Goal: Transaction & Acquisition: Purchase product/service

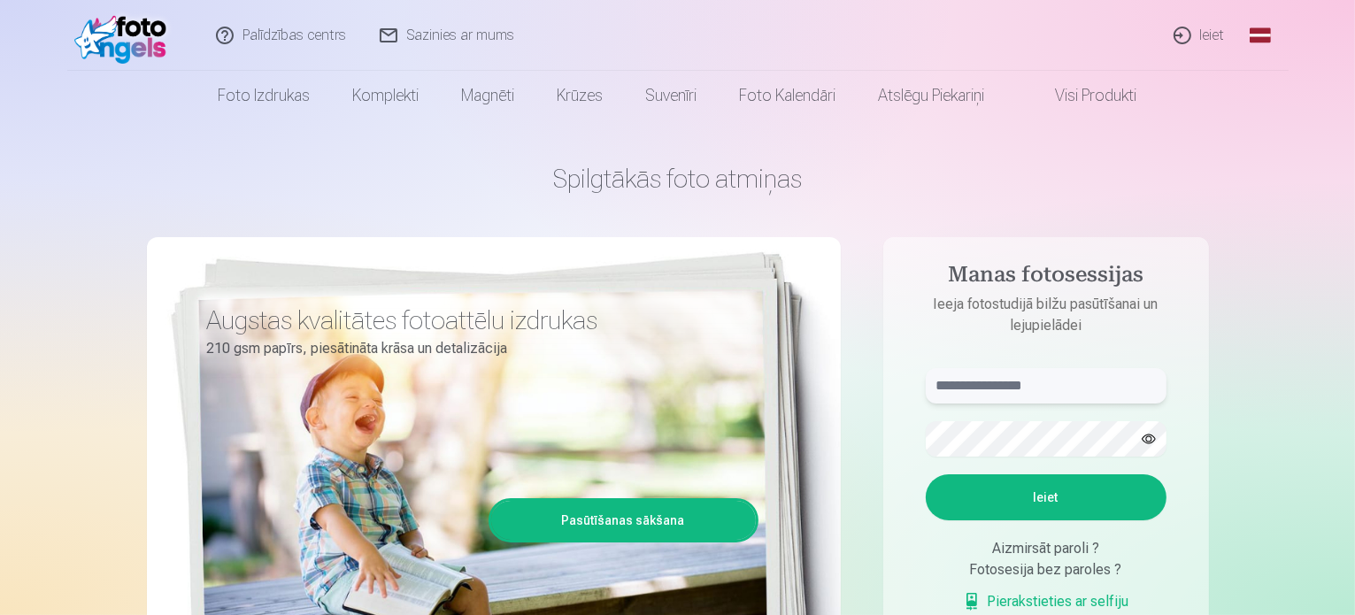
click at [974, 389] on input "text" at bounding box center [1046, 385] width 241 height 35
type input "**********"
click at [1090, 506] on button "Ieiet" at bounding box center [1046, 497] width 241 height 46
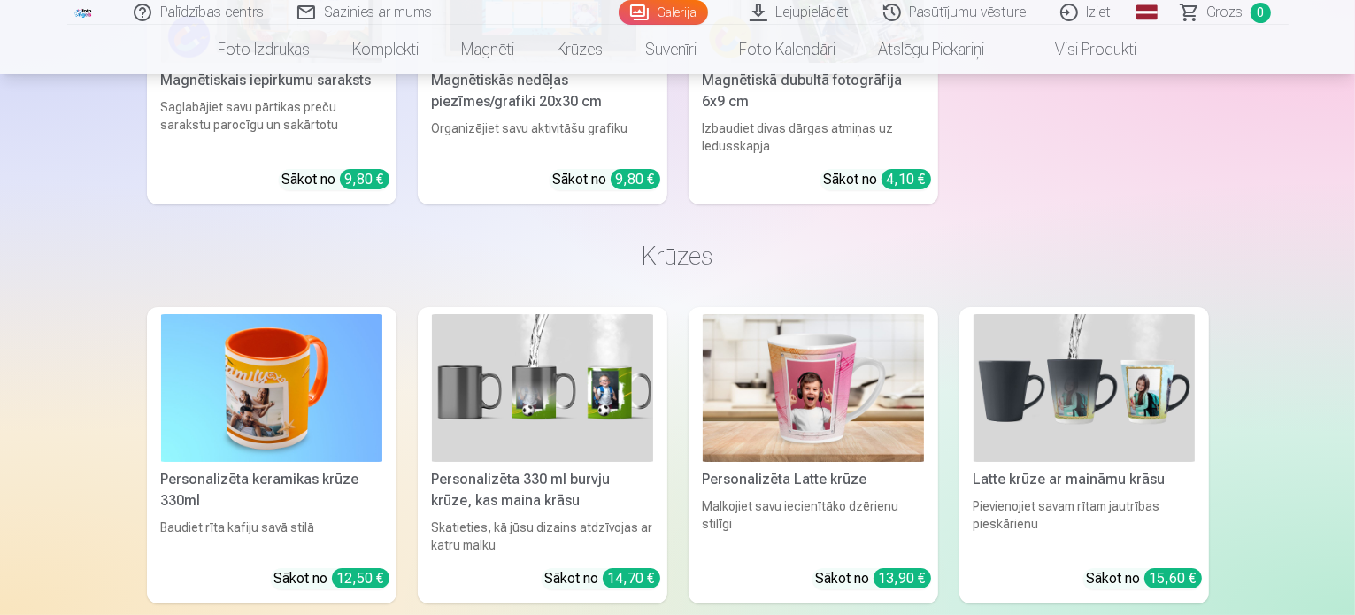
scroll to position [6712, 0]
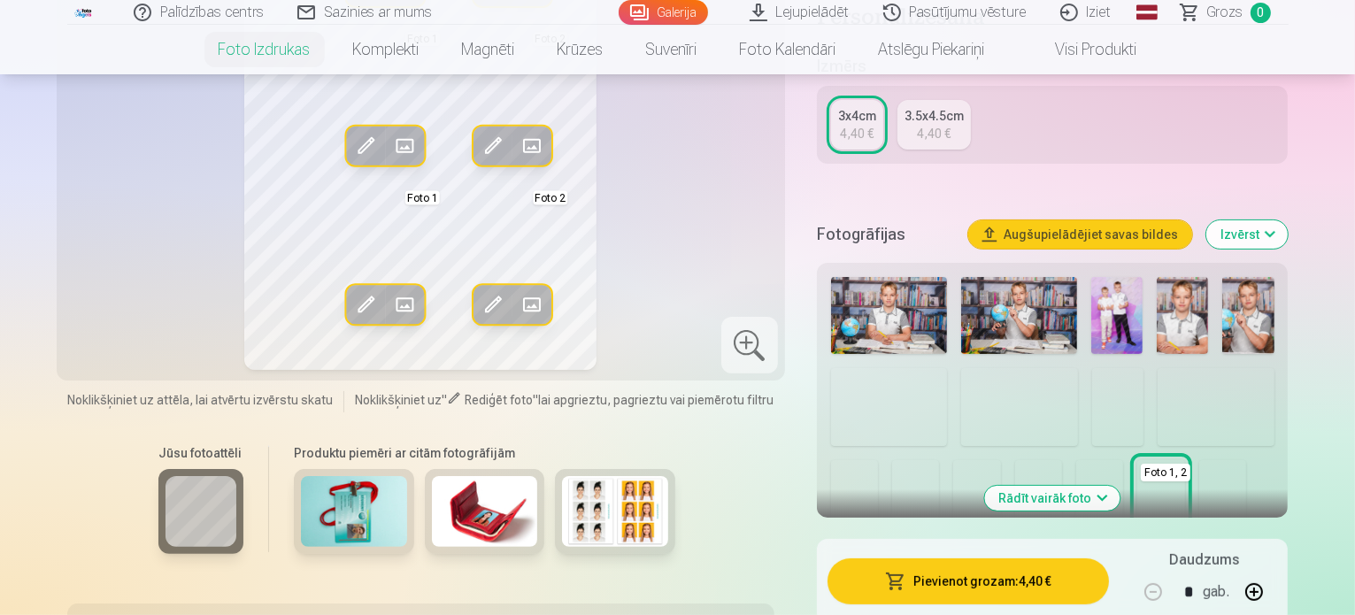
scroll to position [319, 0]
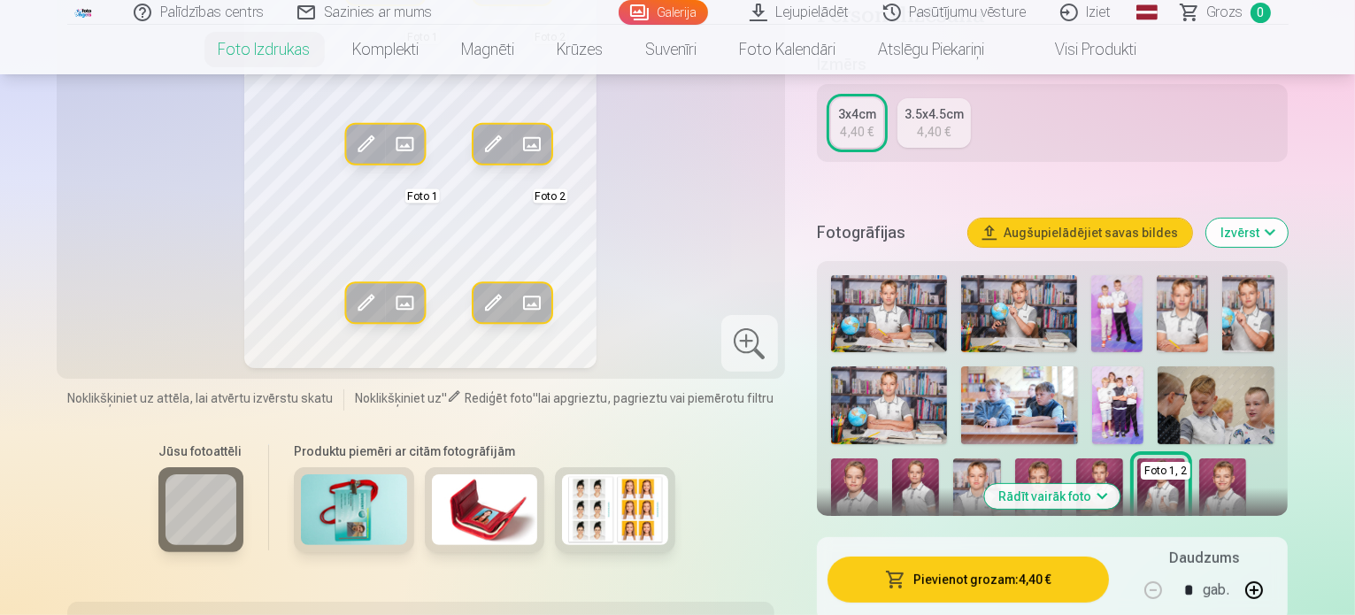
click at [878, 458] on img at bounding box center [854, 493] width 47 height 71
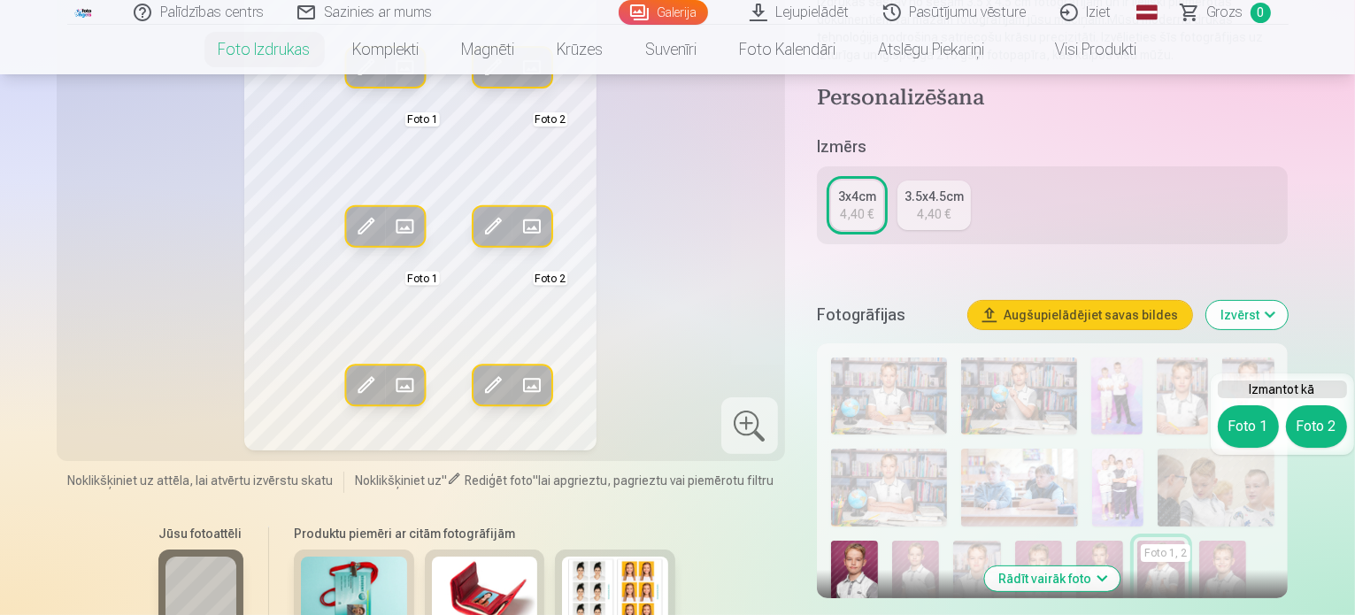
scroll to position [238, 0]
click at [1239, 419] on button "Foto 1" at bounding box center [1248, 425] width 61 height 42
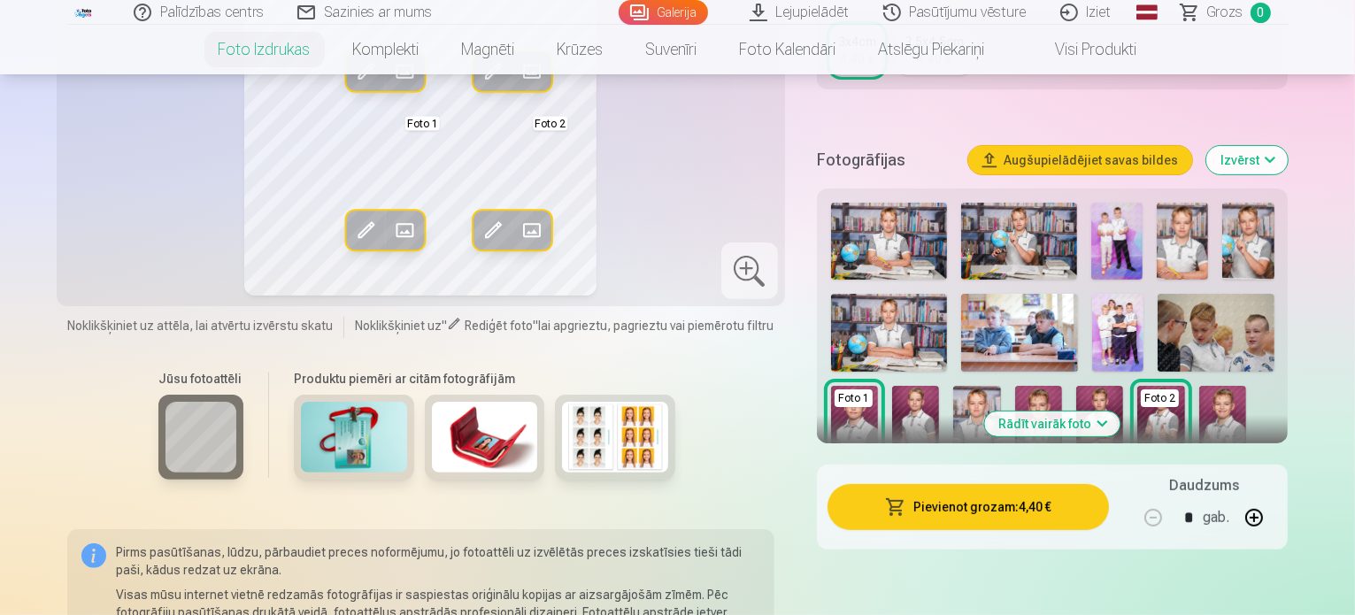
scroll to position [393, 0]
click at [1199, 406] on img at bounding box center [1222, 420] width 47 height 71
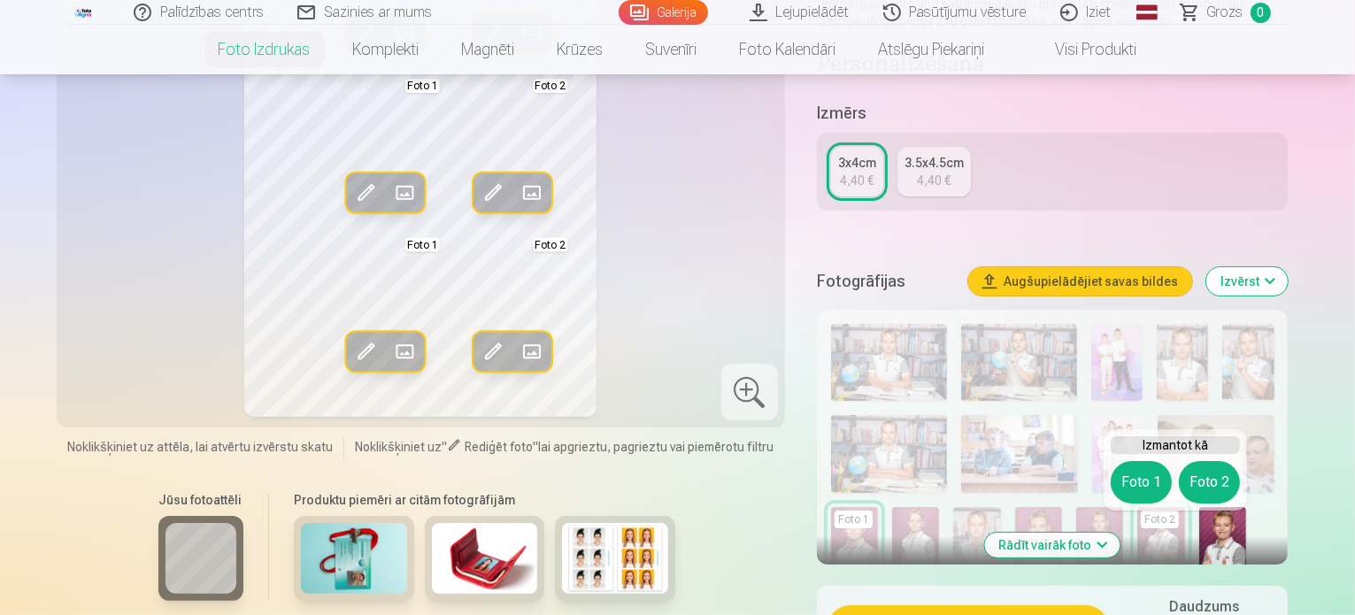
scroll to position [277, 0]
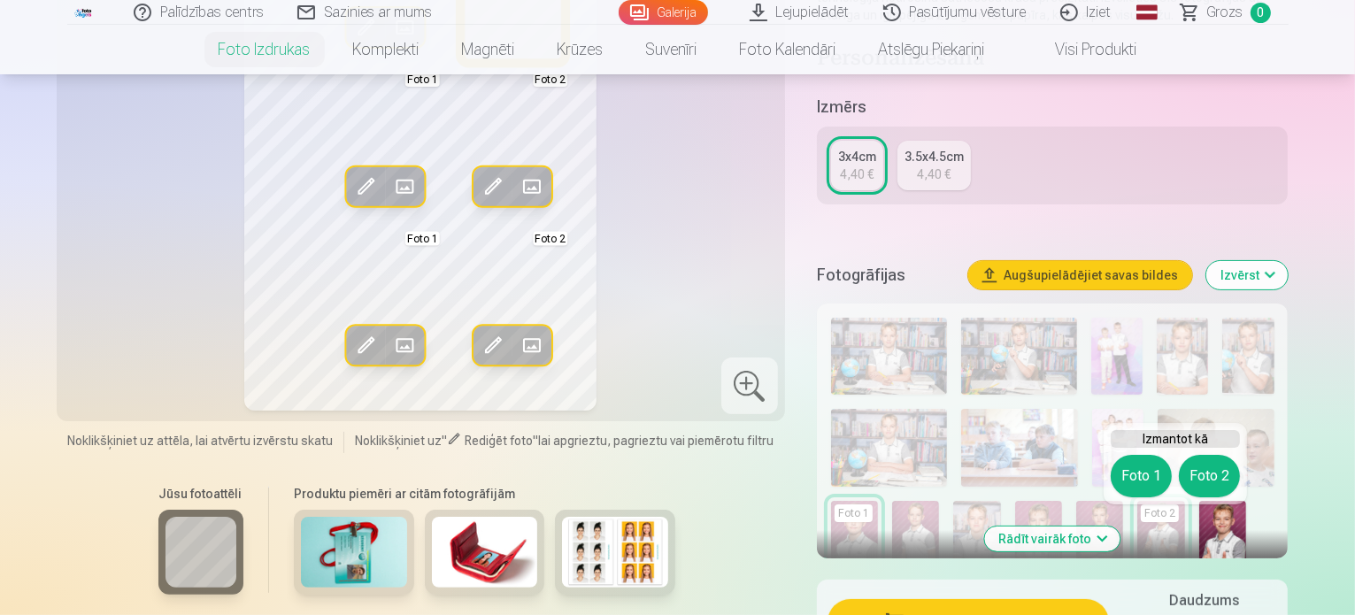
click at [1209, 470] on button "Foto 2" at bounding box center [1209, 476] width 61 height 42
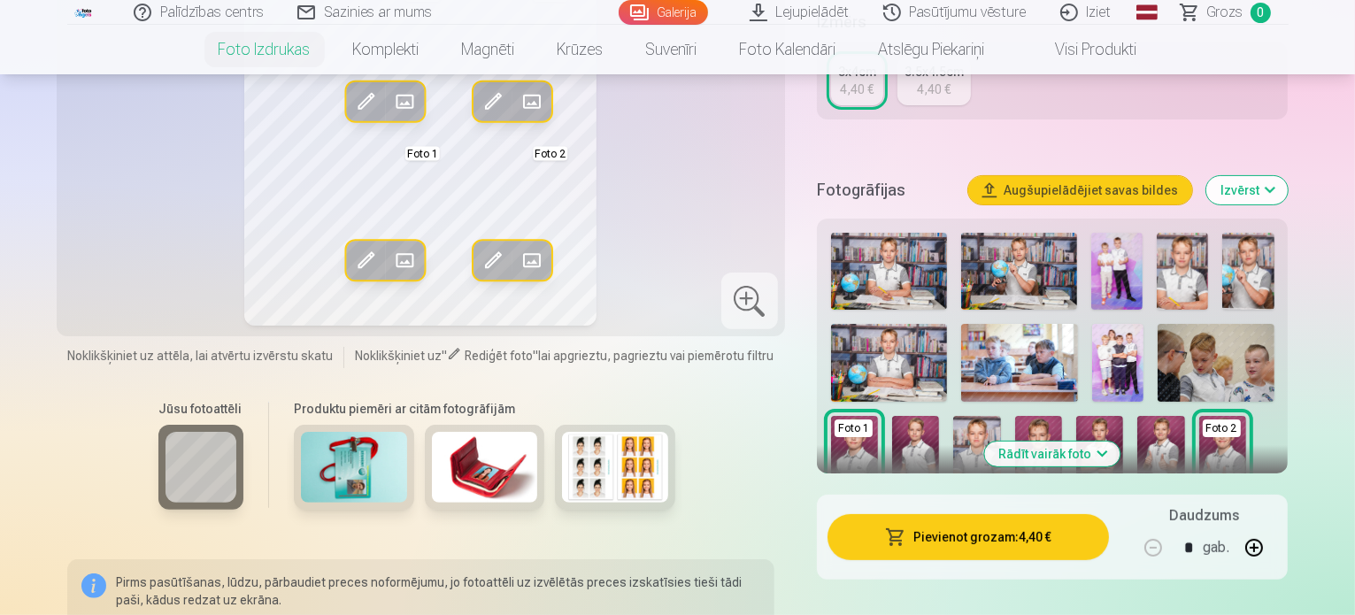
scroll to position [370, 0]
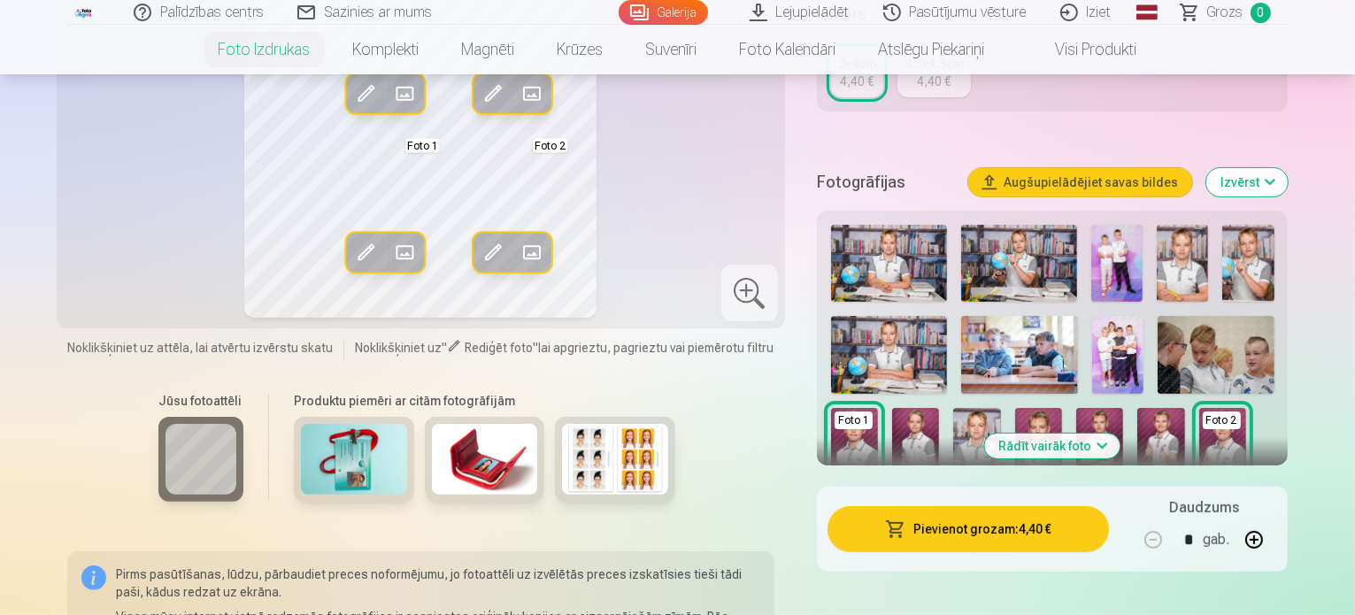
click at [1015, 433] on img at bounding box center [1038, 443] width 47 height 71
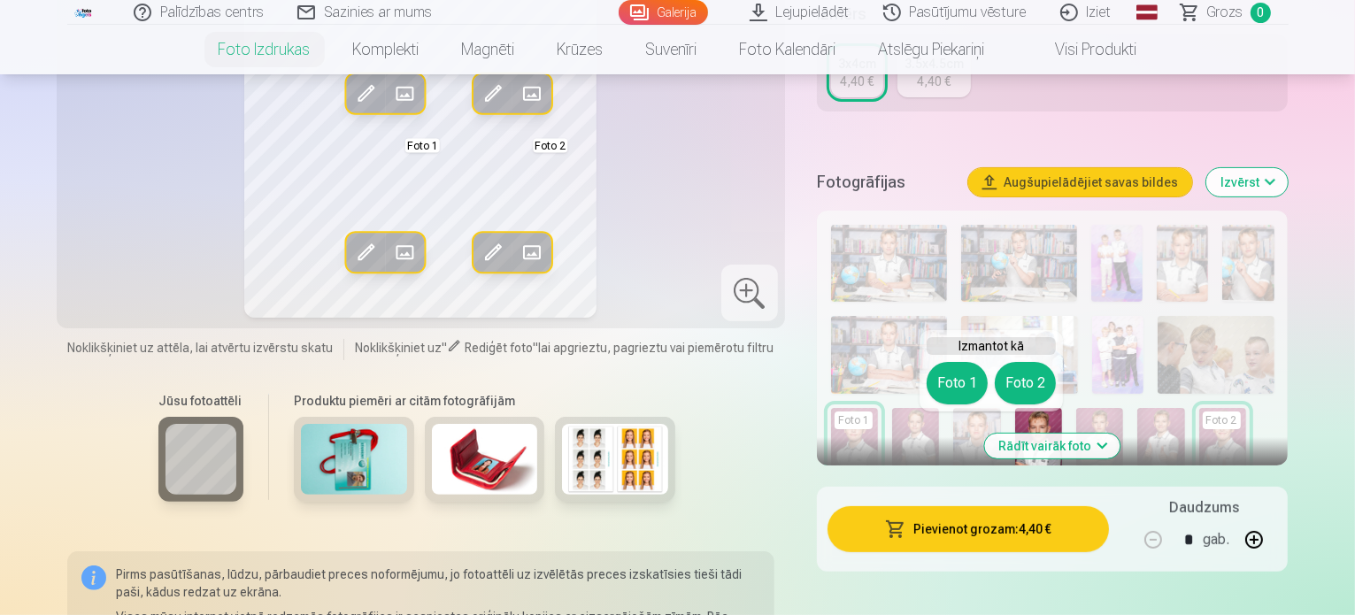
click at [1023, 385] on button "Foto 2" at bounding box center [1025, 383] width 61 height 42
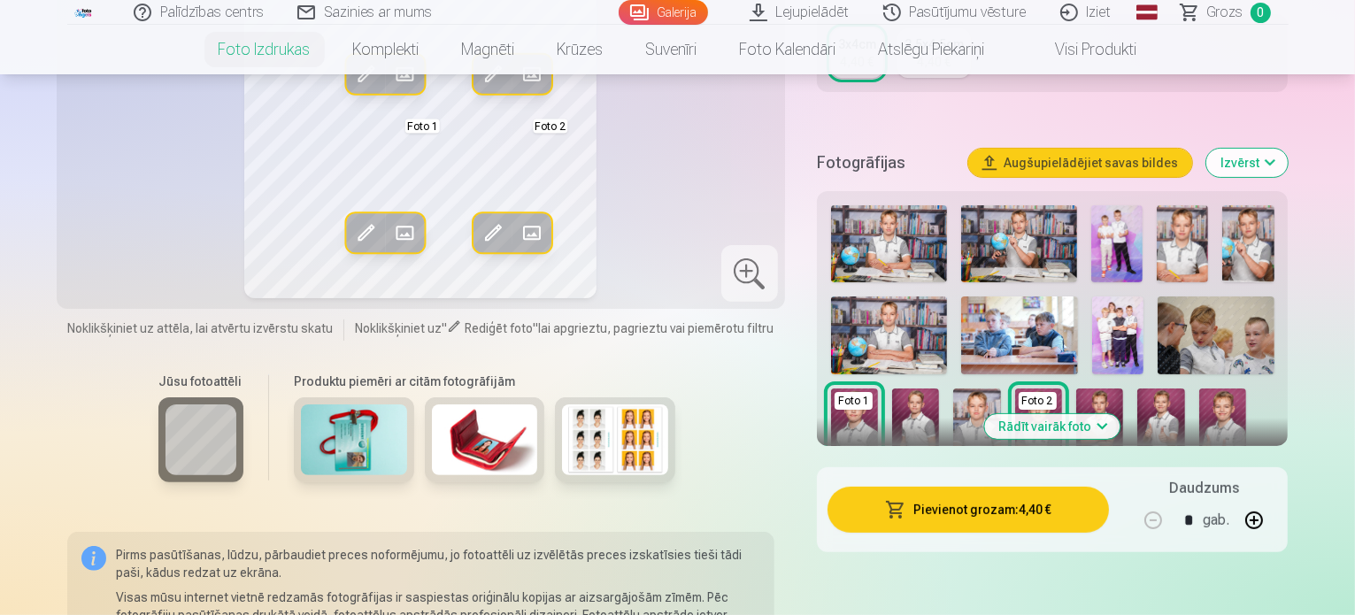
scroll to position [393, 0]
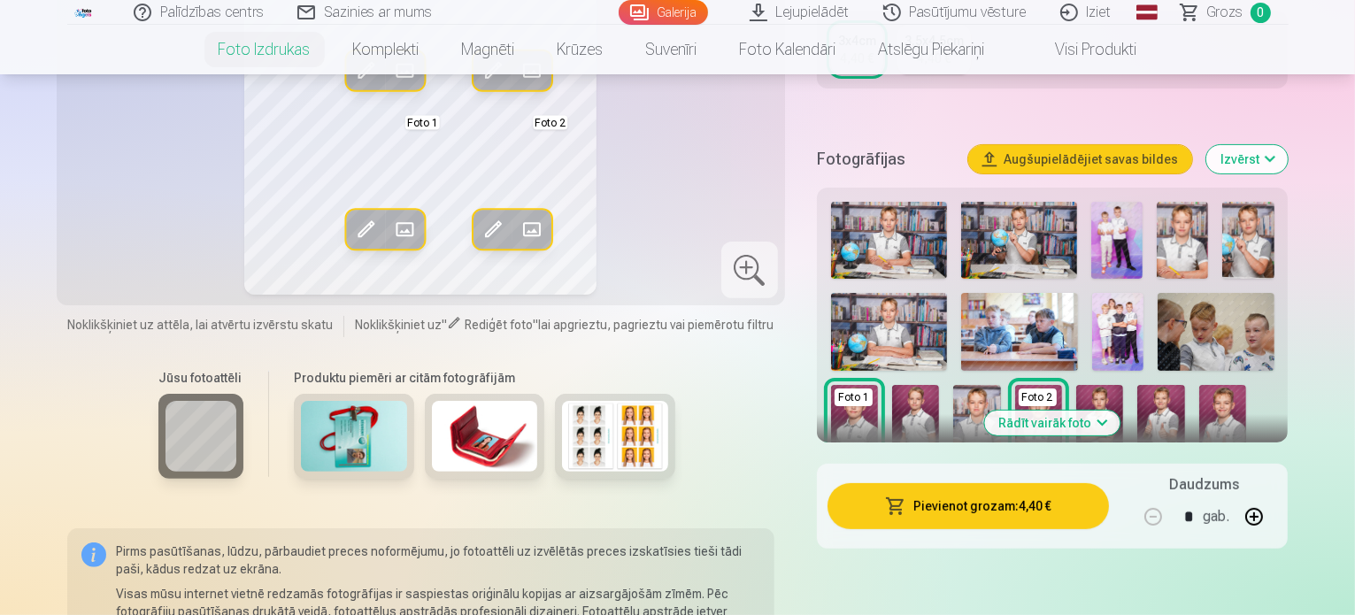
click at [953, 405] on img at bounding box center [976, 420] width 47 height 71
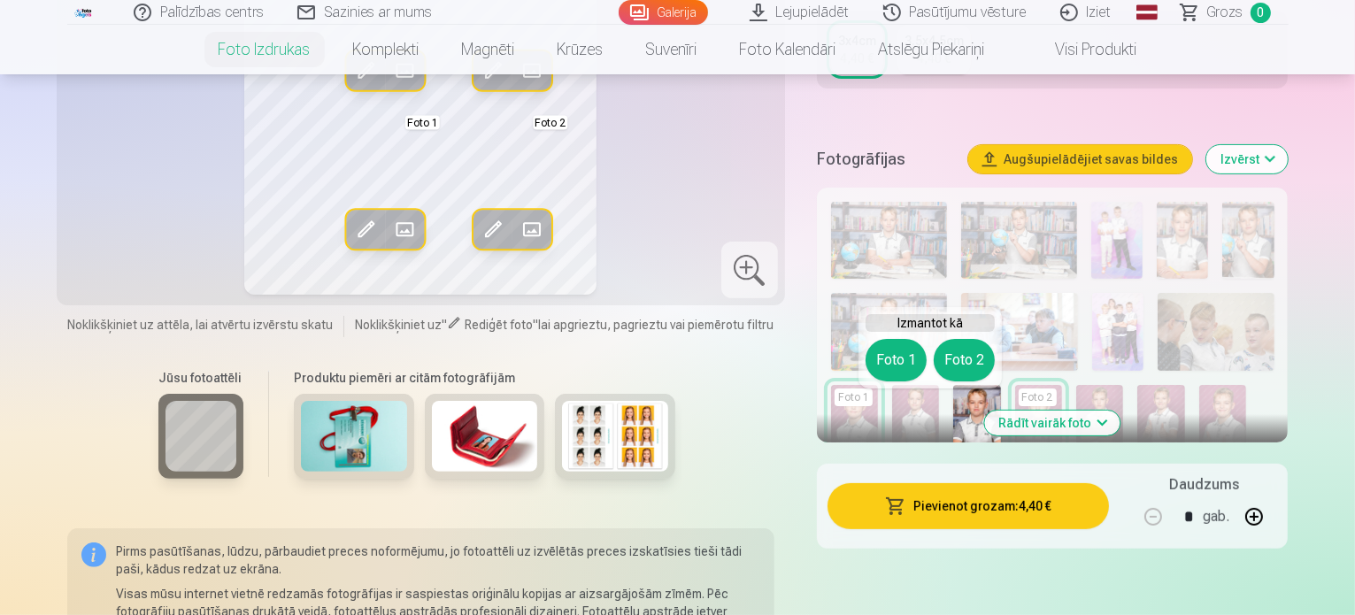
click at [960, 358] on button "Foto 2" at bounding box center [964, 360] width 61 height 42
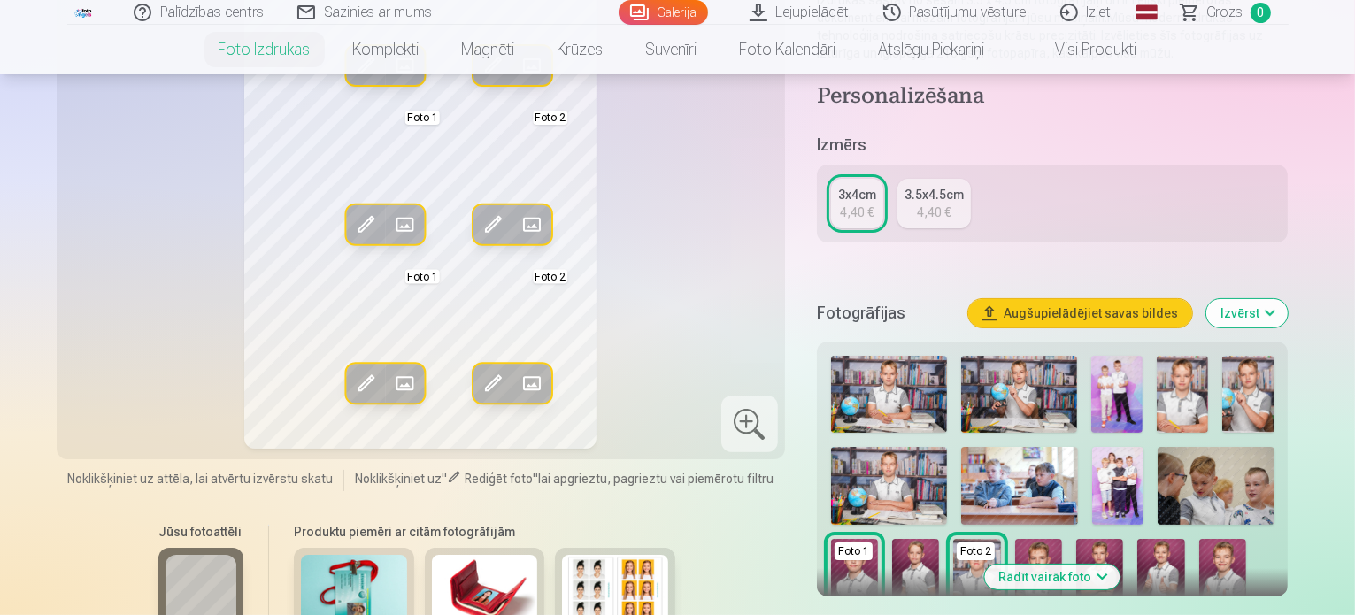
scroll to position [240, 0]
click at [766, 417] on div at bounding box center [749, 423] width 57 height 57
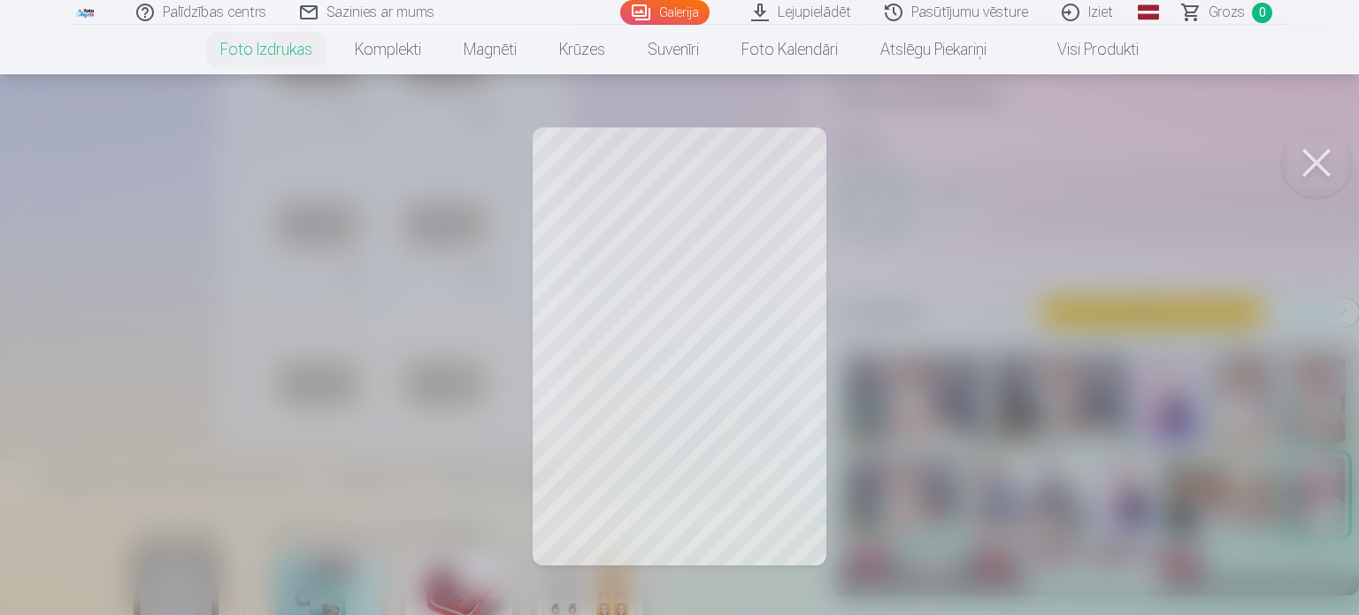
click at [1299, 155] on button at bounding box center [1316, 162] width 71 height 71
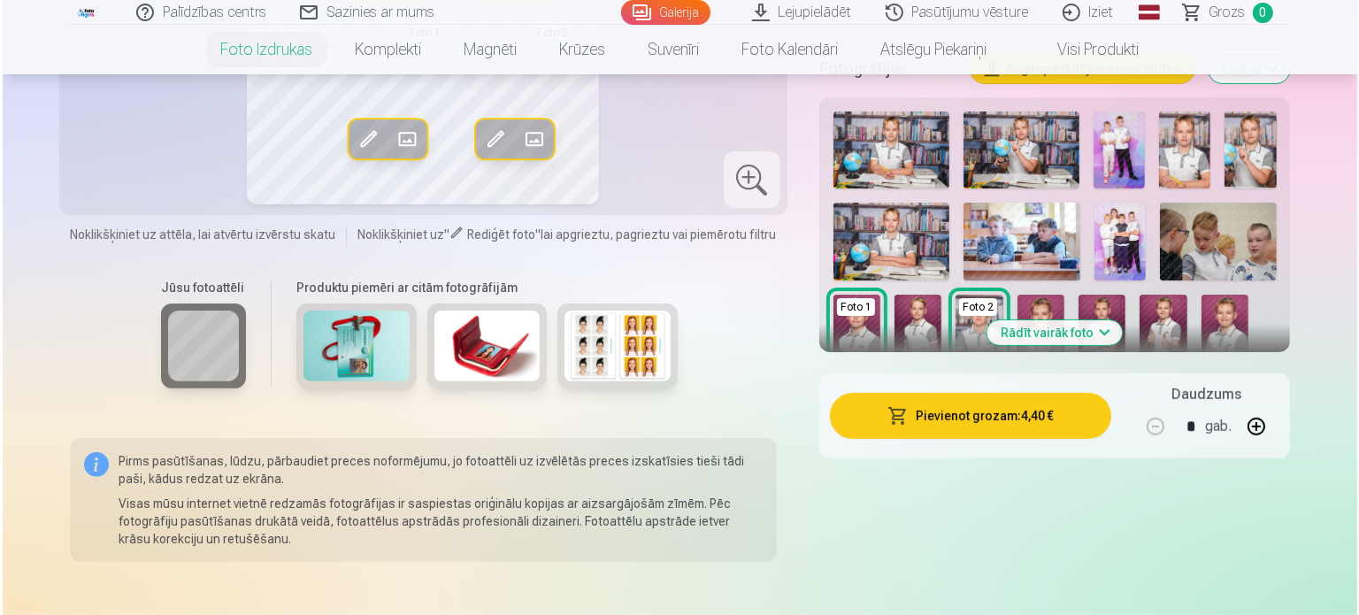
scroll to position [508, 0]
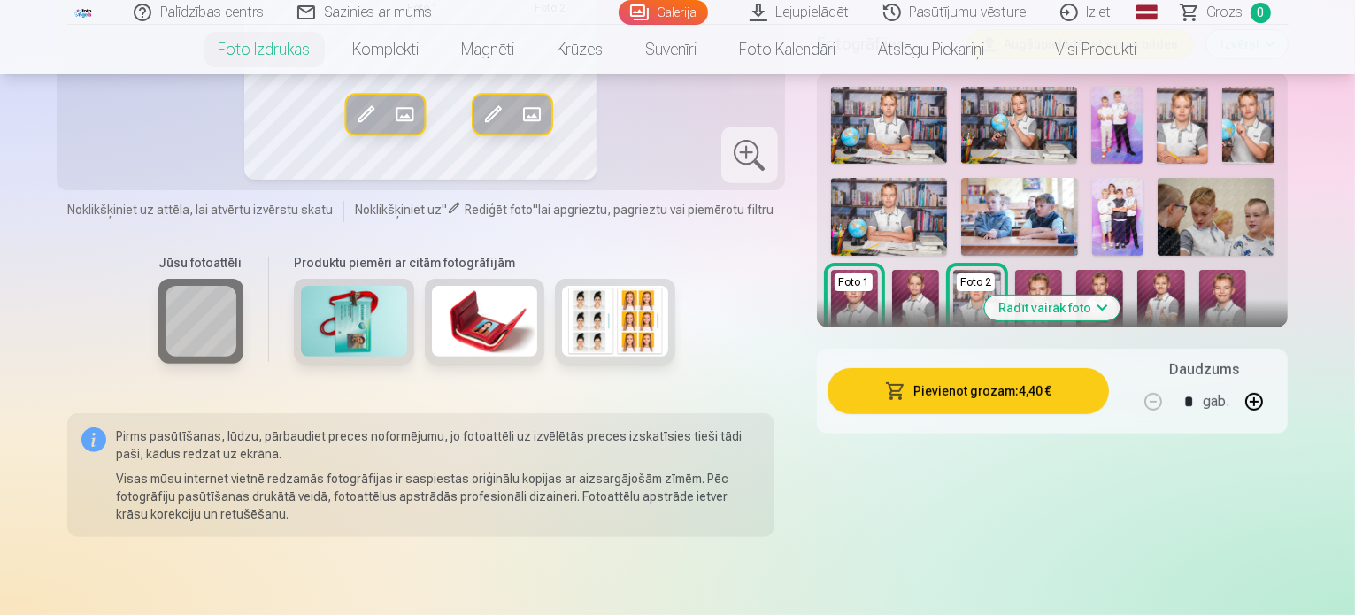
click at [1043, 397] on button "Pievienot grozam : 4,40 €" at bounding box center [968, 391] width 282 height 46
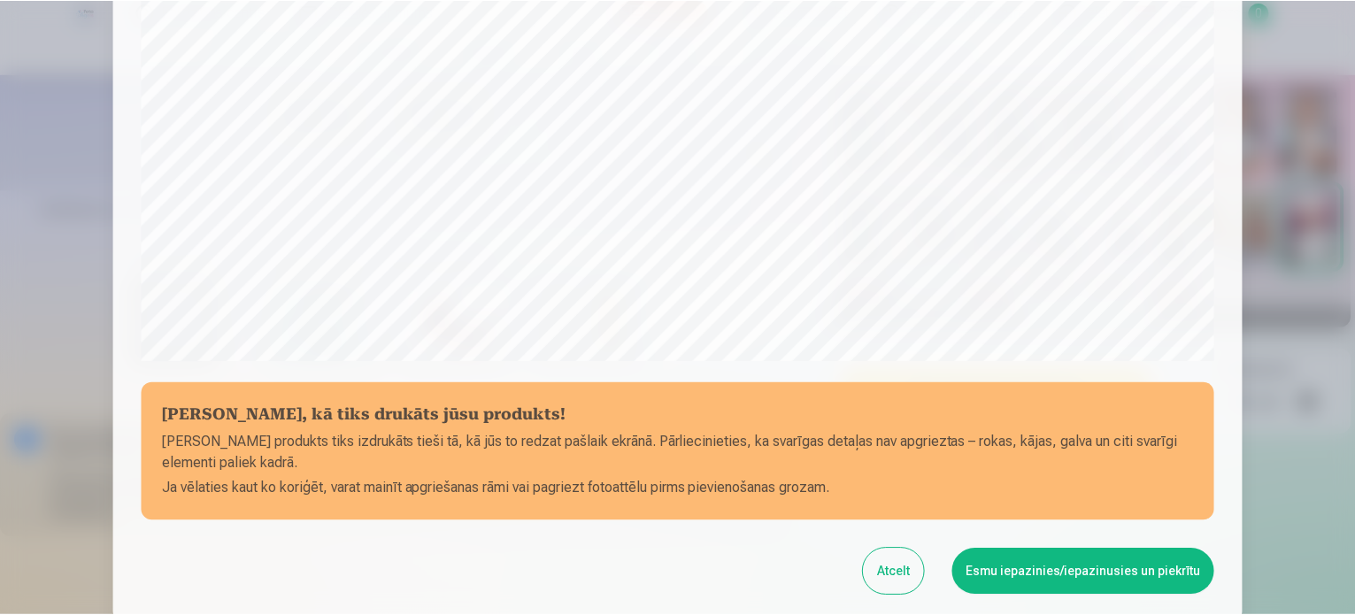
scroll to position [516, 0]
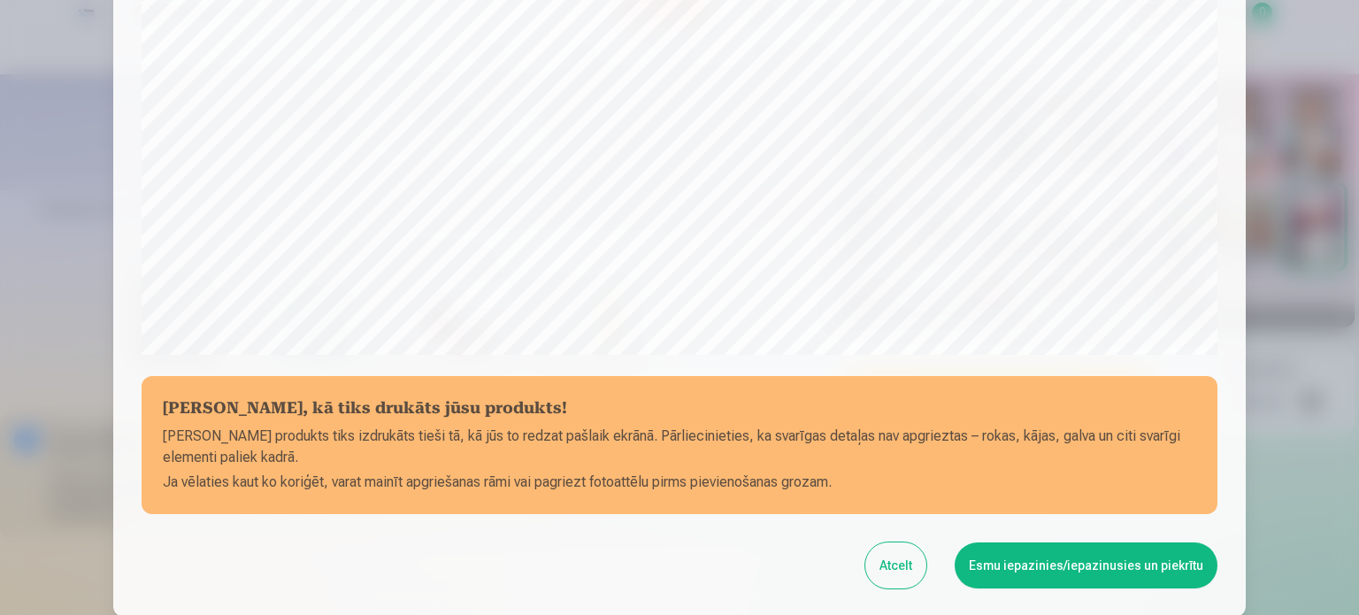
click at [1035, 576] on button "Esmu iepazinies/iepazinusies un piekrītu" at bounding box center [1086, 566] width 263 height 46
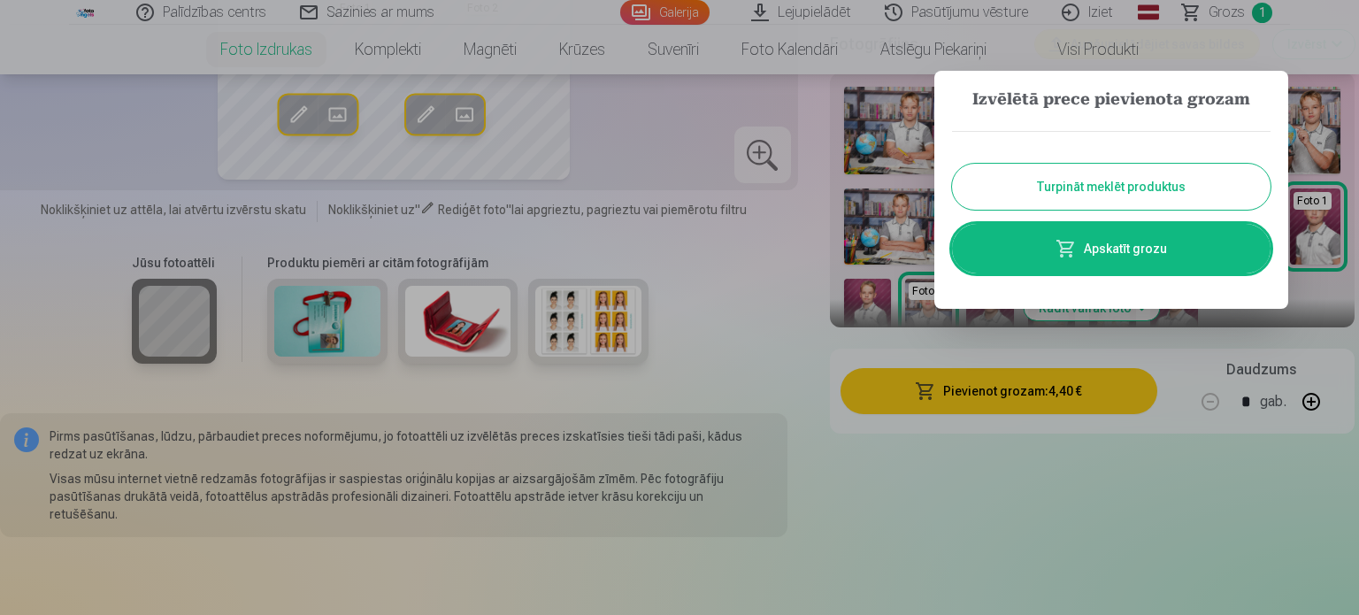
click at [1143, 186] on button "Turpināt meklēt produktus" at bounding box center [1111, 187] width 319 height 46
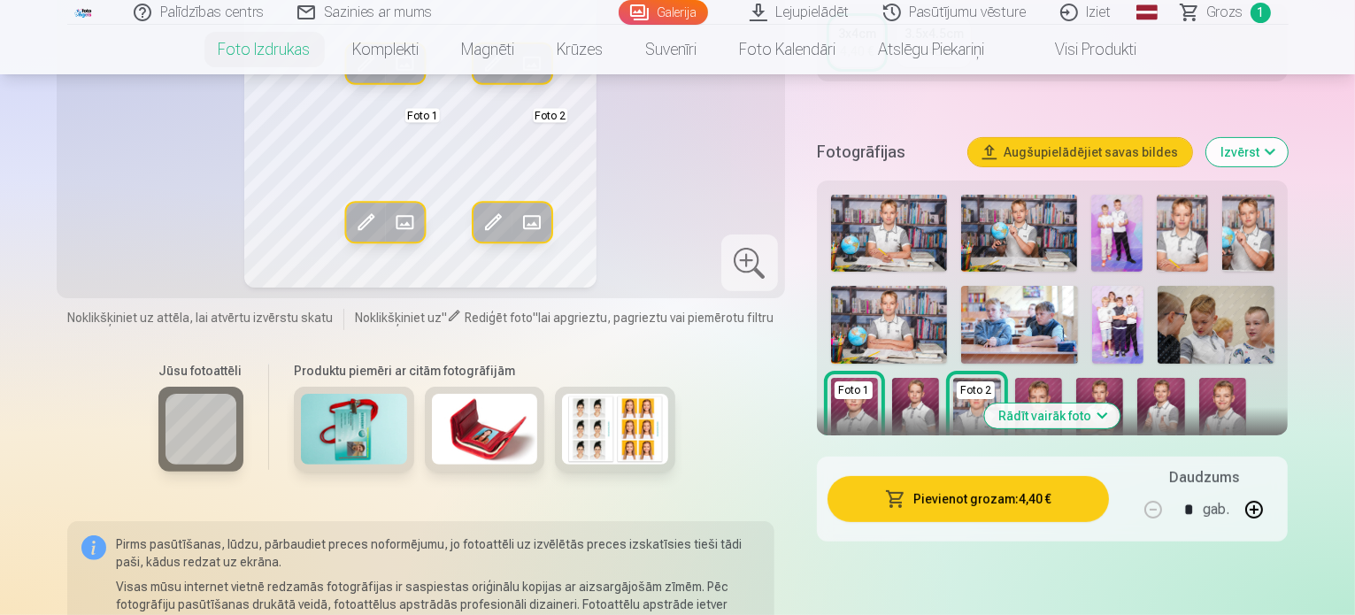
scroll to position [402, 0]
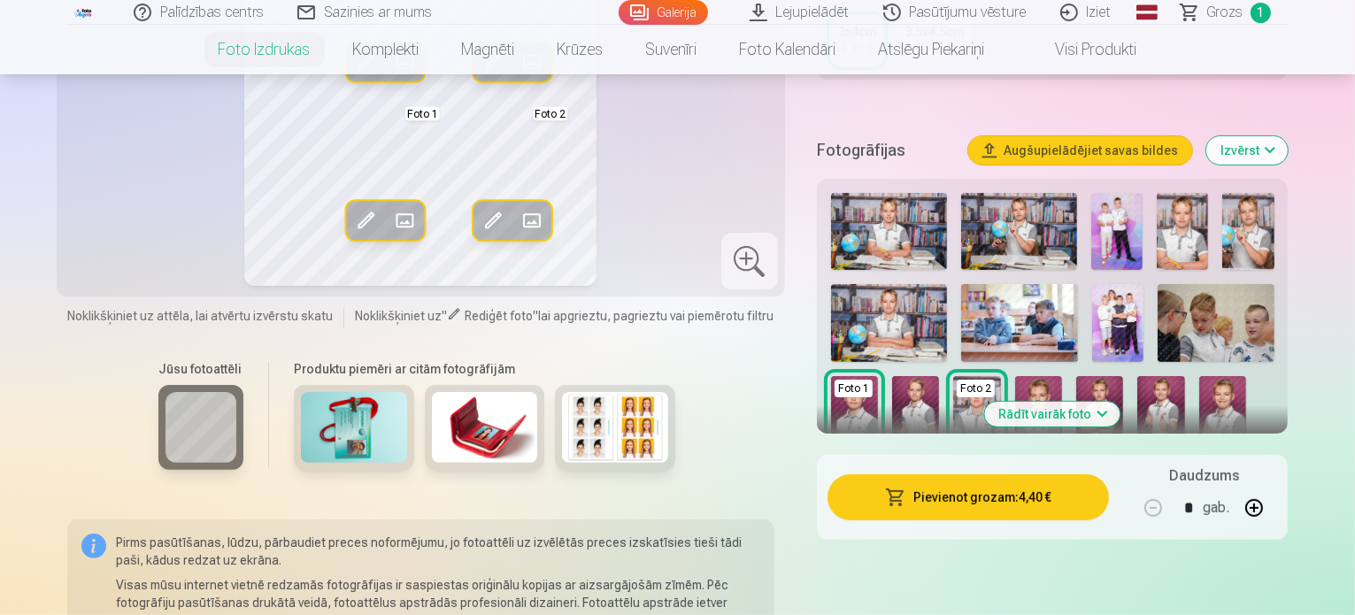
click at [1098, 411] on button "Rādīt vairāk foto" at bounding box center [1052, 414] width 135 height 25
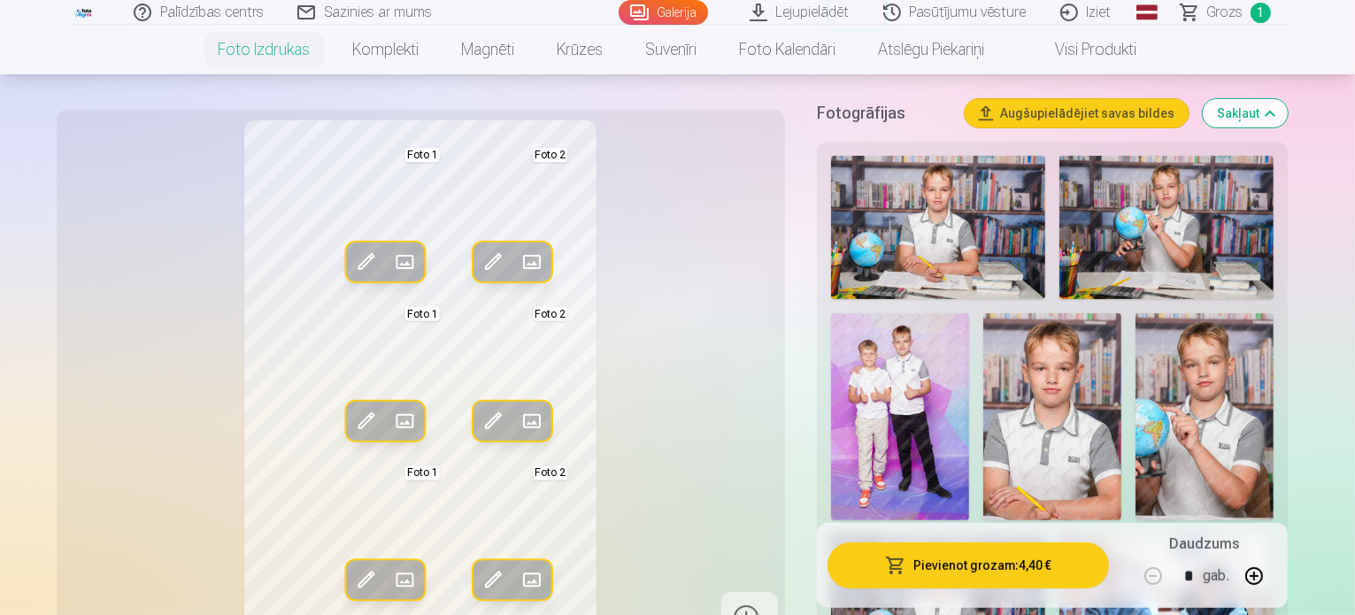
scroll to position [441, 0]
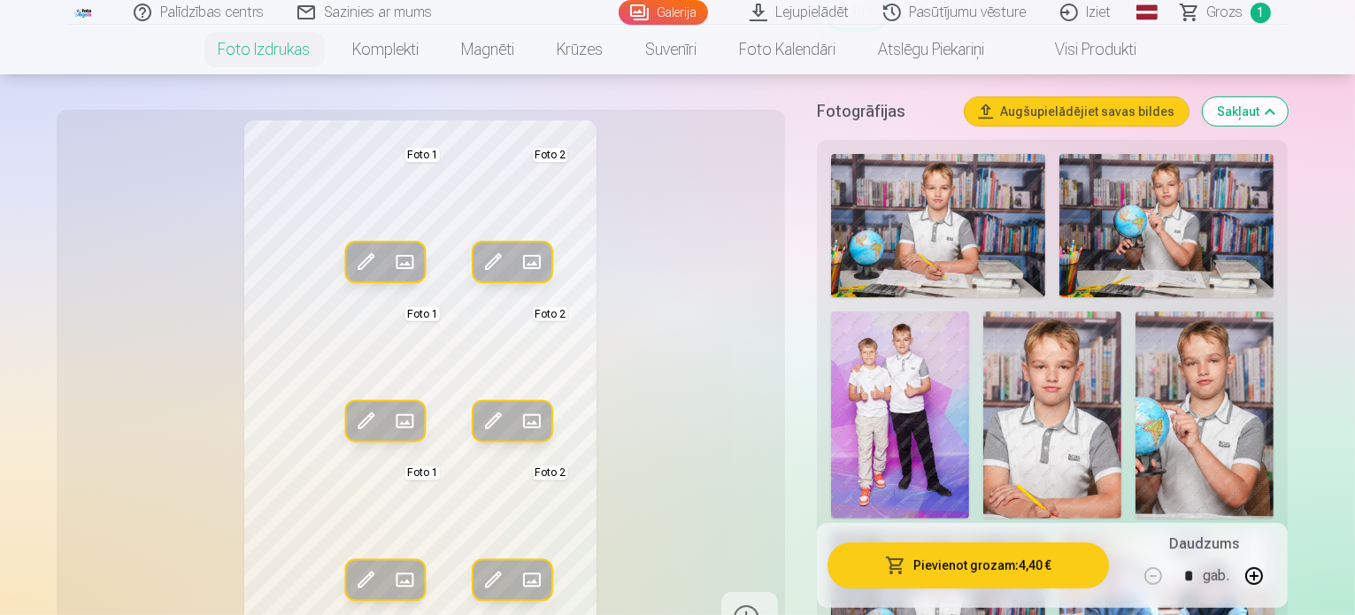
click at [969, 312] on img at bounding box center [900, 416] width 138 height 208
click at [742, 315] on div "Rediģēt foto Aizstāt Foto 1 Rediģēt foto Aizstāt Foto 2 Rediģēt foto Aizstāt Fo…" at bounding box center [420, 382] width 707 height 525
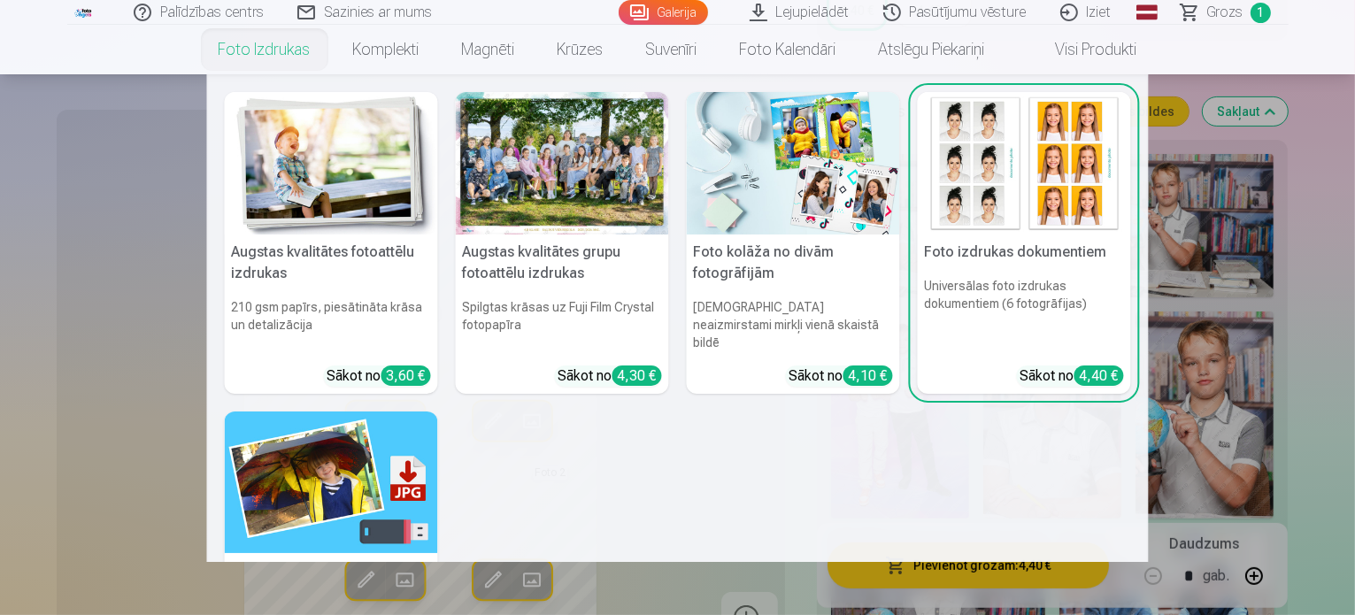
click at [285, 48] on link "Foto izdrukas" at bounding box center [264, 50] width 135 height 50
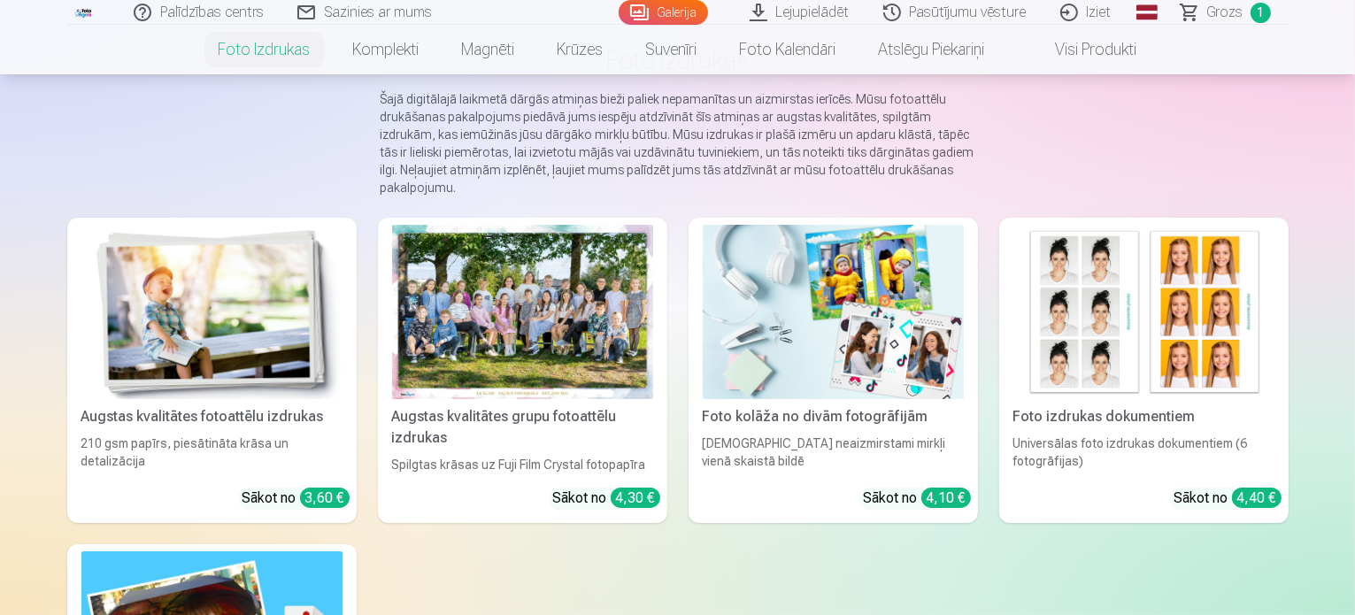
scroll to position [134, 0]
click at [466, 327] on div at bounding box center [522, 311] width 261 height 174
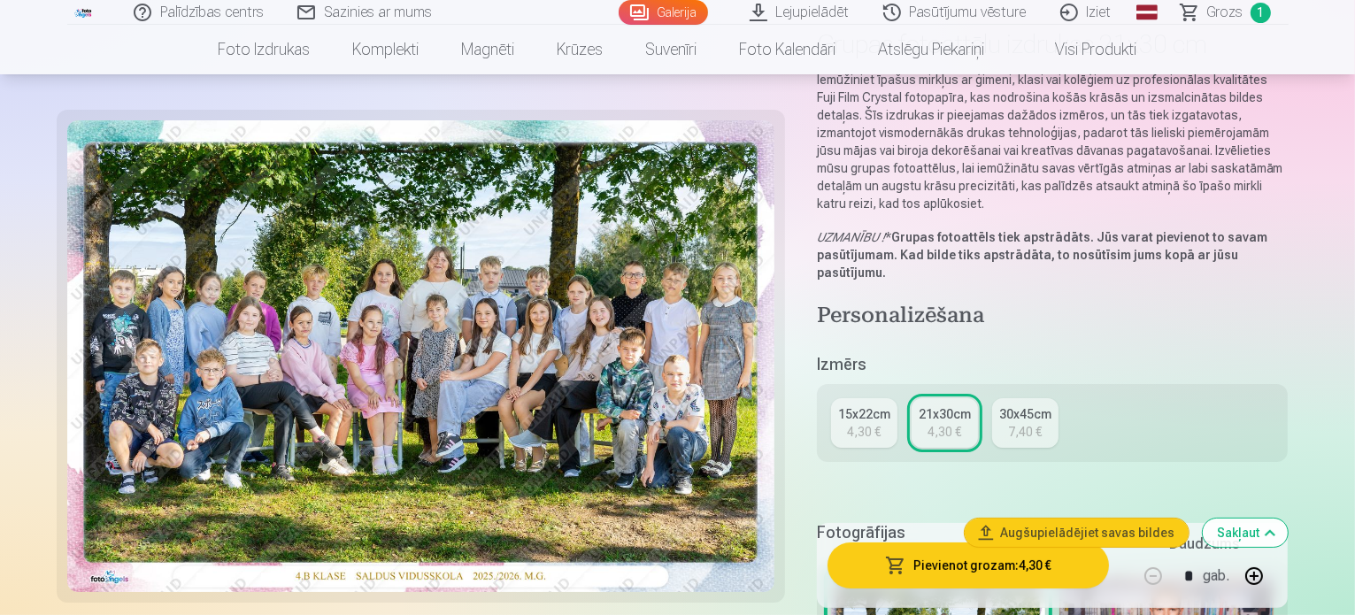
scroll to position [152, 0]
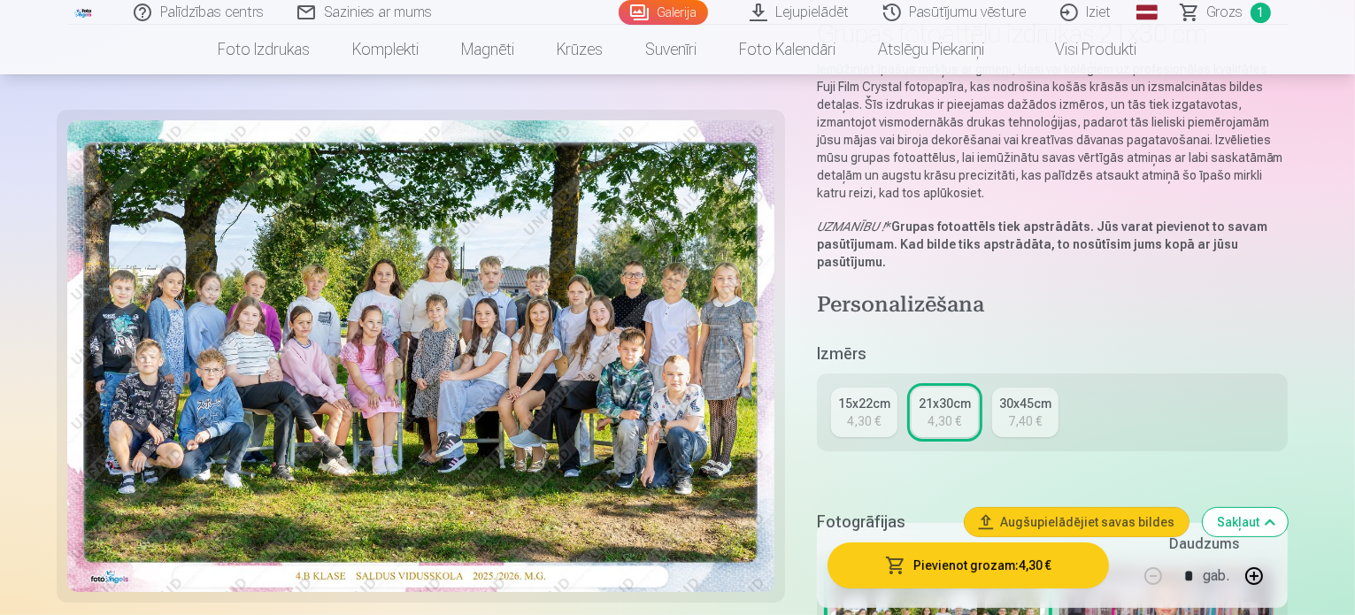
click at [874, 395] on div "15x22cm" at bounding box center [864, 404] width 52 height 18
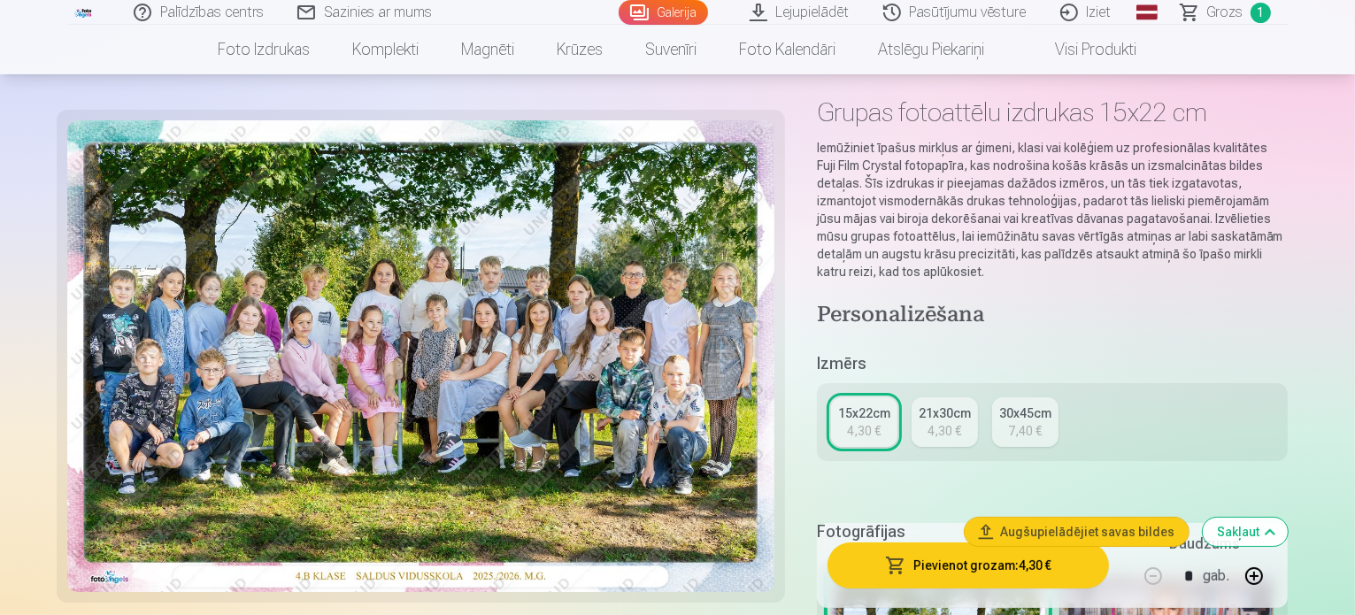
scroll to position [226, 0]
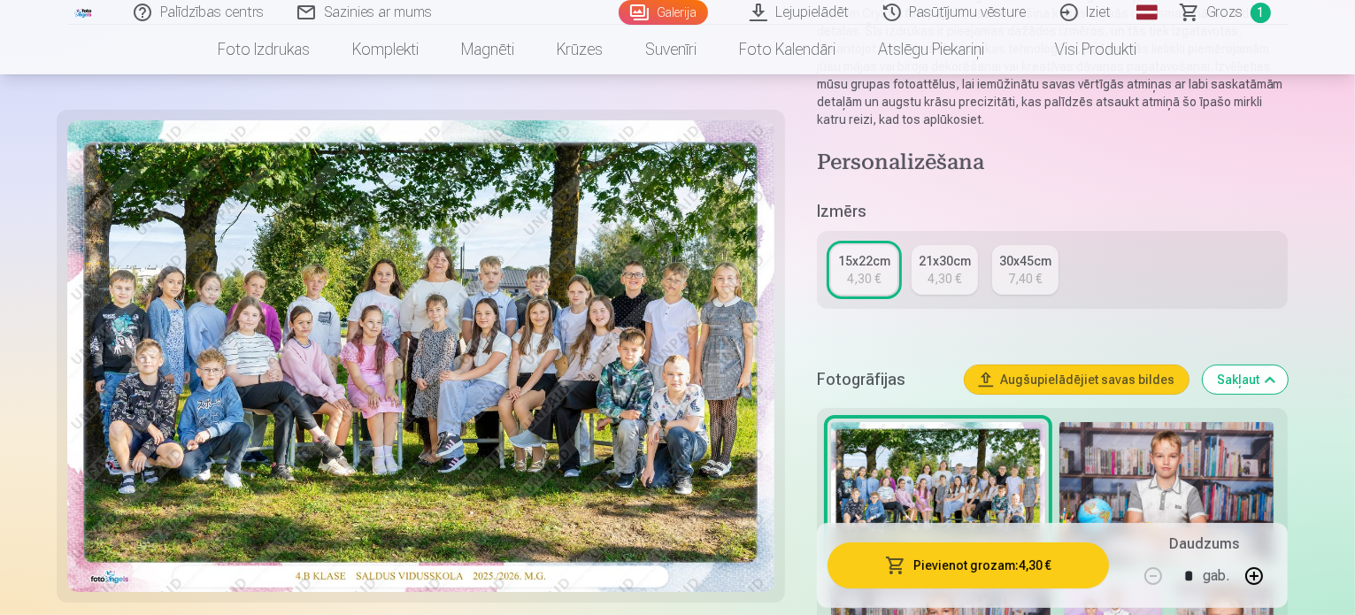
click at [1031, 566] on button "Pievienot grozam : 4,30 €" at bounding box center [968, 566] width 282 height 46
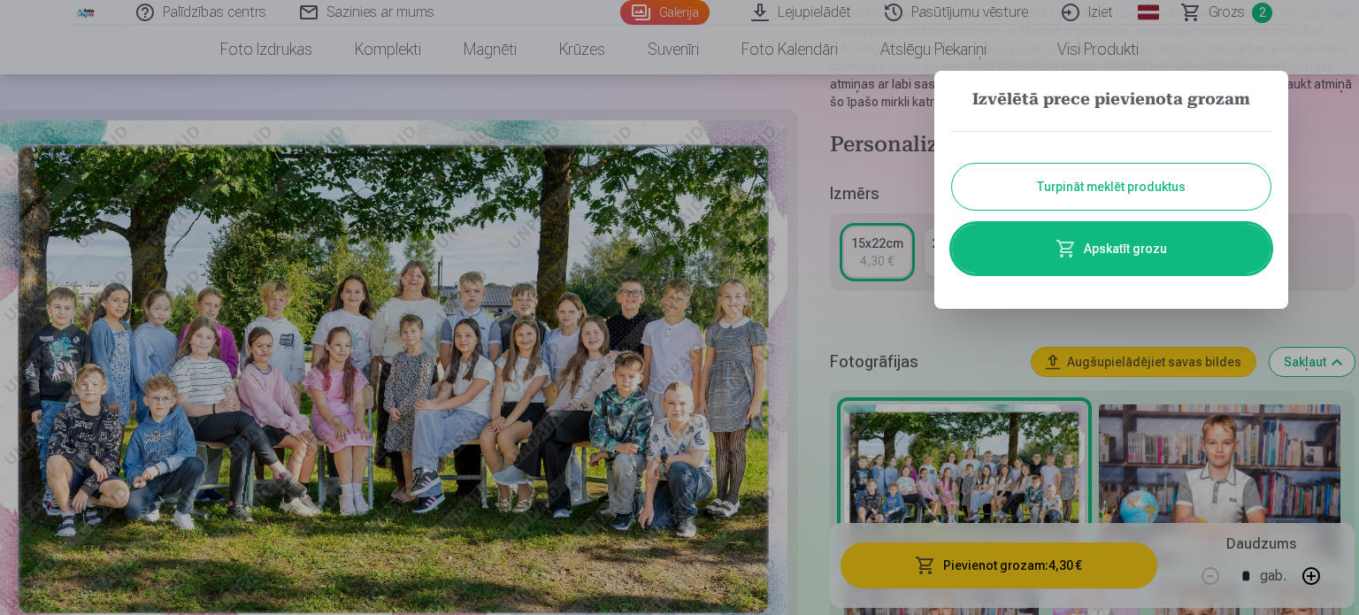
click at [1108, 190] on button "Turpināt meklēt produktus" at bounding box center [1111, 187] width 319 height 46
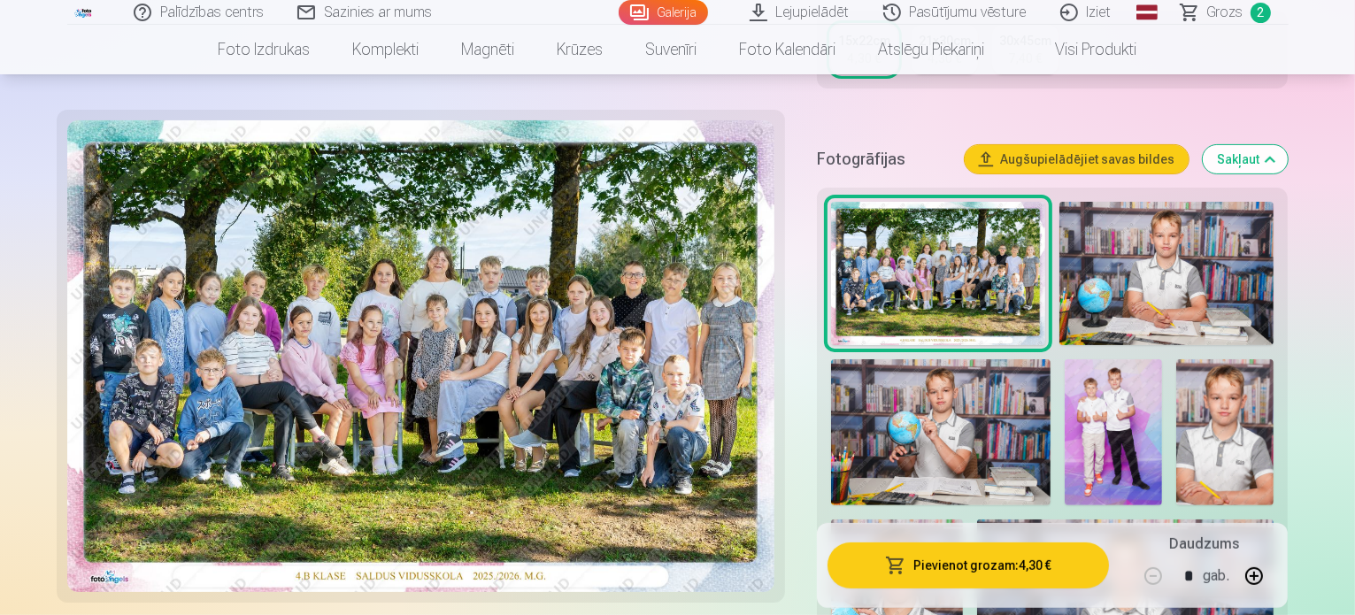
scroll to position [448, 0]
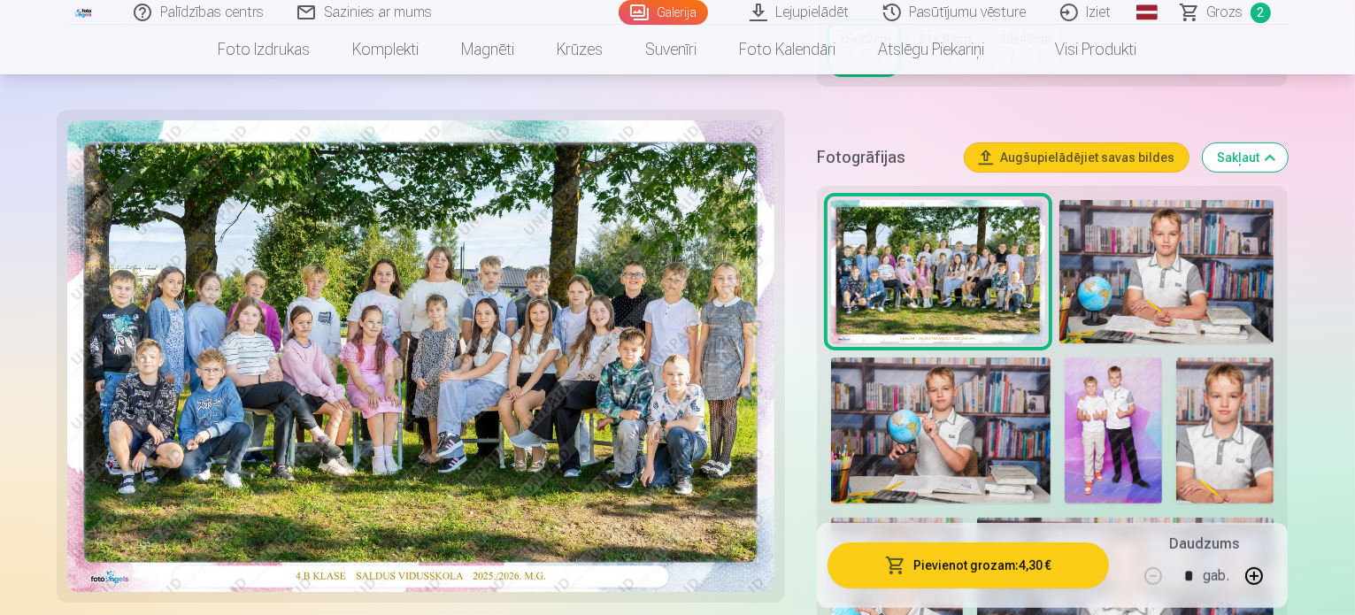
click at [1205, 260] on img at bounding box center [1166, 271] width 215 height 143
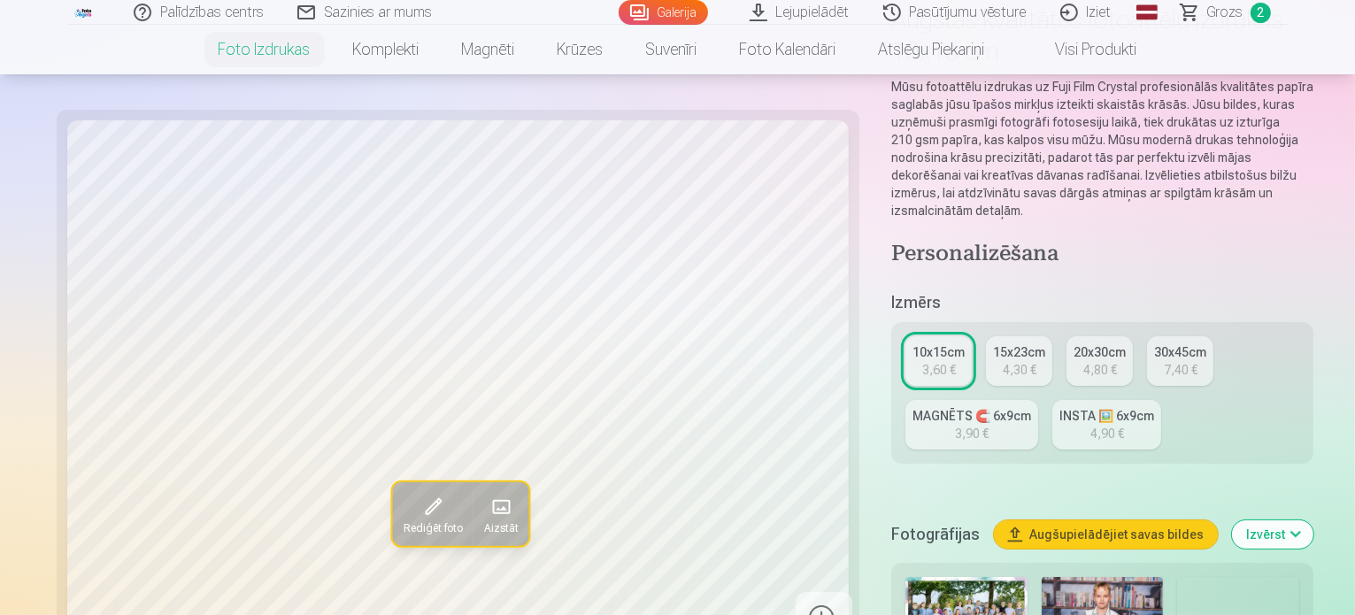
scroll to position [234, 0]
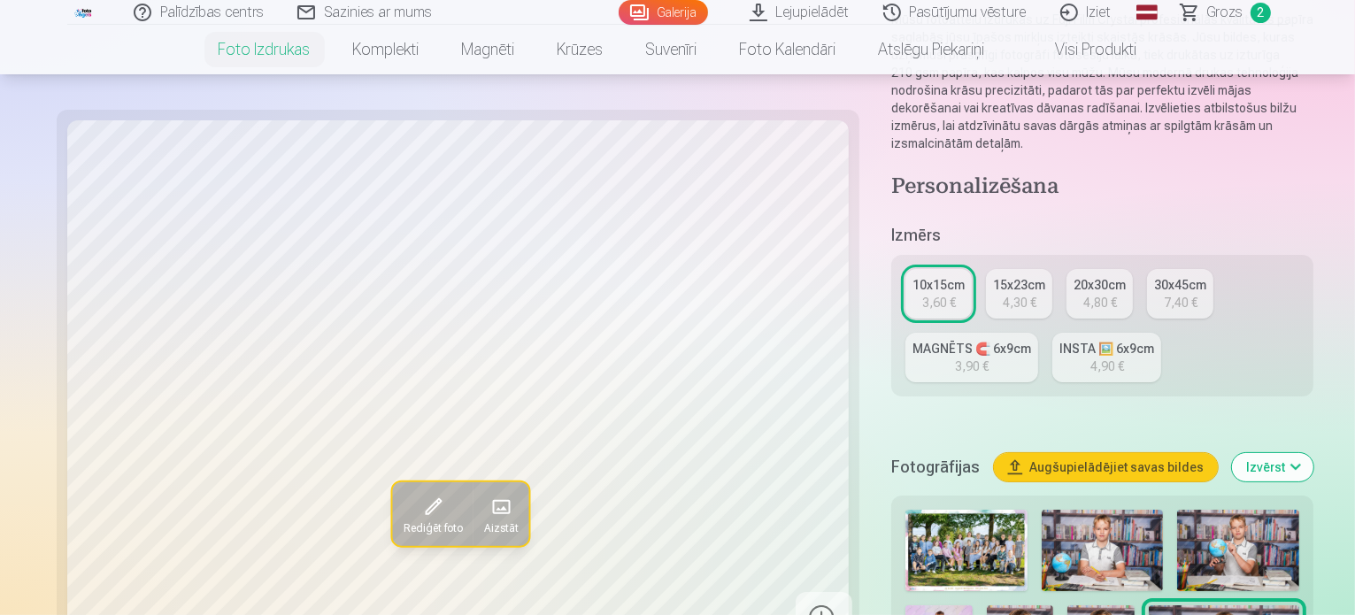
click at [1177, 510] on img at bounding box center [1238, 550] width 122 height 81
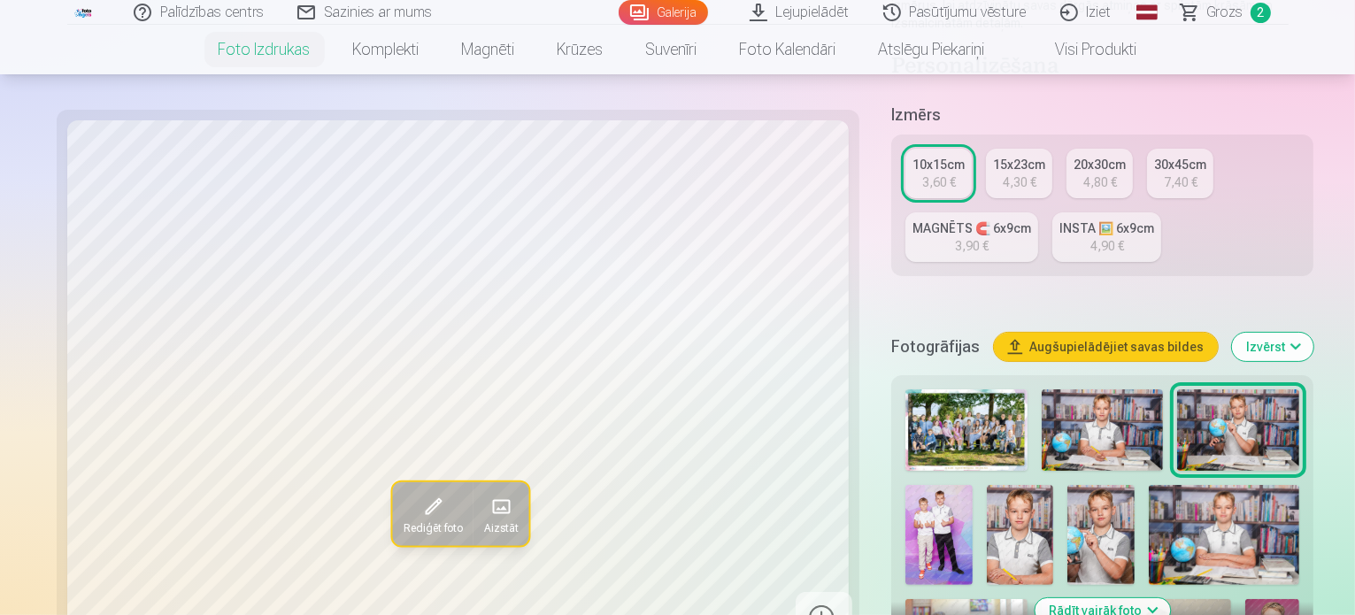
scroll to position [357, 0]
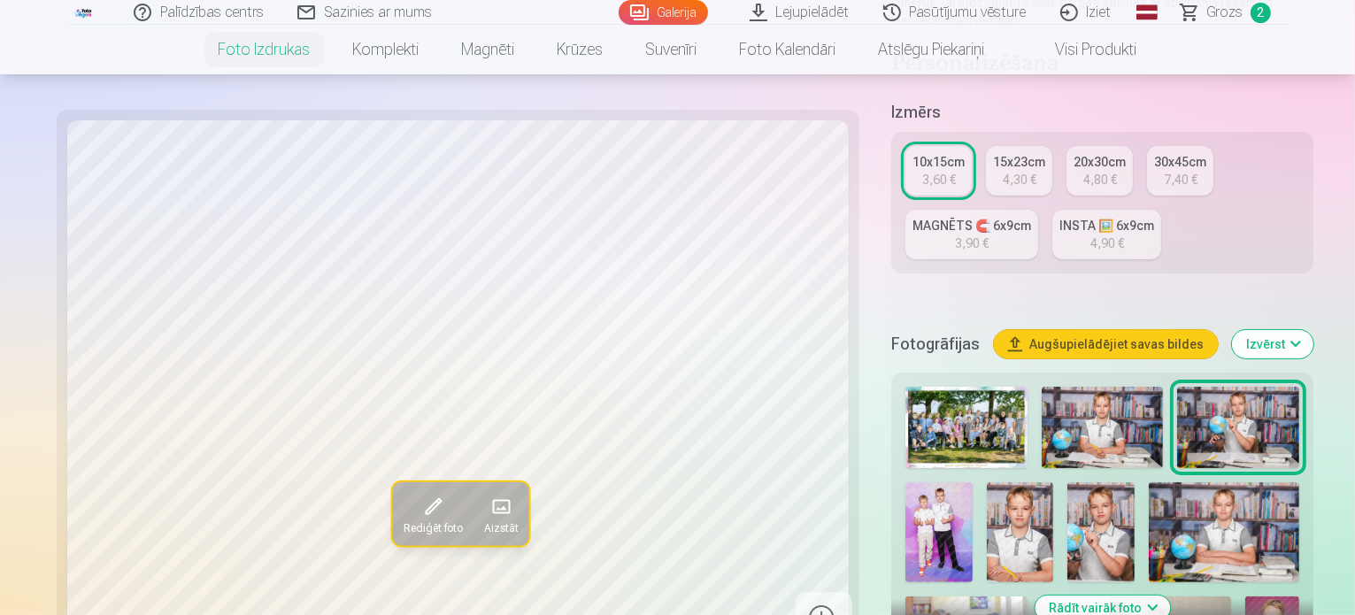
click at [973, 482] on img at bounding box center [938, 532] width 67 height 100
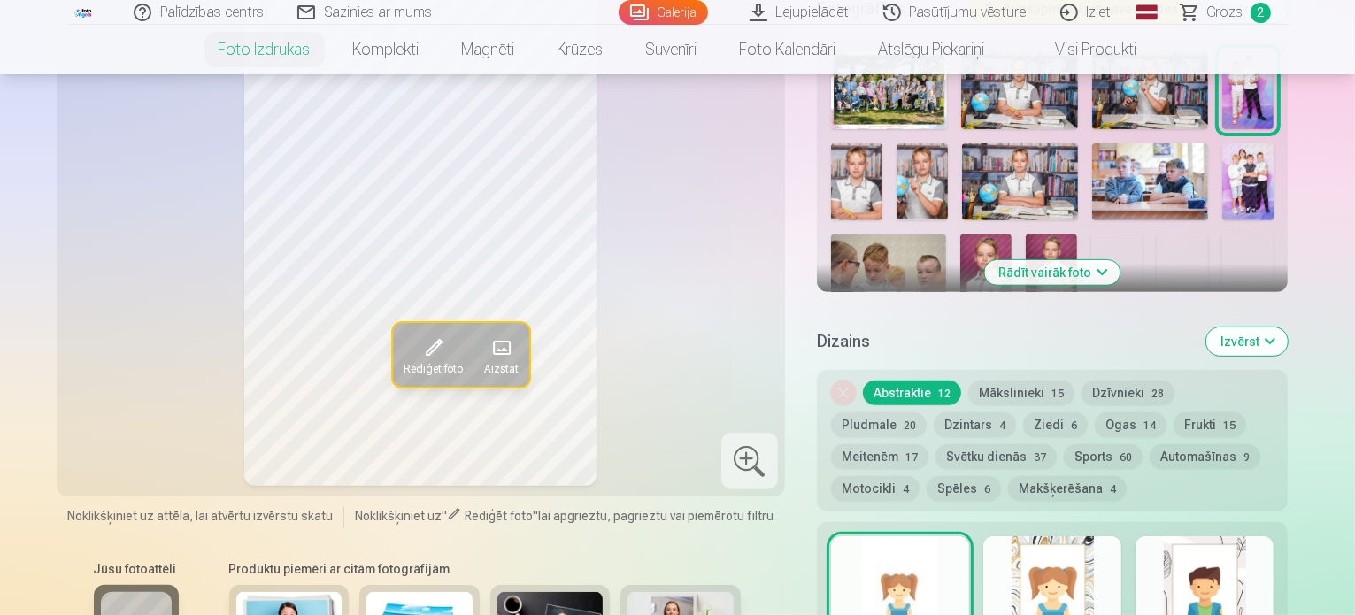
scroll to position [675, 0]
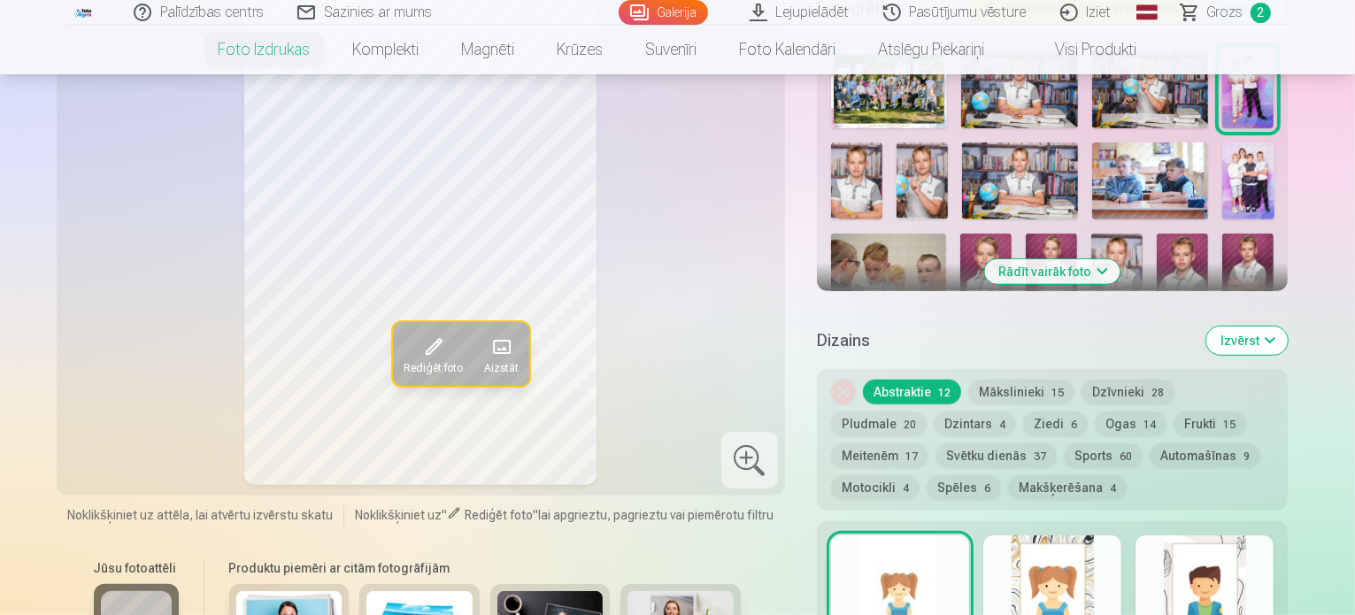
click at [1018, 380] on button "Mākslinieki 15" at bounding box center [1021, 392] width 106 height 25
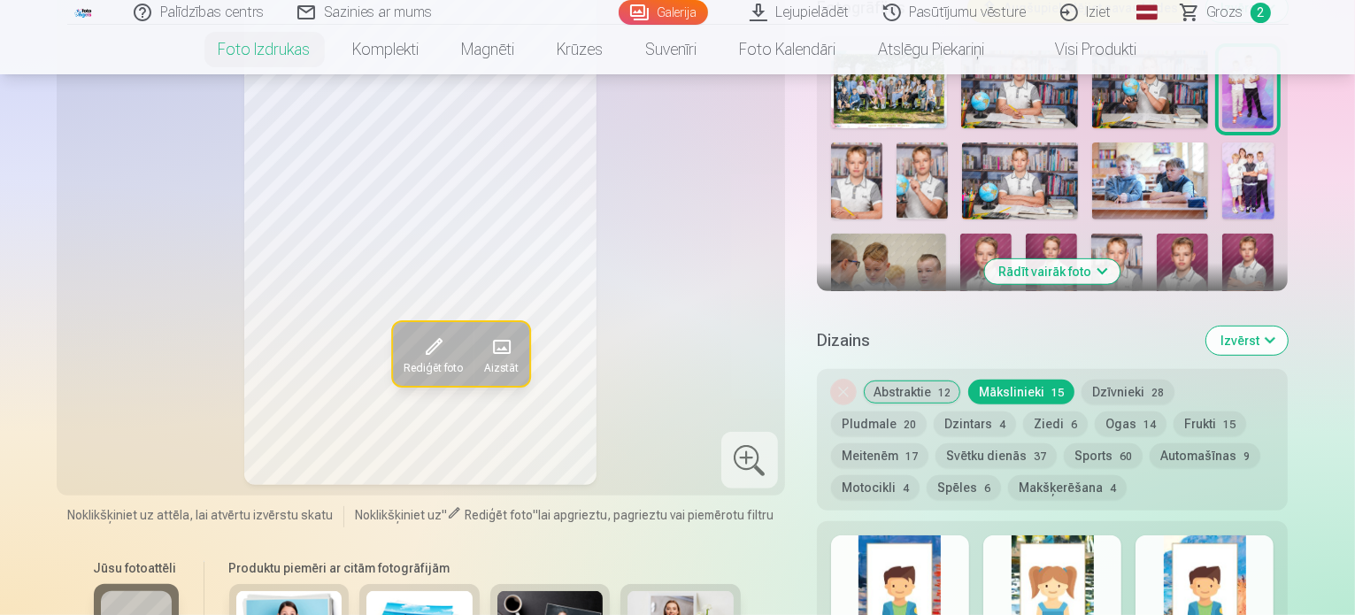
click at [1128, 380] on button "Dzīvnieki 28" at bounding box center [1127, 392] width 93 height 25
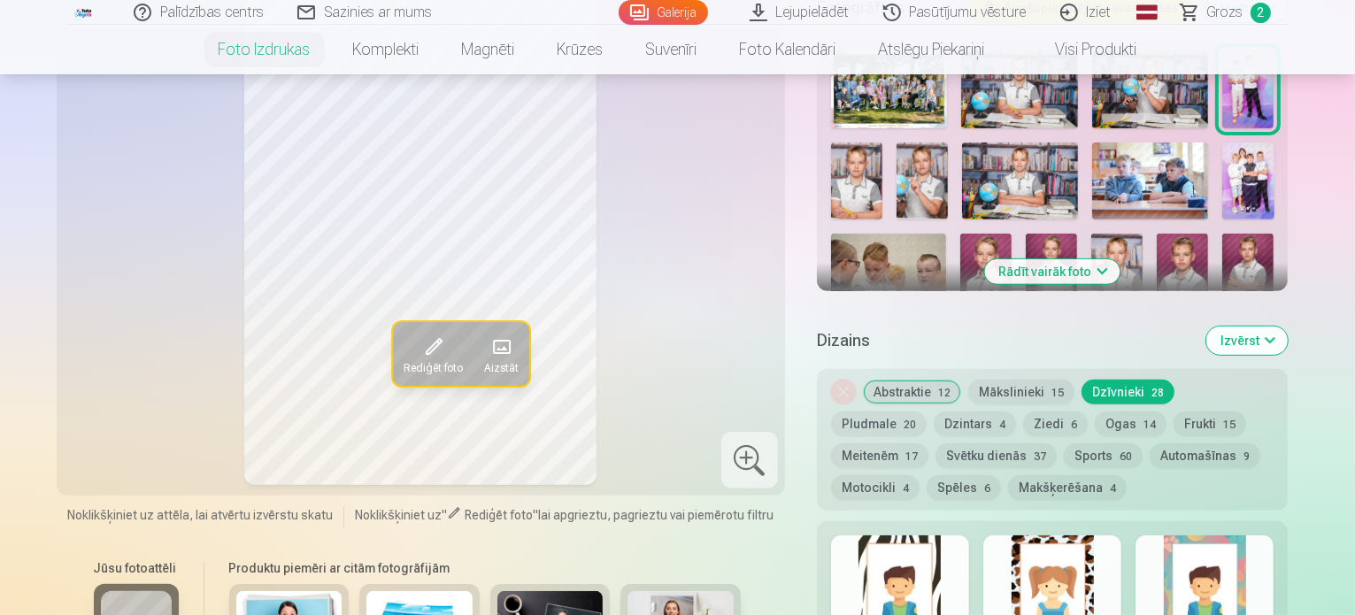
click at [1150, 443] on button "Automašīnas 9" at bounding box center [1205, 455] width 111 height 25
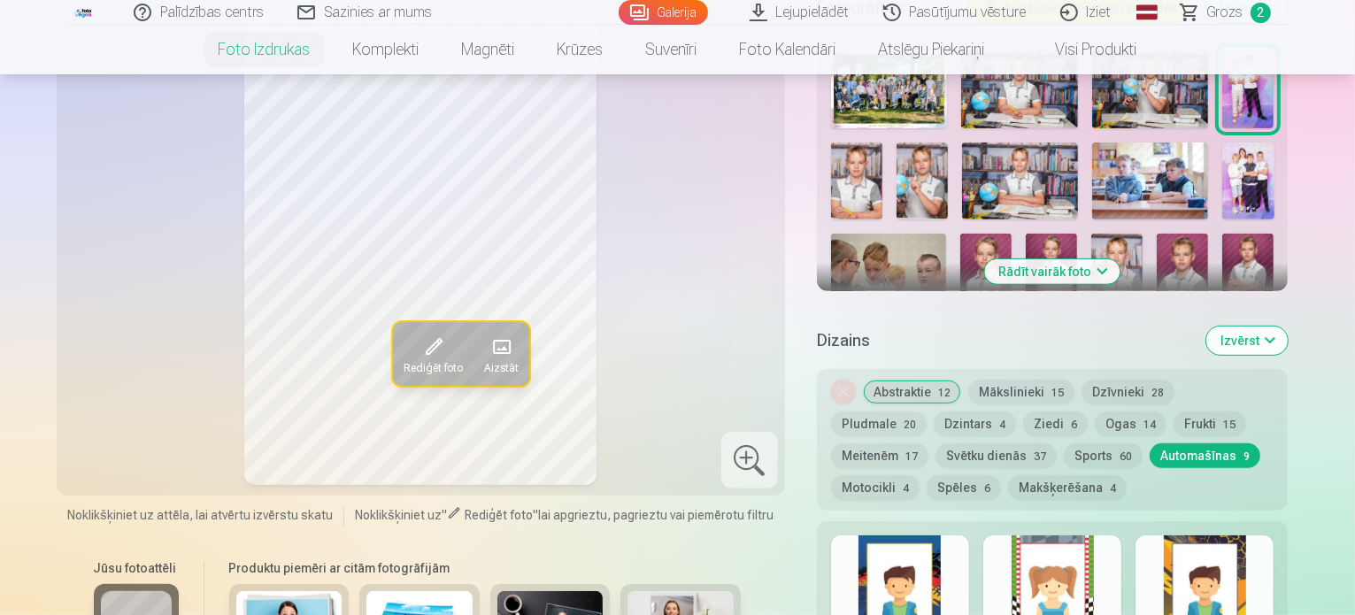
click at [1008, 475] on button "Makšķerēšana 4" at bounding box center [1067, 487] width 119 height 25
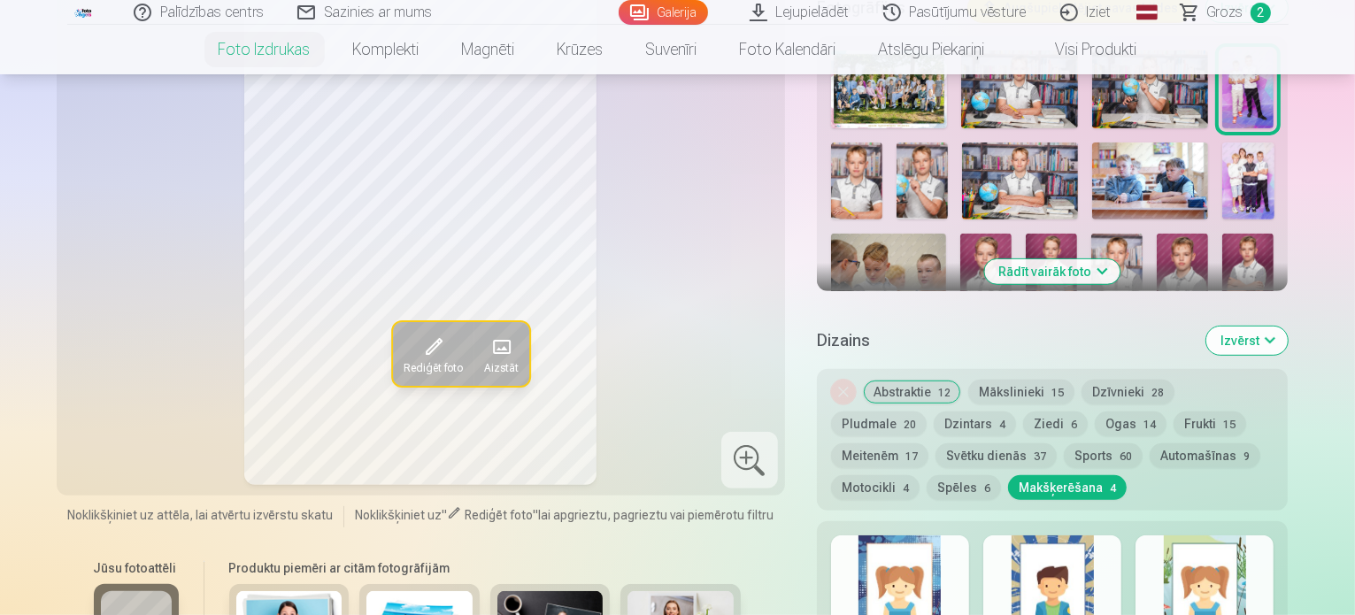
click at [934, 412] on button "Dzintars 4" at bounding box center [975, 424] width 82 height 25
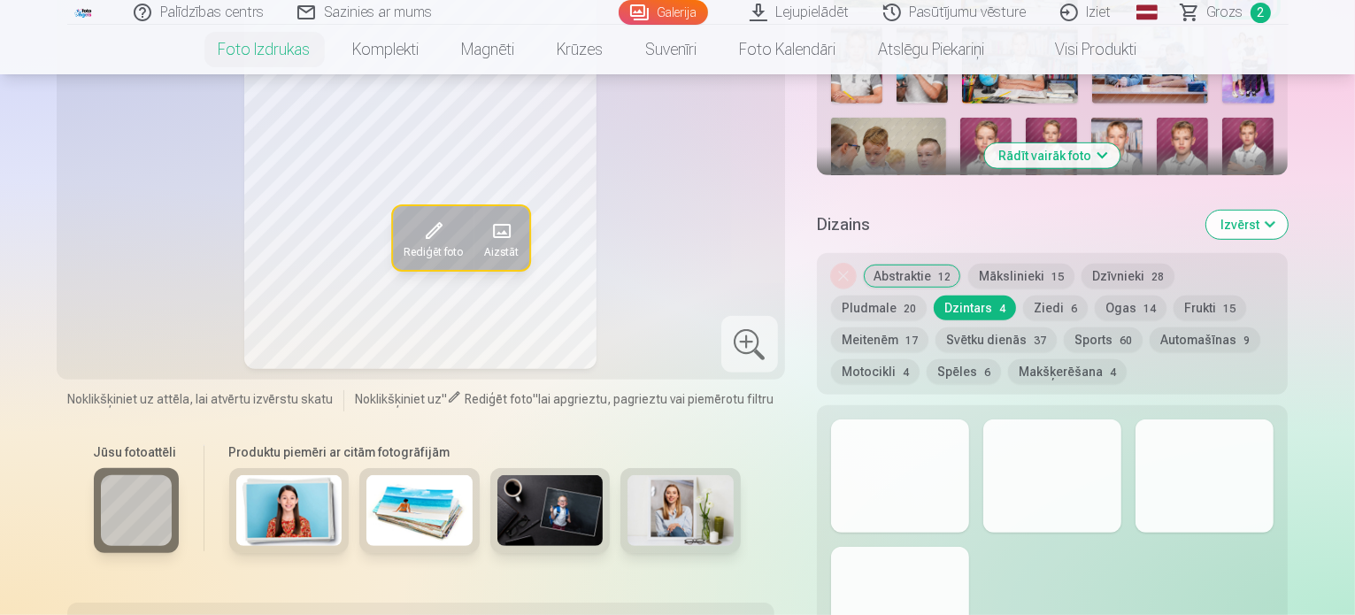
scroll to position [792, 0]
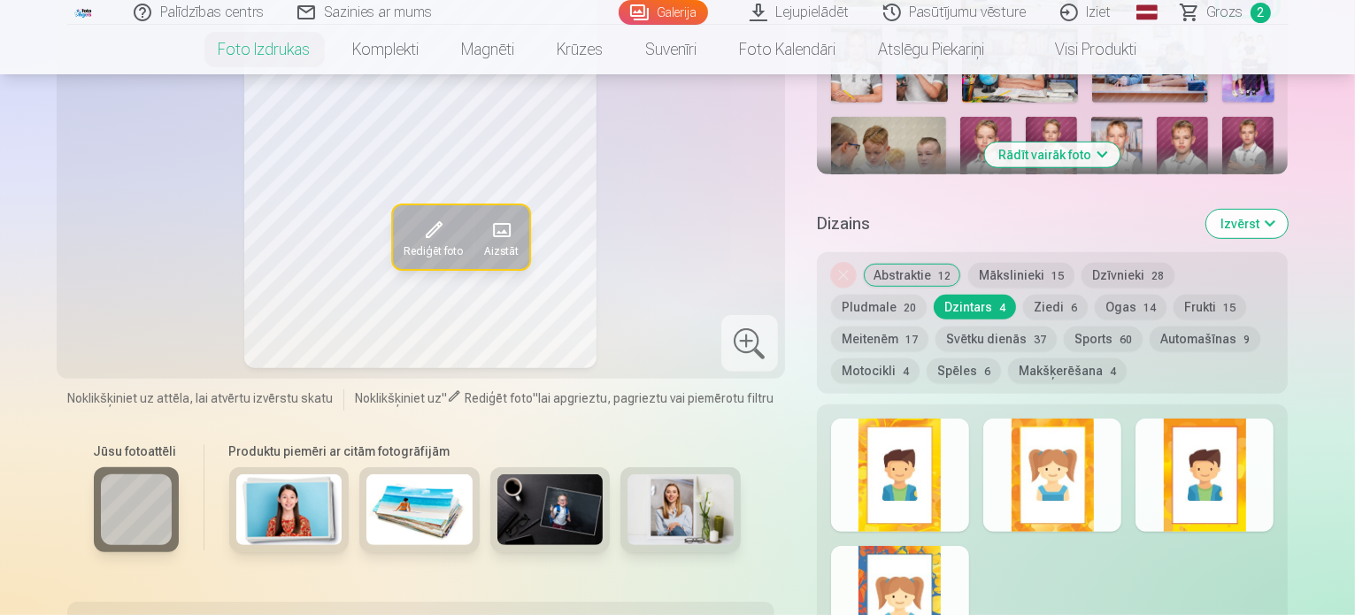
click at [288, 474] on img at bounding box center [289, 509] width 106 height 71
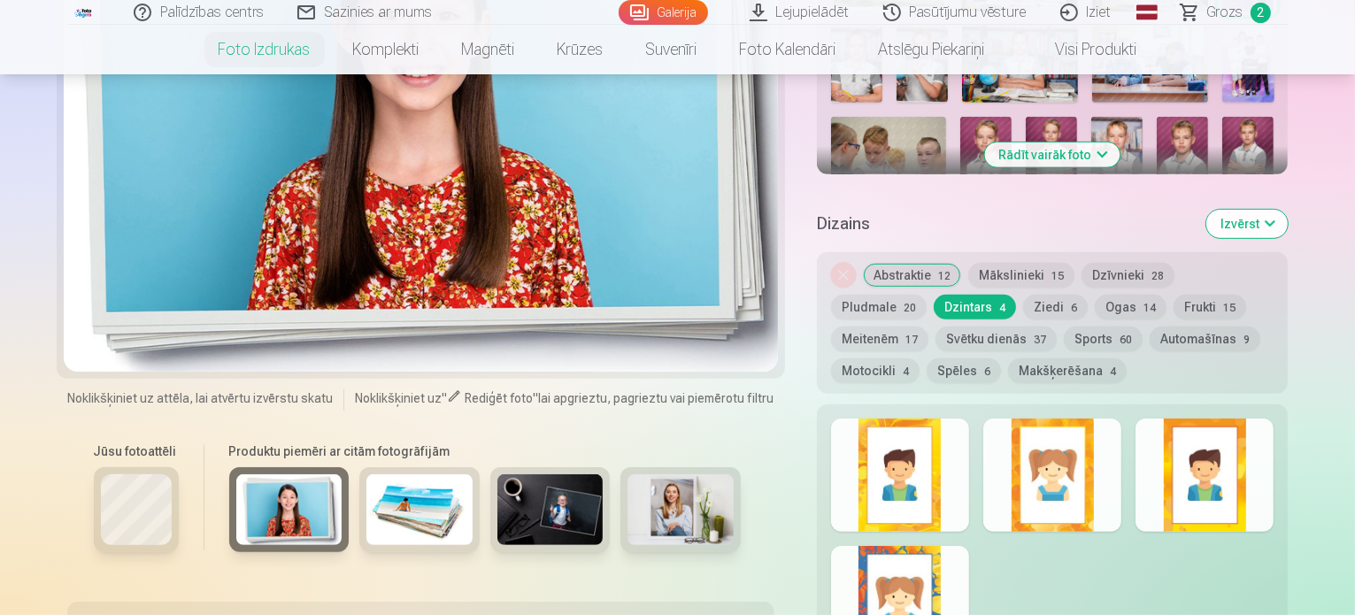
click at [390, 474] on img at bounding box center [419, 509] width 106 height 71
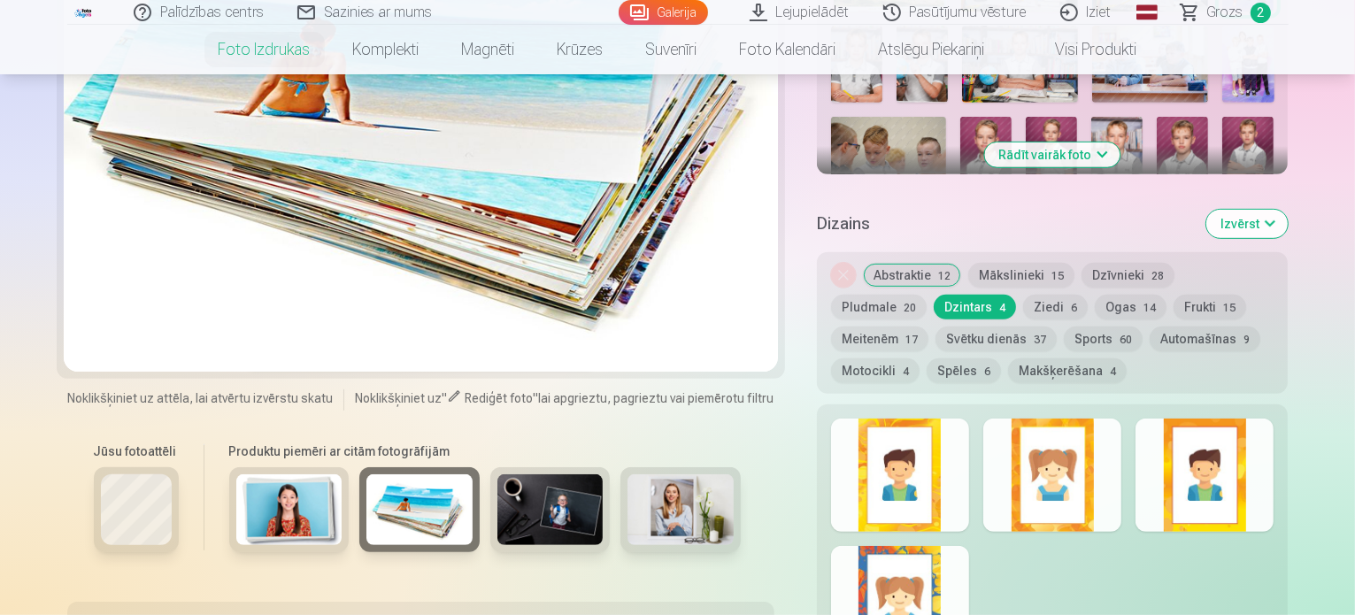
click at [524, 474] on img at bounding box center [550, 509] width 106 height 71
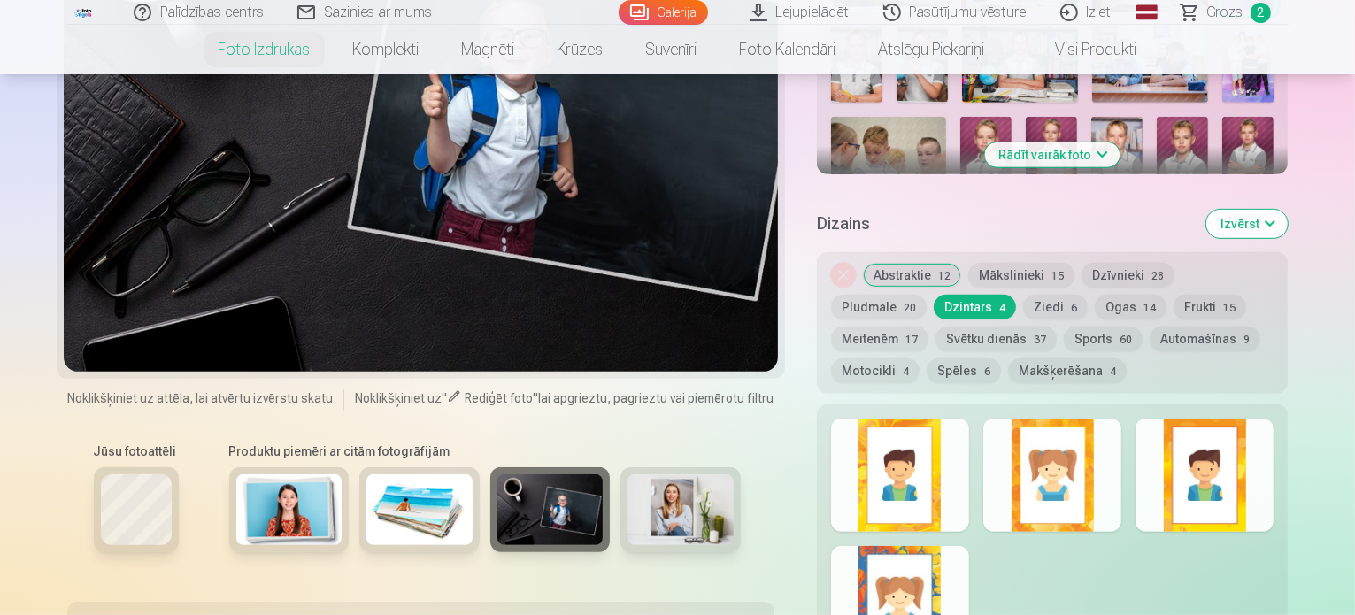
click at [661, 474] on img at bounding box center [680, 509] width 106 height 71
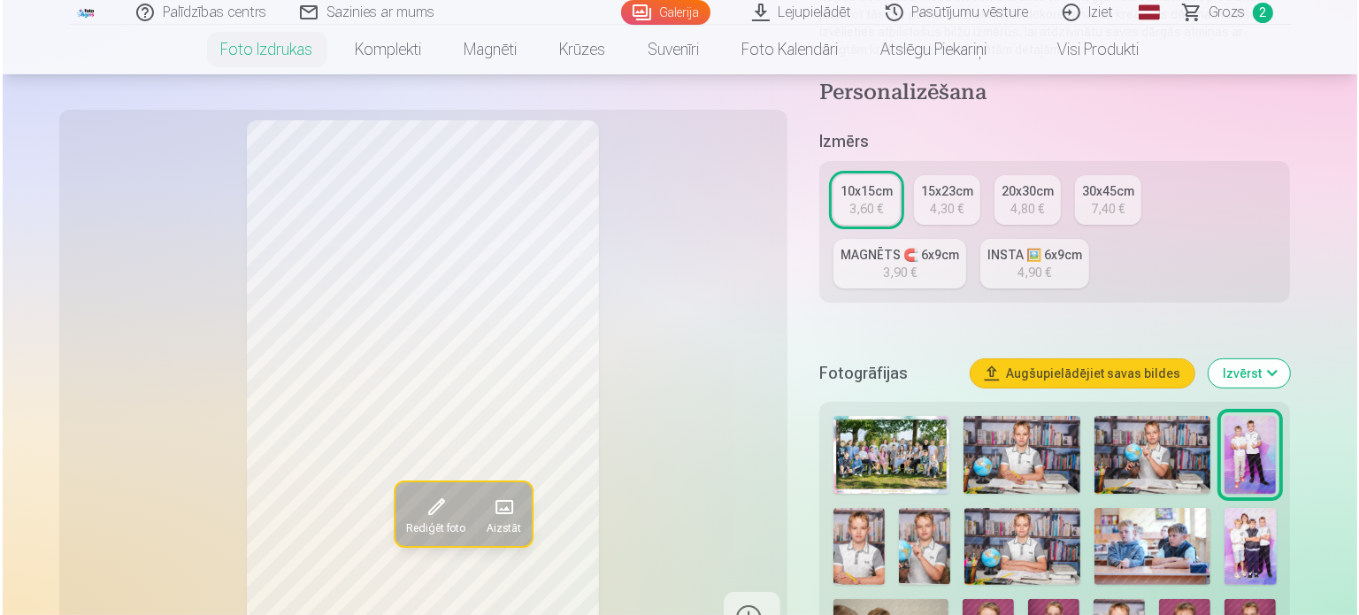
scroll to position [274, 0]
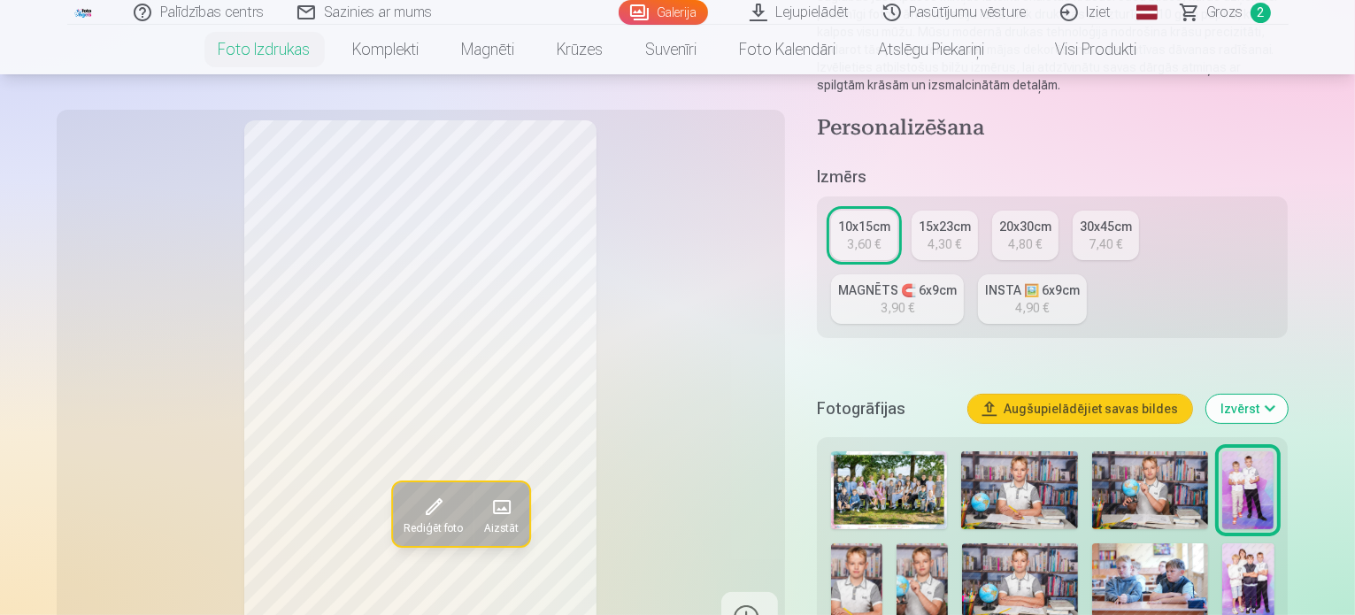
click at [419, 514] on span at bounding box center [433, 507] width 28 height 28
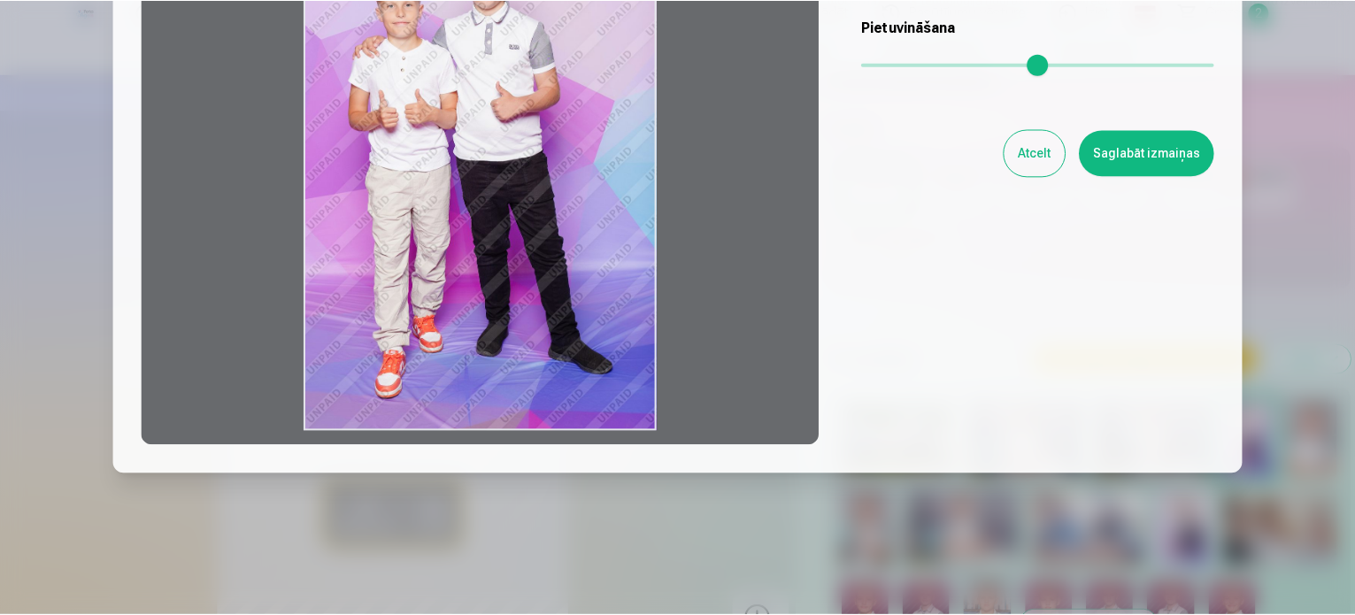
scroll to position [0, 0]
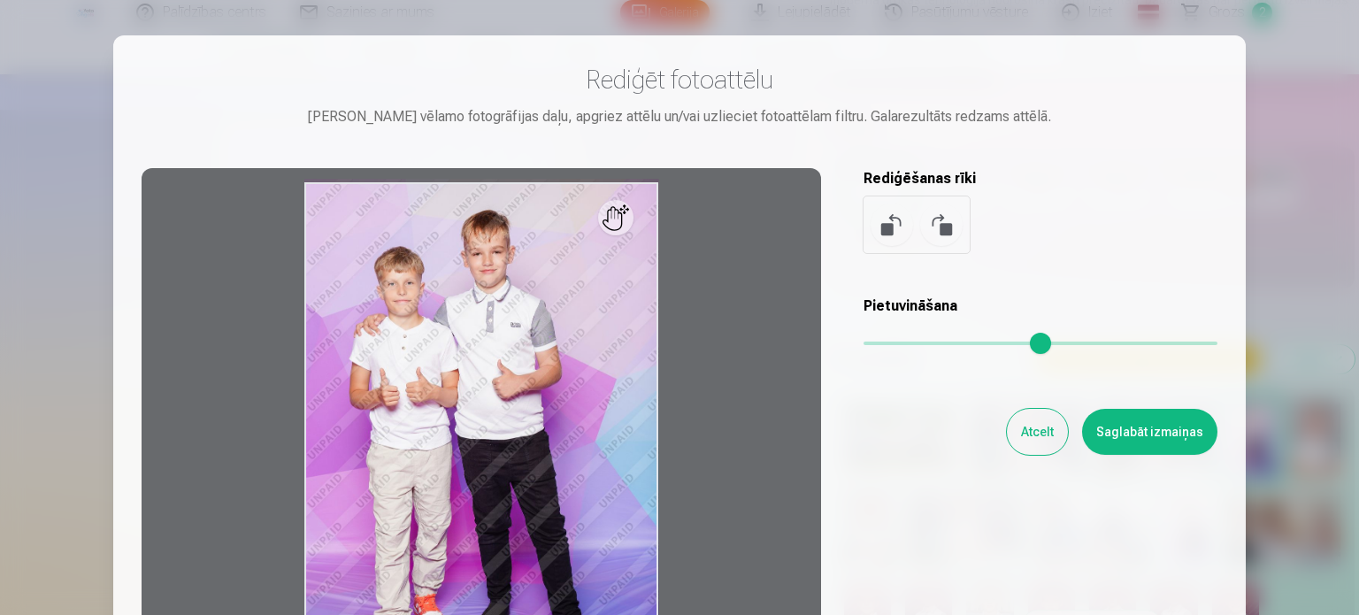
click at [1048, 432] on button "Atcelt" at bounding box center [1037, 432] width 61 height 46
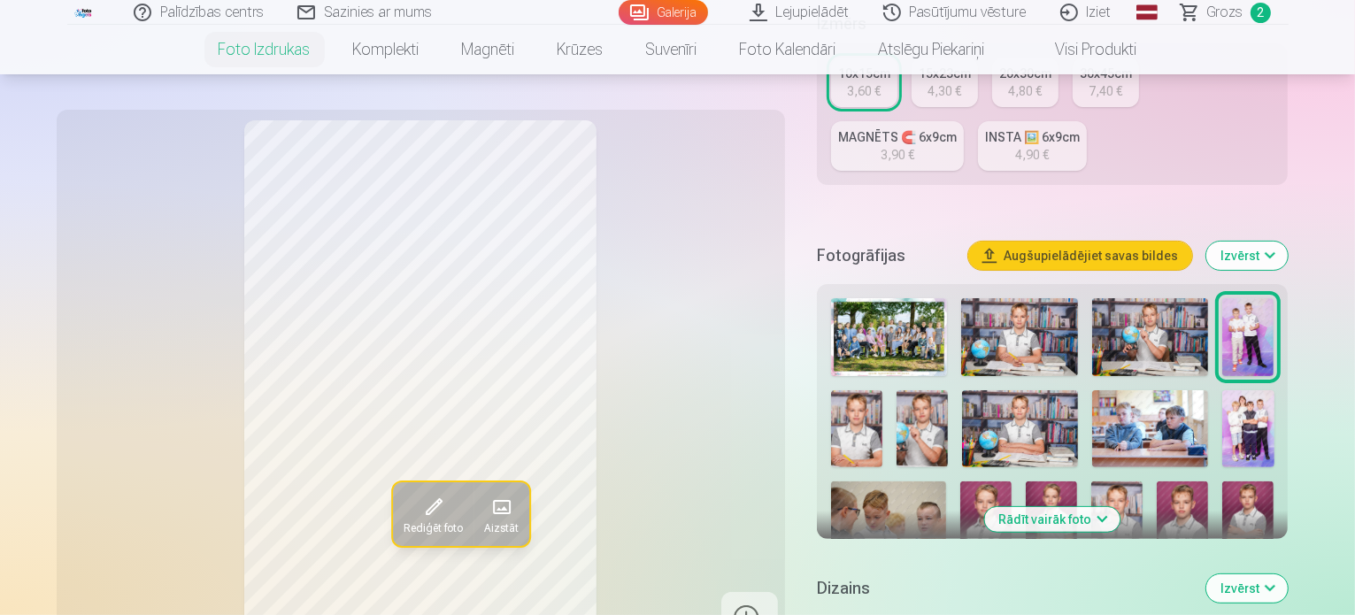
scroll to position [473, 0]
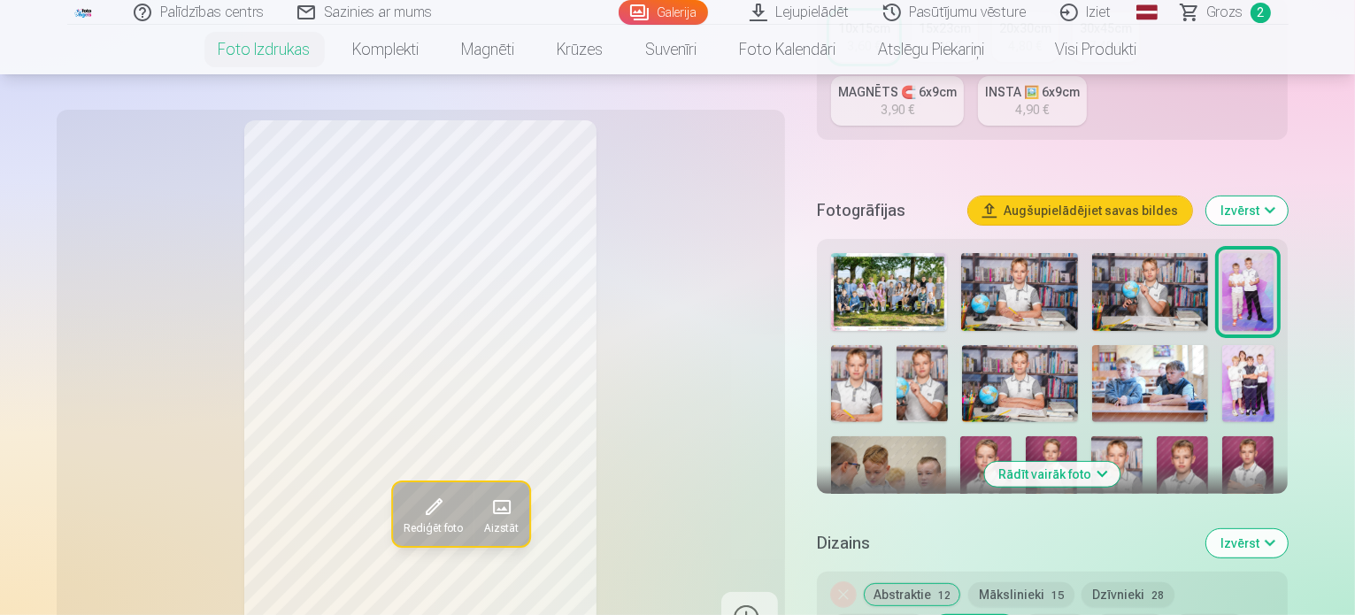
click at [1288, 529] on button "Izvērst" at bounding box center [1246, 543] width 81 height 28
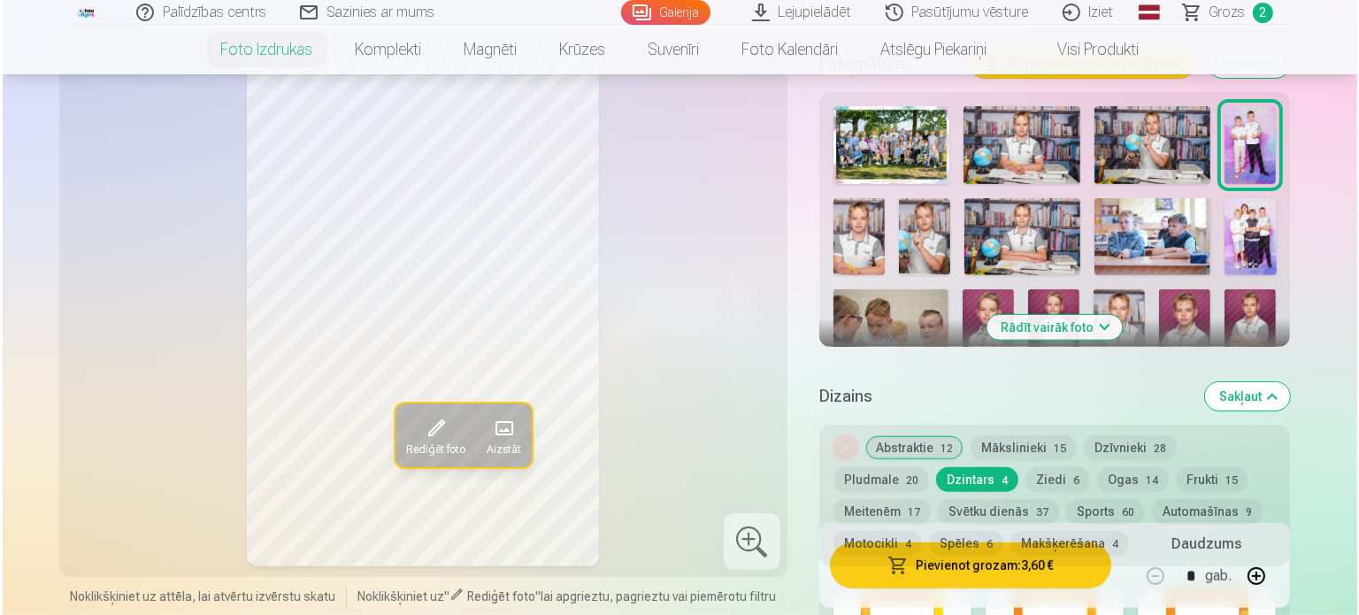
scroll to position [612, 0]
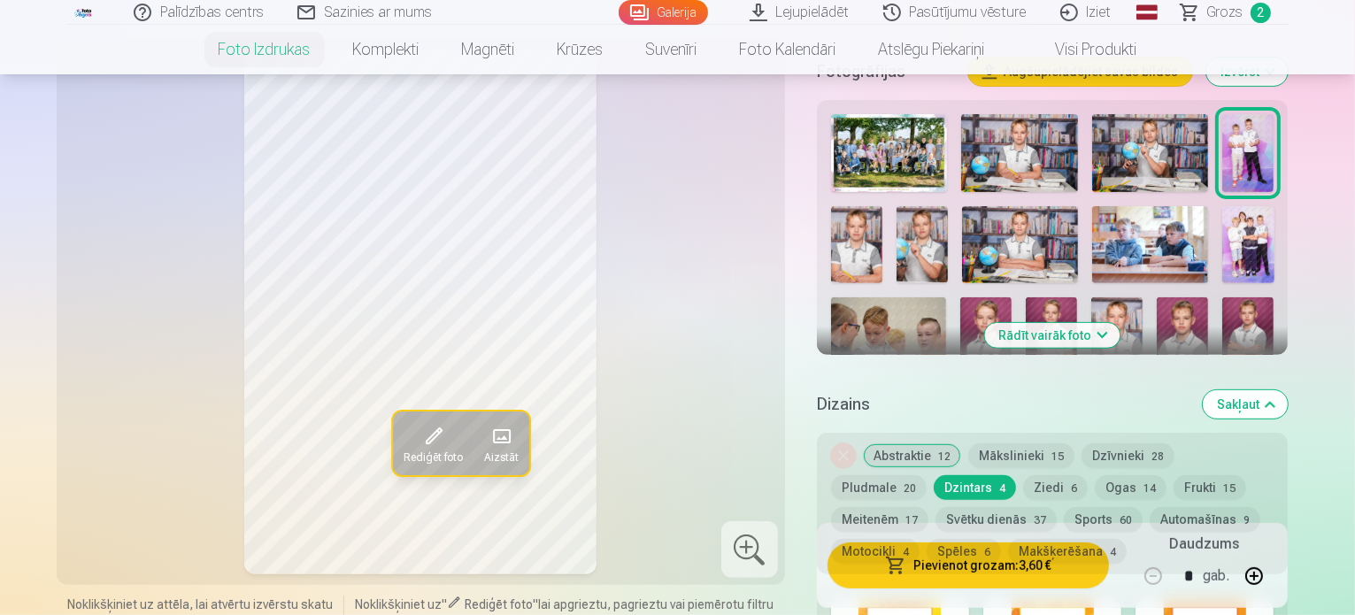
click at [1023, 562] on button "Pievienot grozam : 3,60 €" at bounding box center [968, 566] width 282 height 46
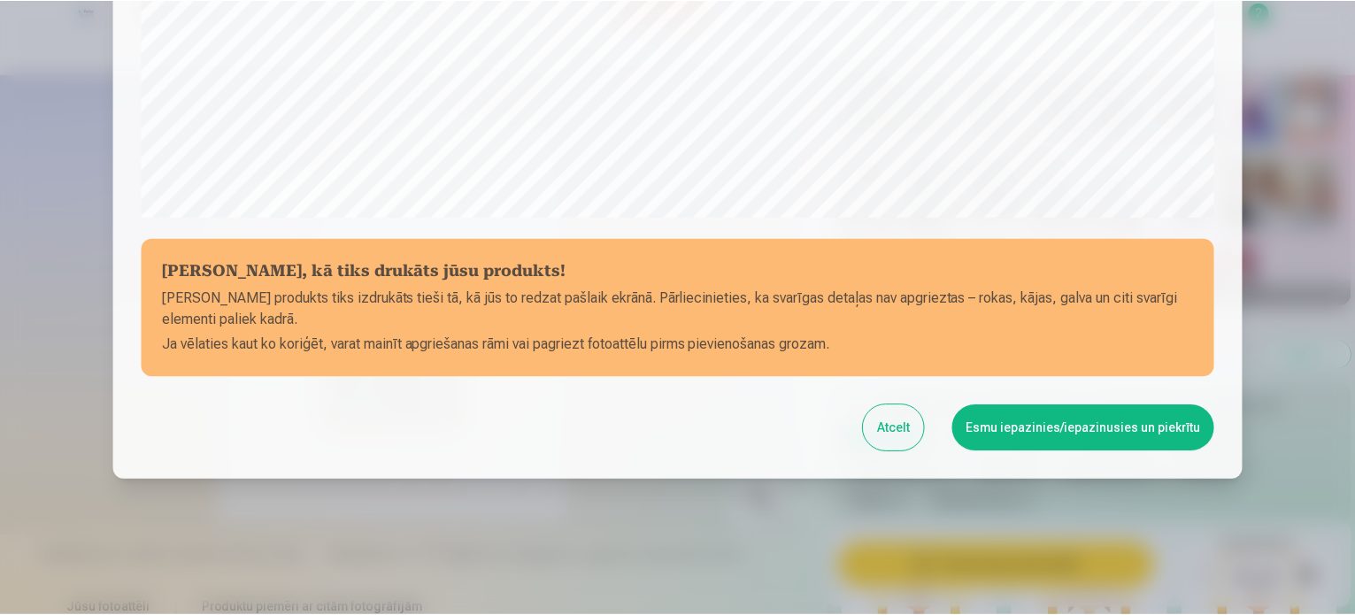
scroll to position [658, 0]
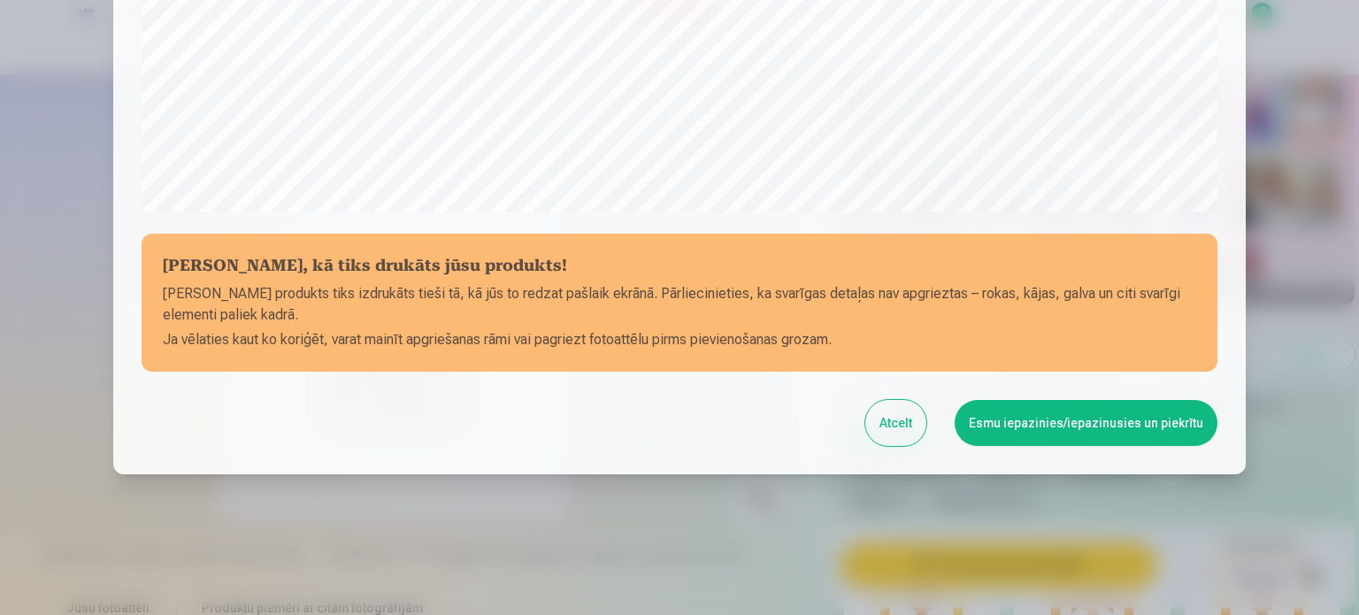
click at [1042, 419] on button "Esmu iepazinies/iepazinusies un piekrītu" at bounding box center [1086, 423] width 263 height 46
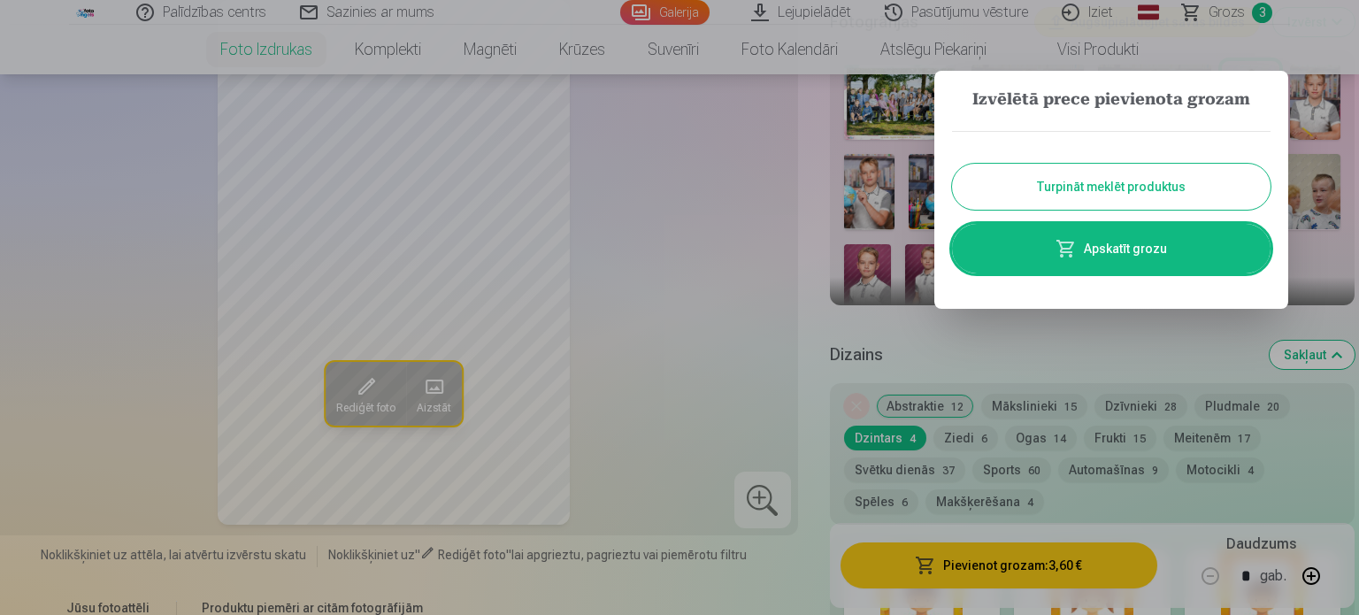
click at [1133, 181] on button "Turpināt meklēt produktus" at bounding box center [1111, 187] width 319 height 46
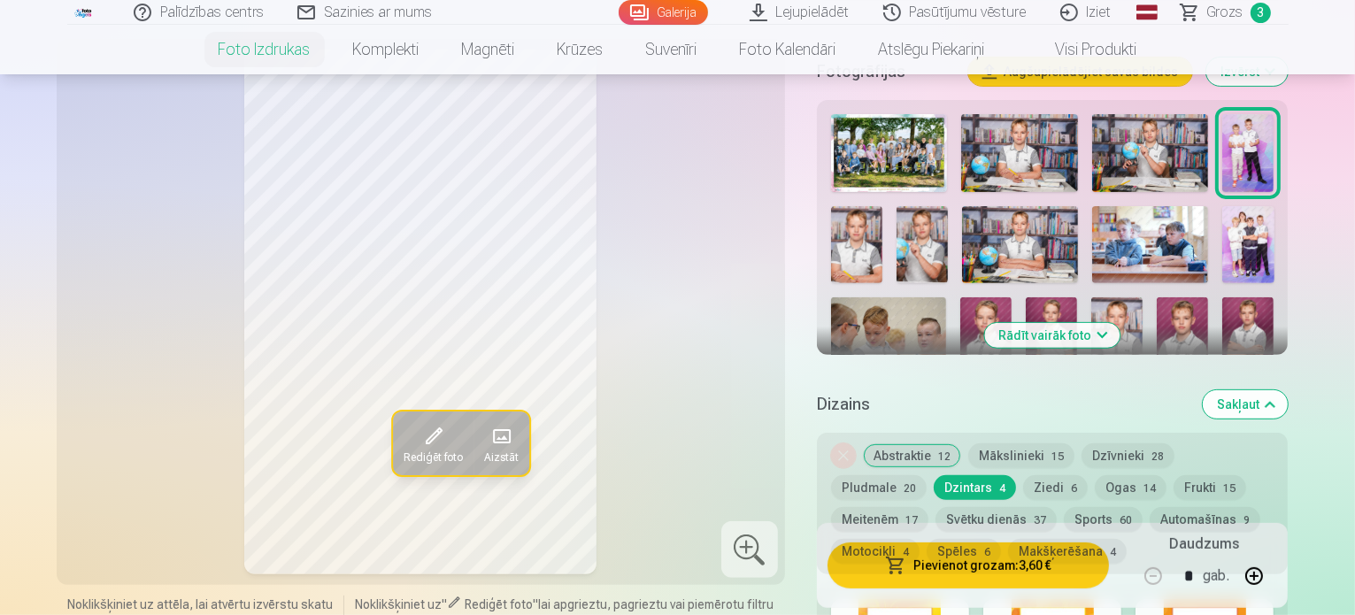
click at [1222, 206] on img at bounding box center [1247, 244] width 51 height 77
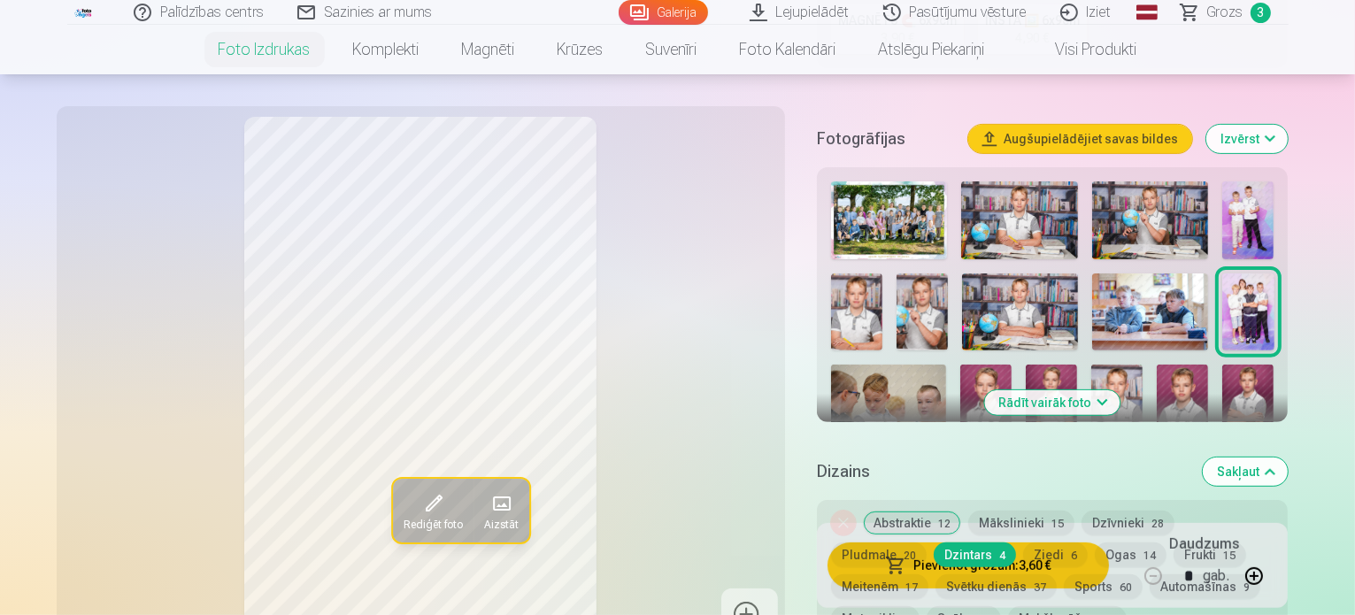
scroll to position [559, 0]
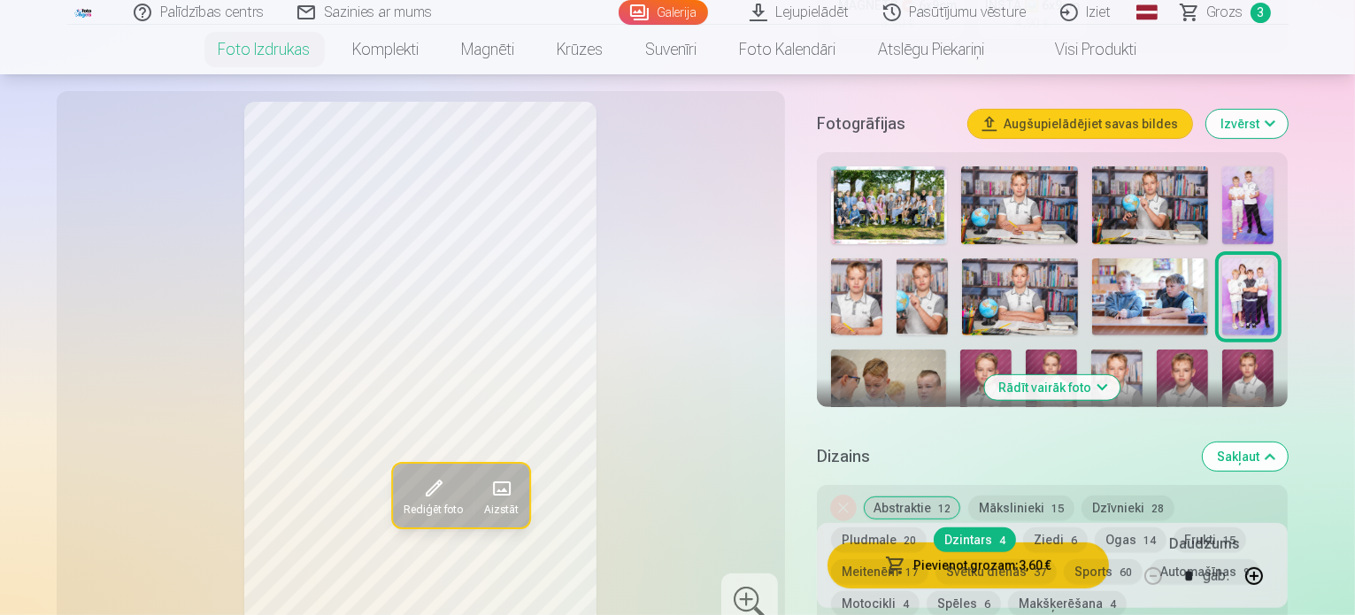
click at [1010, 558] on div "Noņemiet dizainu Abstraktie 12 Mākslinieki 15 Dzīvnieki 28 Pludmale 20 Dzintars…" at bounding box center [1053, 556] width 472 height 142
click at [1064, 559] on button "Sports 60" at bounding box center [1103, 571] width 79 height 25
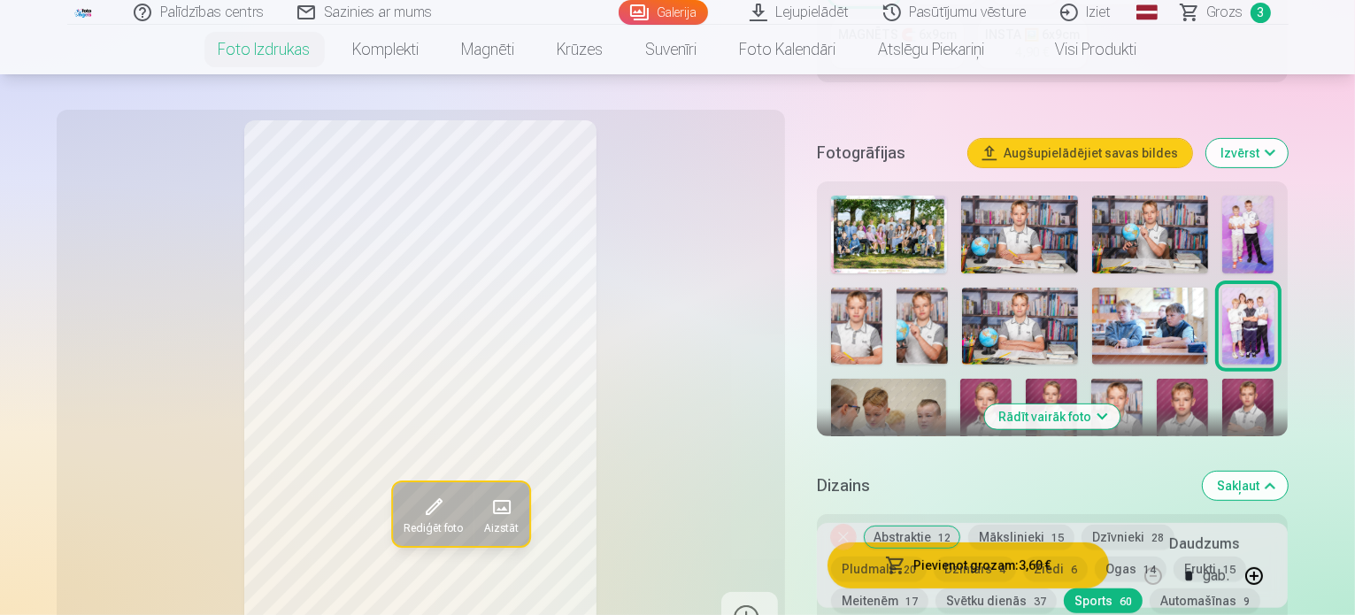
scroll to position [529, 0]
click at [928, 526] on button "Abstraktie 12" at bounding box center [912, 538] width 98 height 25
click at [686, 466] on div "Rediģēt foto Aizstāt" at bounding box center [420, 382] width 707 height 525
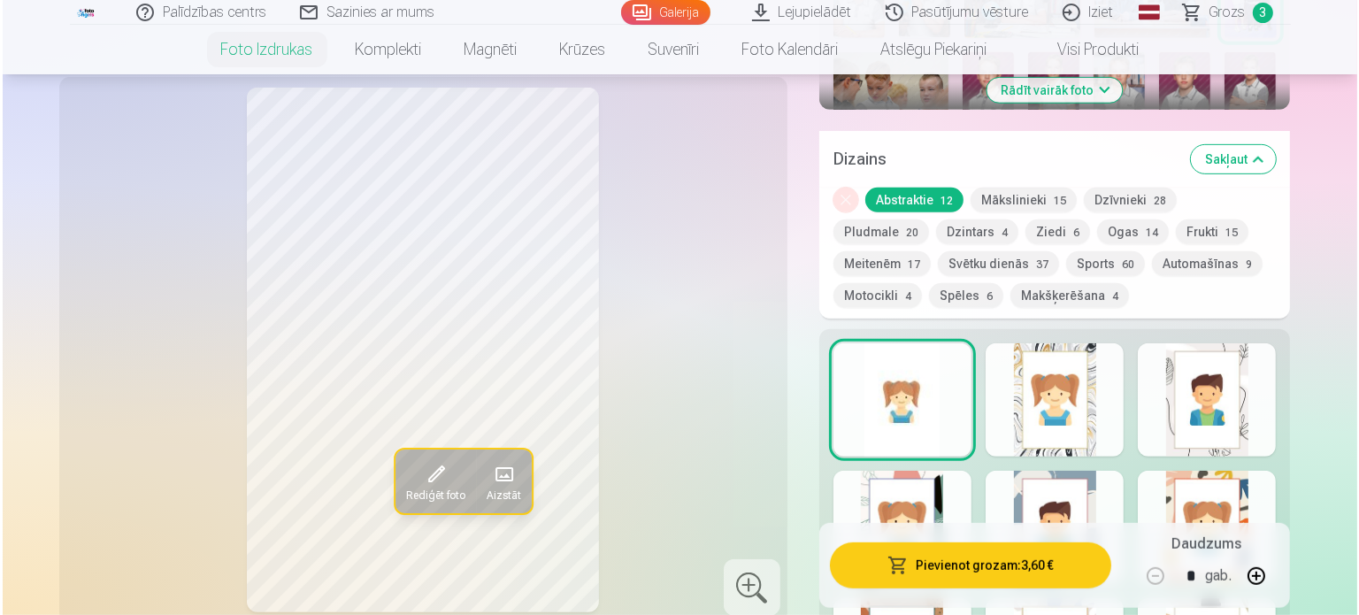
scroll to position [842, 0]
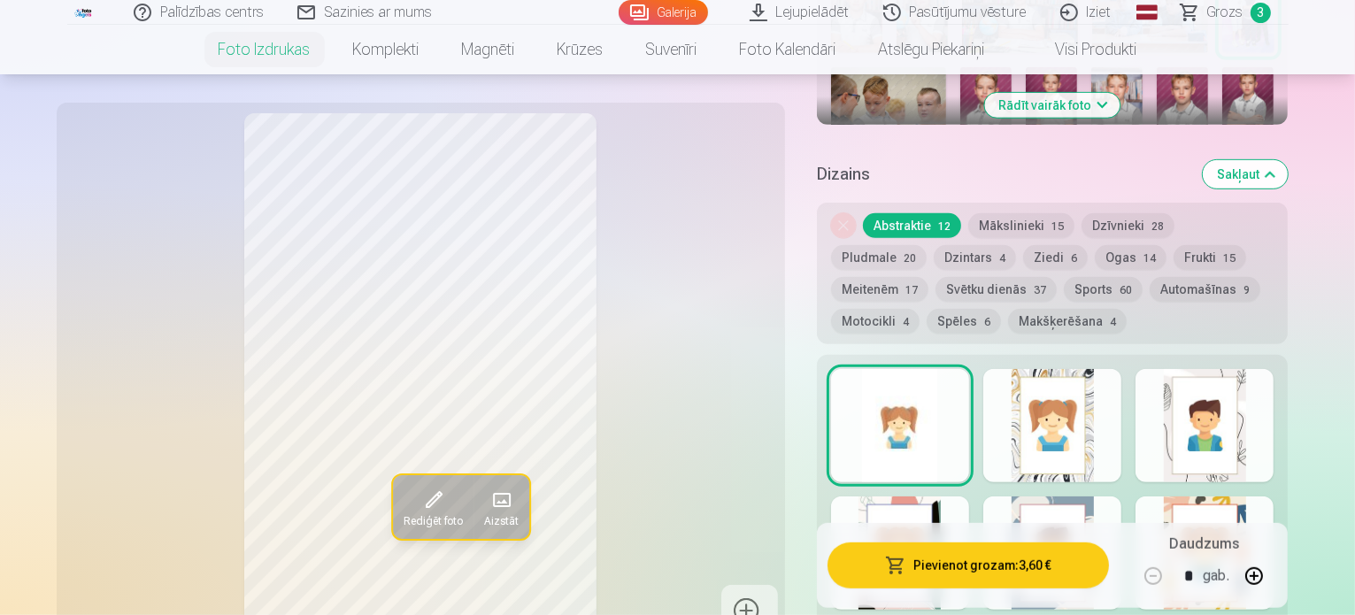
click at [1012, 565] on button "Pievienot grozam : 3,60 €" at bounding box center [968, 566] width 282 height 46
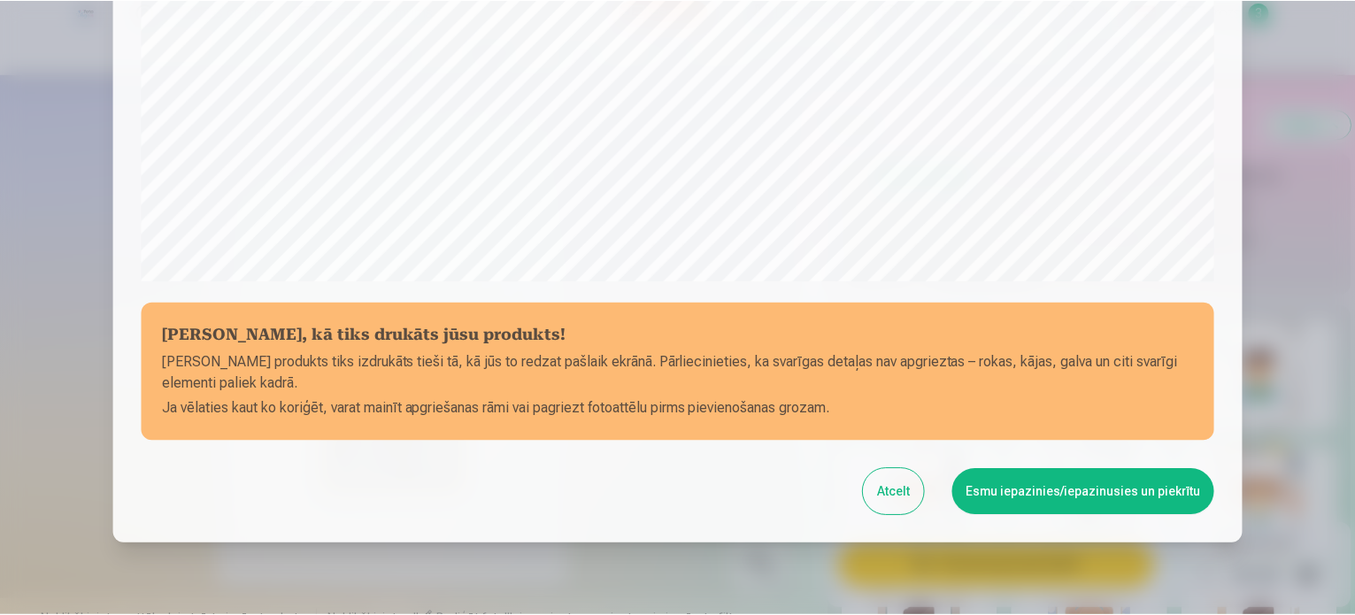
scroll to position [590, 0]
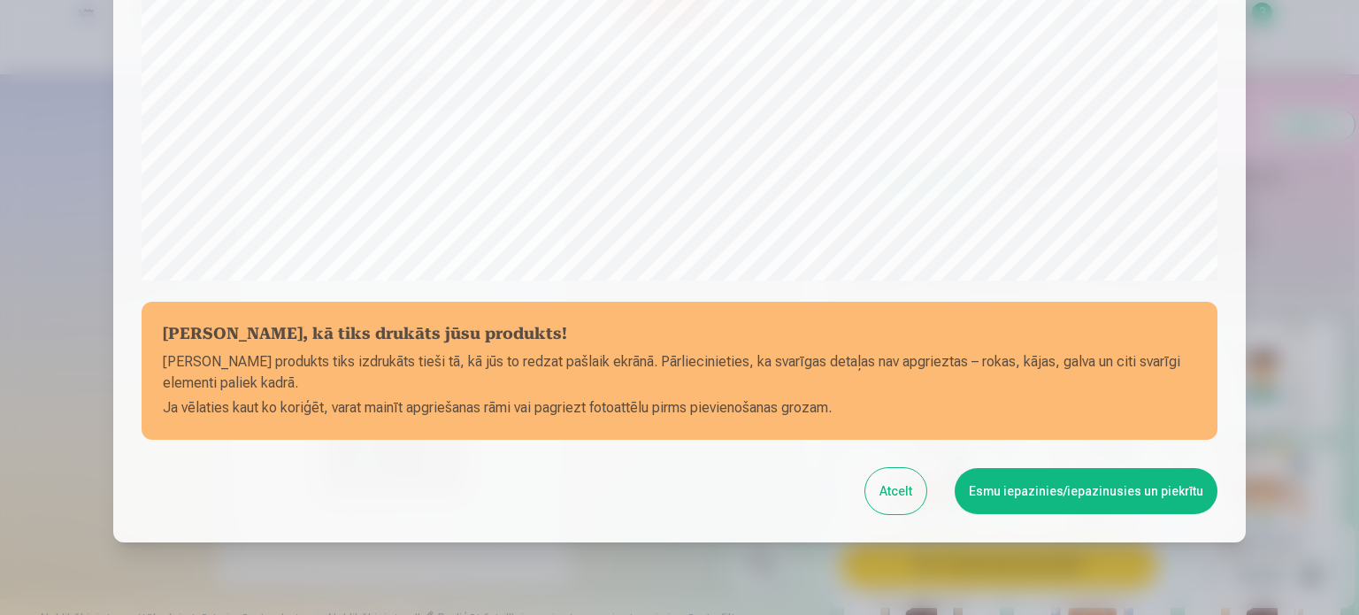
click at [1108, 485] on button "Esmu iepazinies/iepazinusies un piekrītu" at bounding box center [1086, 491] width 263 height 46
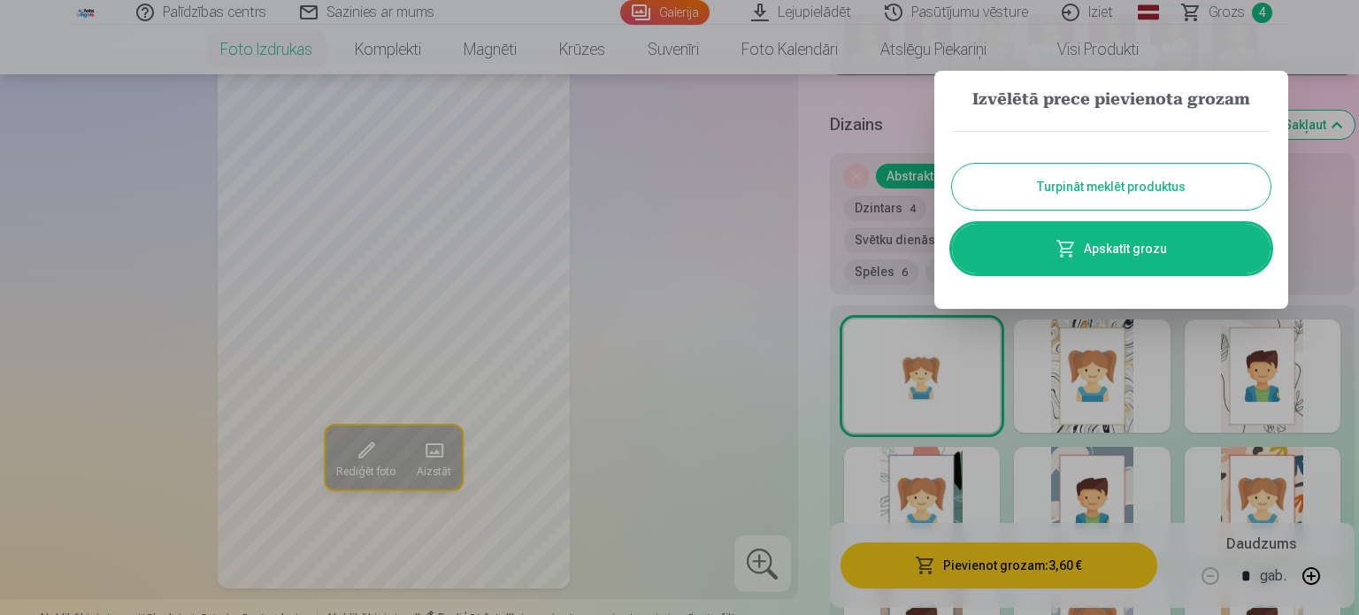
click at [1142, 177] on button "Turpināt meklēt produktus" at bounding box center [1111, 187] width 319 height 46
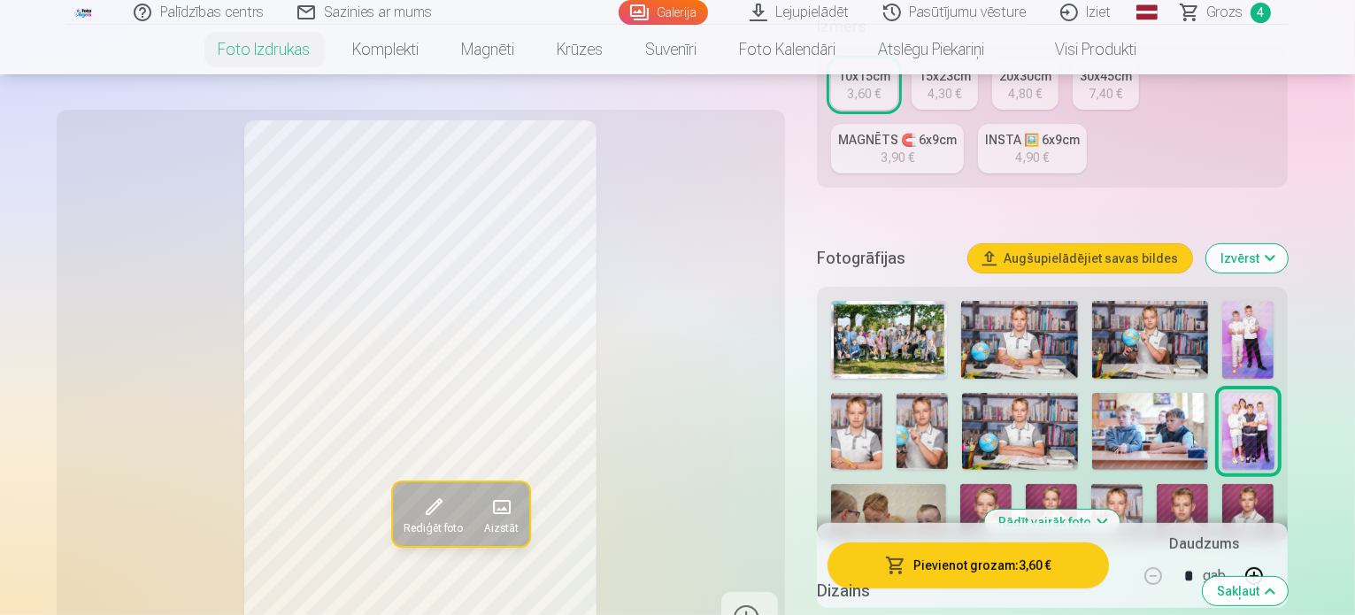
scroll to position [424, 0]
click at [1092, 394] on img at bounding box center [1150, 432] width 116 height 77
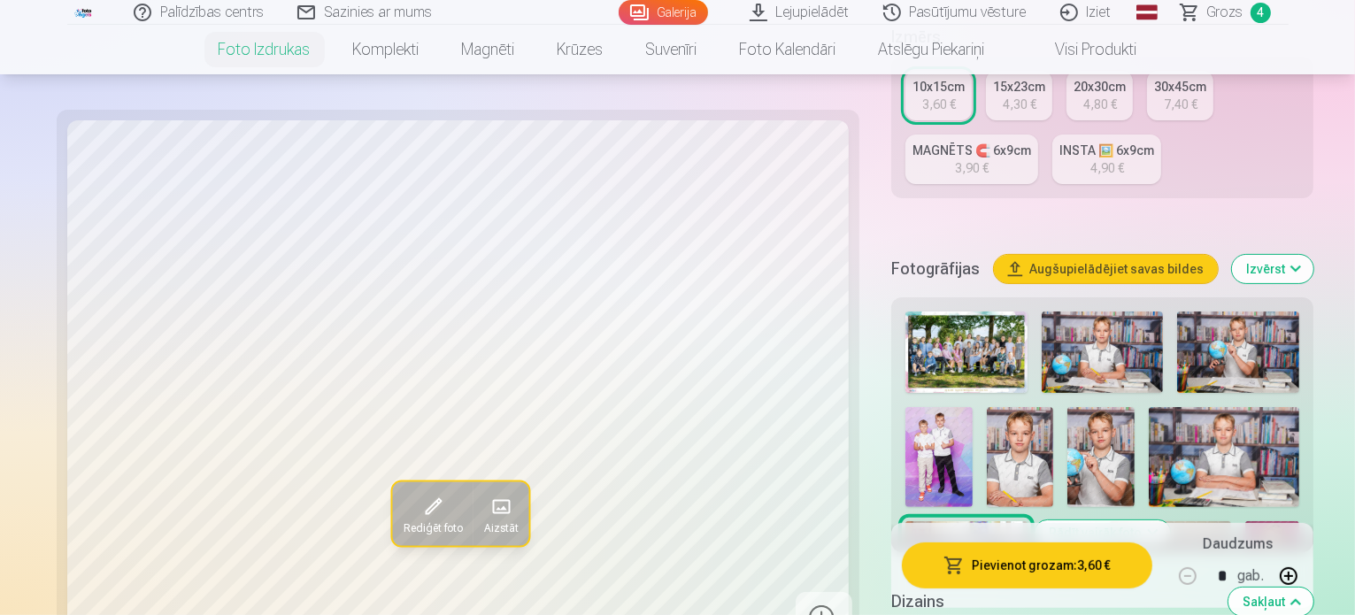
scroll to position [434, 0]
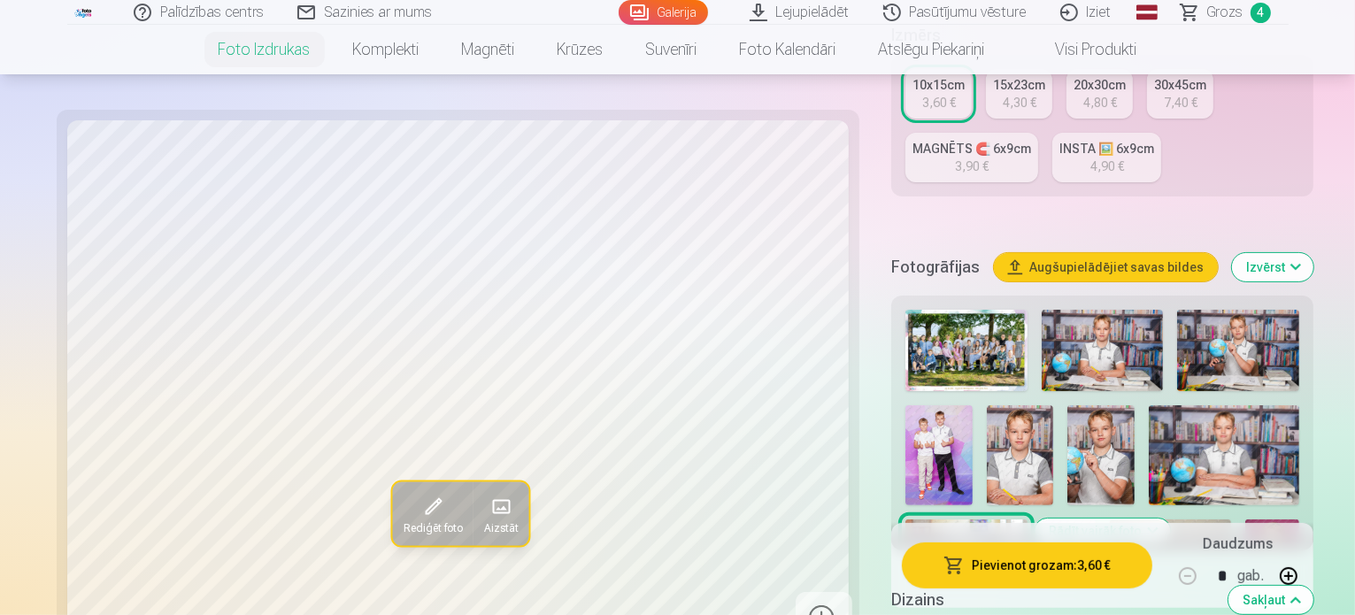
click at [1231, 520] on img at bounding box center [1170, 560] width 121 height 81
click at [1027, 520] on img at bounding box center [965, 560] width 121 height 81
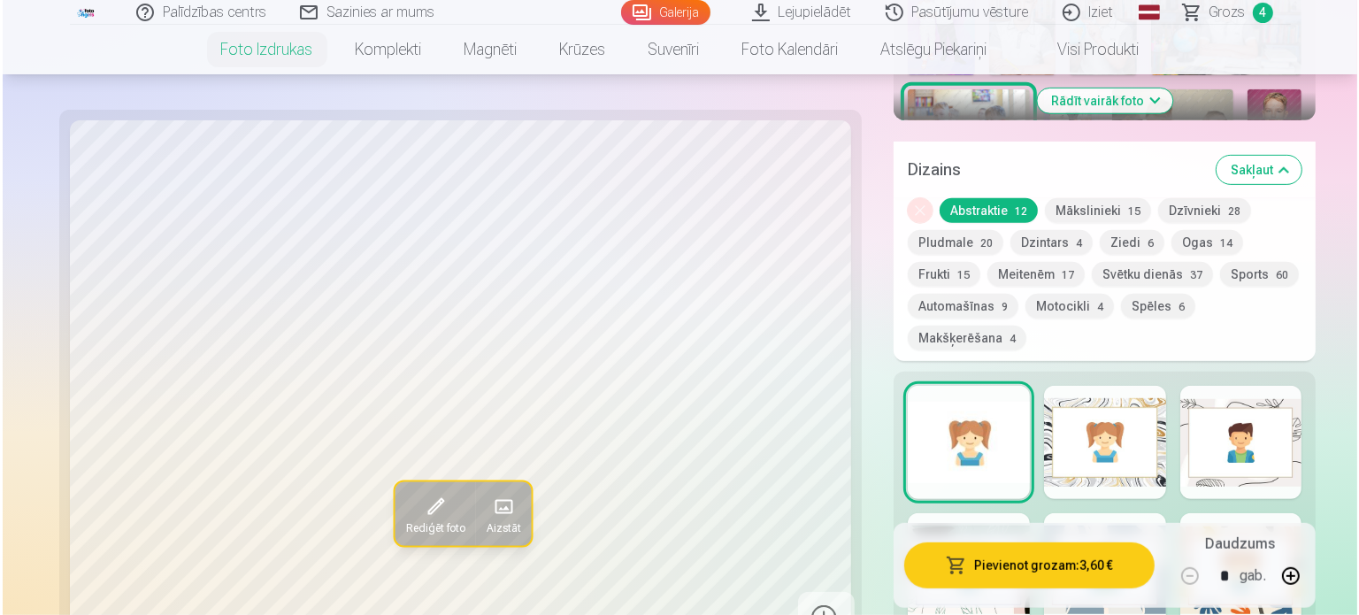
scroll to position [864, 0]
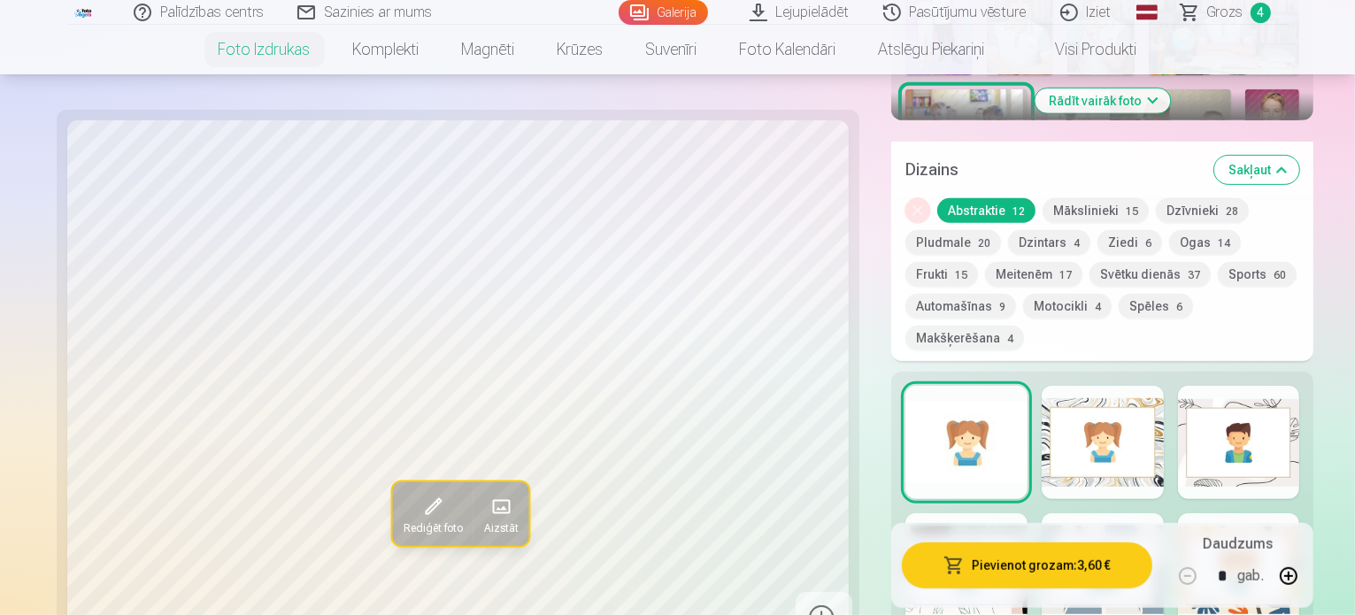
click at [984, 567] on button "Pievienot grozam : 3,60 €" at bounding box center [1027, 566] width 250 height 46
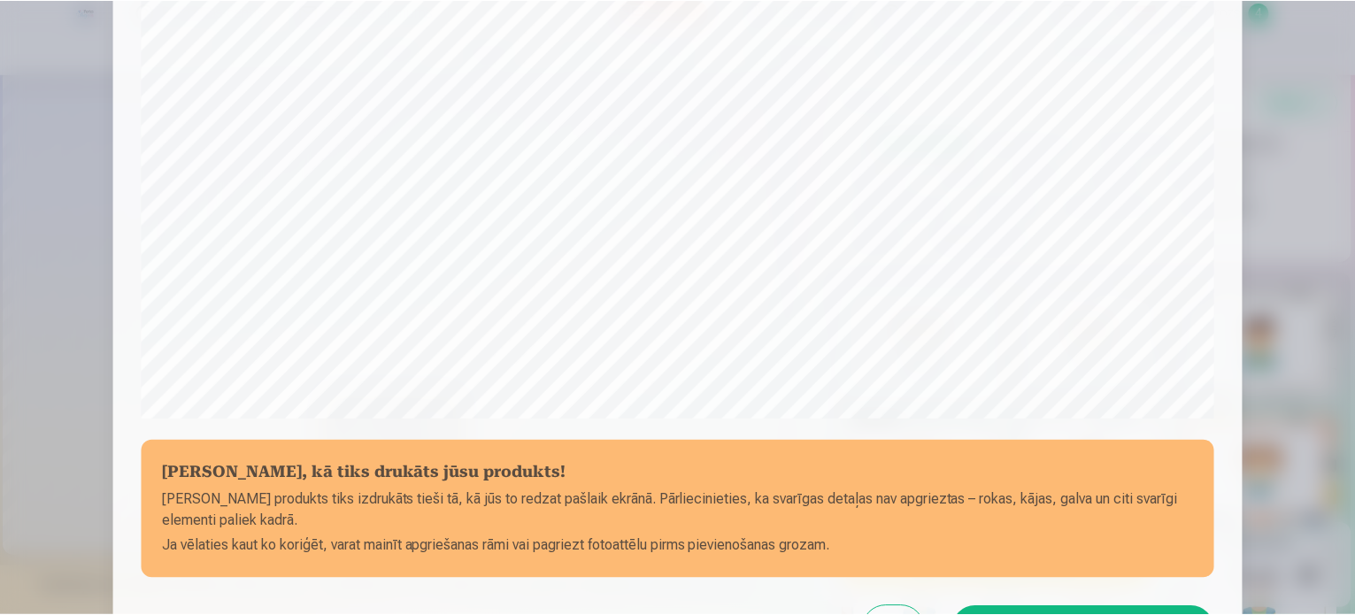
scroll to position [486, 0]
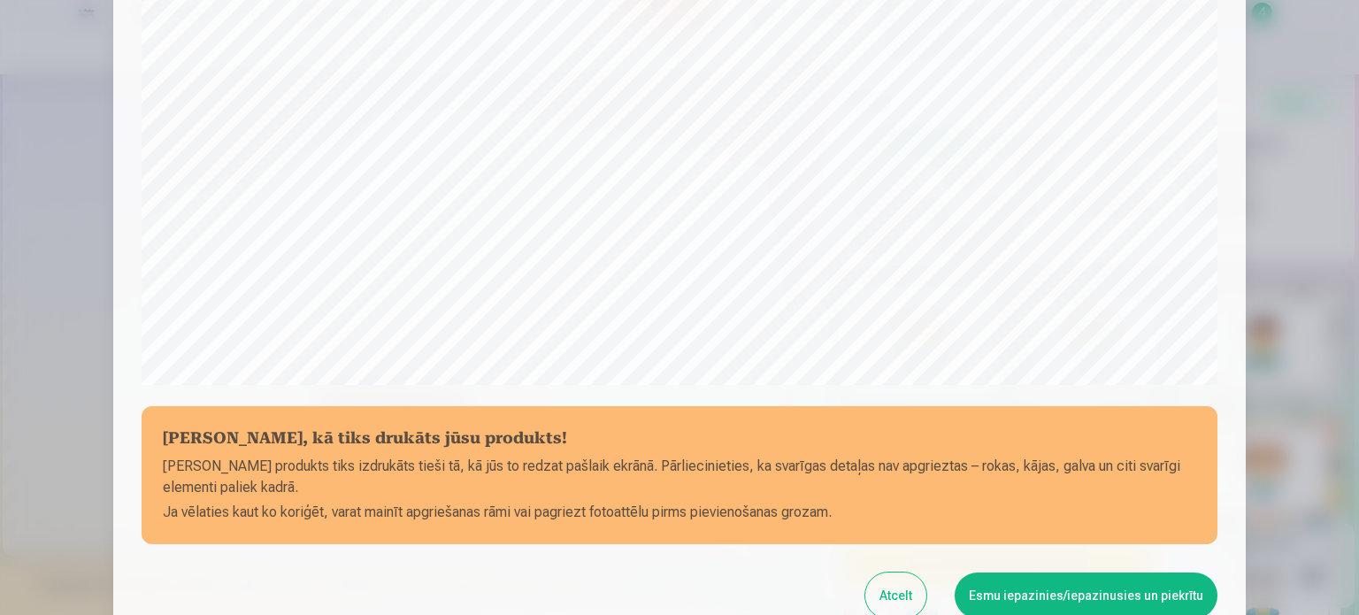
click at [1089, 599] on button "Esmu iepazinies/iepazinusies un piekrītu" at bounding box center [1086, 596] width 263 height 46
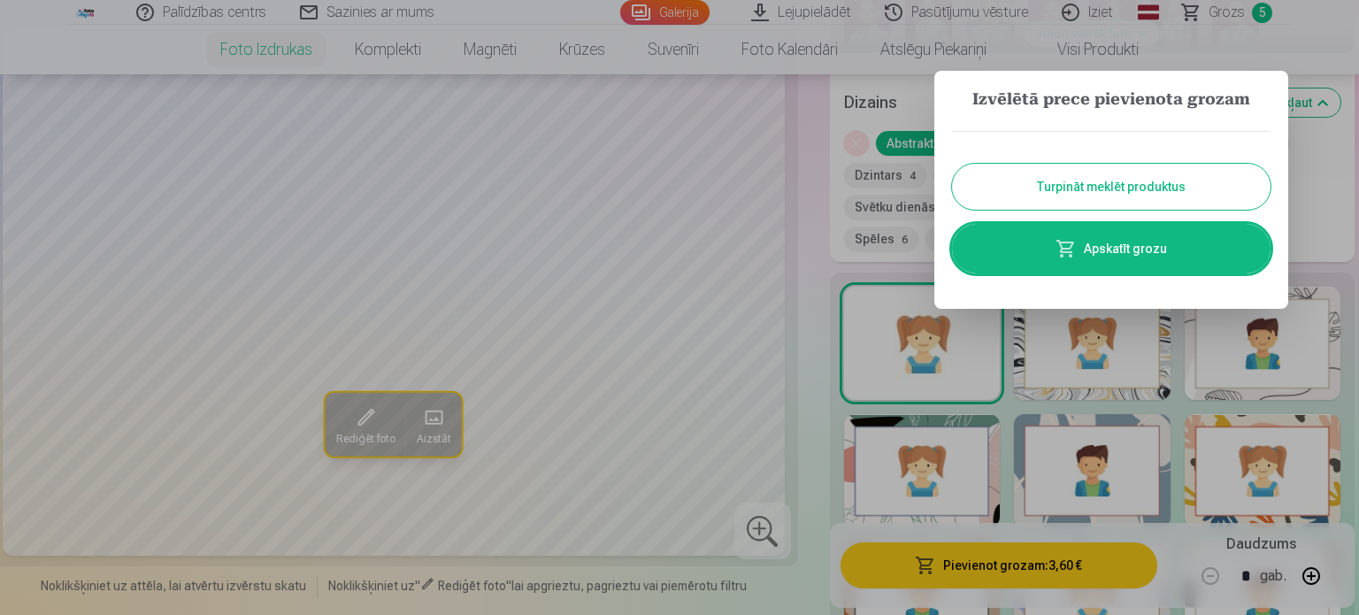
click at [1073, 175] on button "Turpināt meklēt produktus" at bounding box center [1111, 187] width 319 height 46
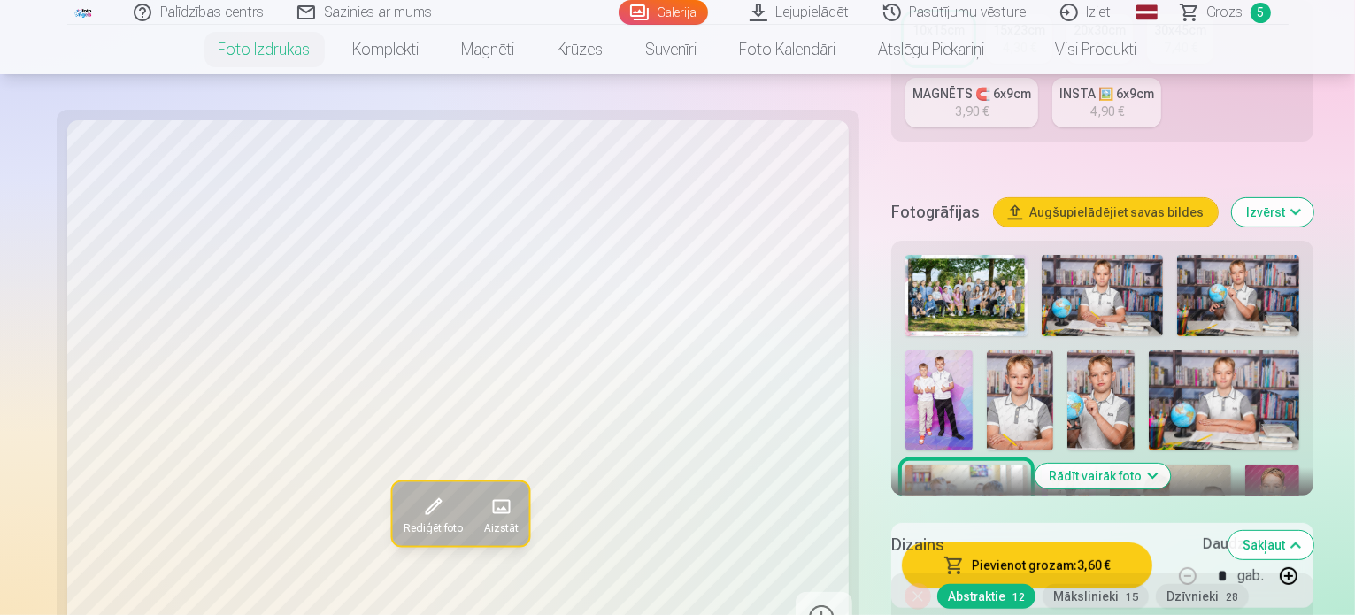
scroll to position [466, 0]
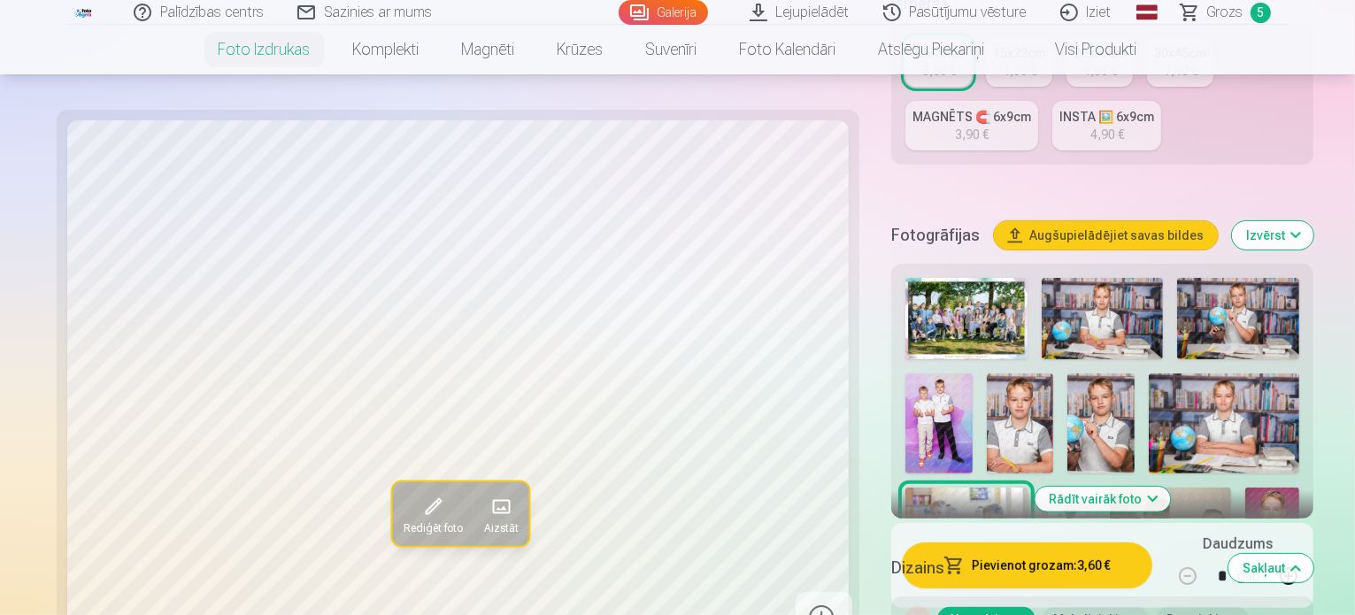
click at [1220, 9] on span "Grozs" at bounding box center [1225, 12] width 36 height 21
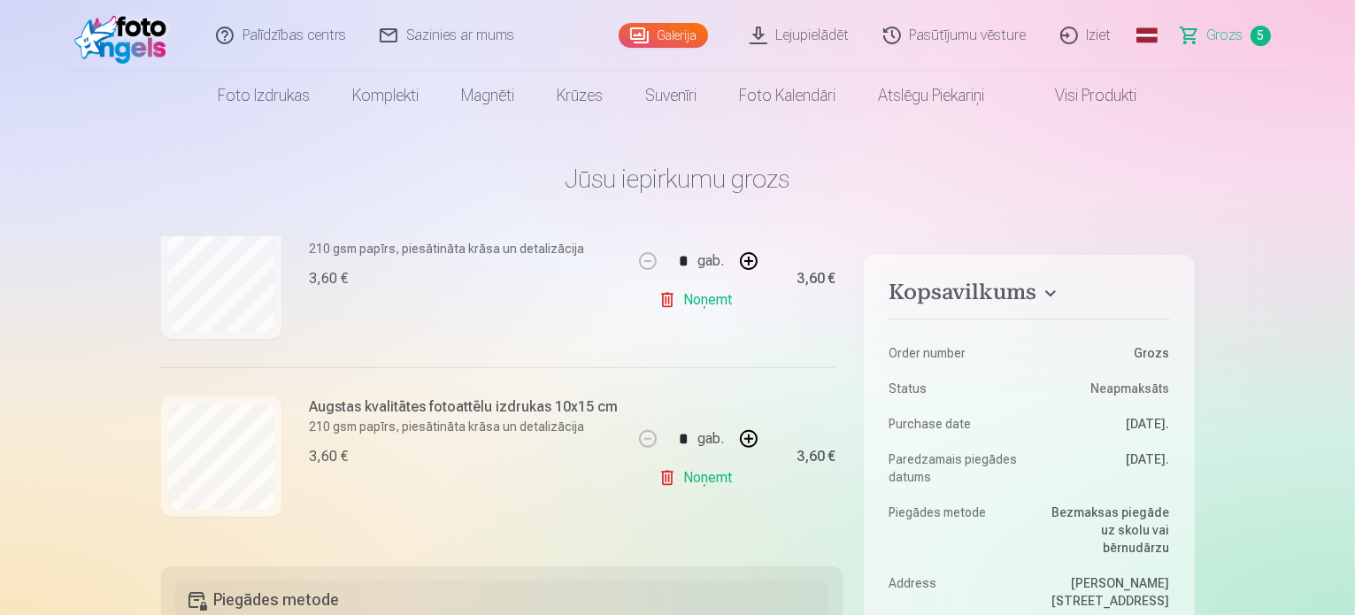
click at [1090, 87] on link "Visi produkti" at bounding box center [1082, 96] width 152 height 50
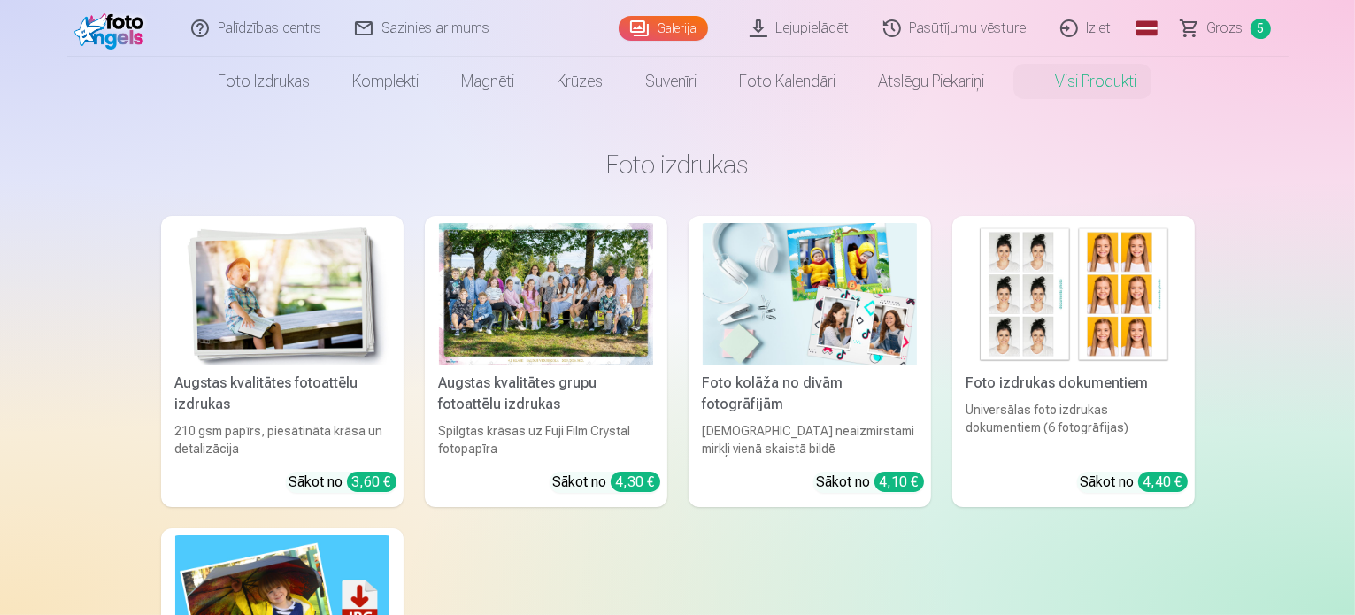
scroll to position [14, 0]
click at [590, 327] on div at bounding box center [546, 294] width 214 height 142
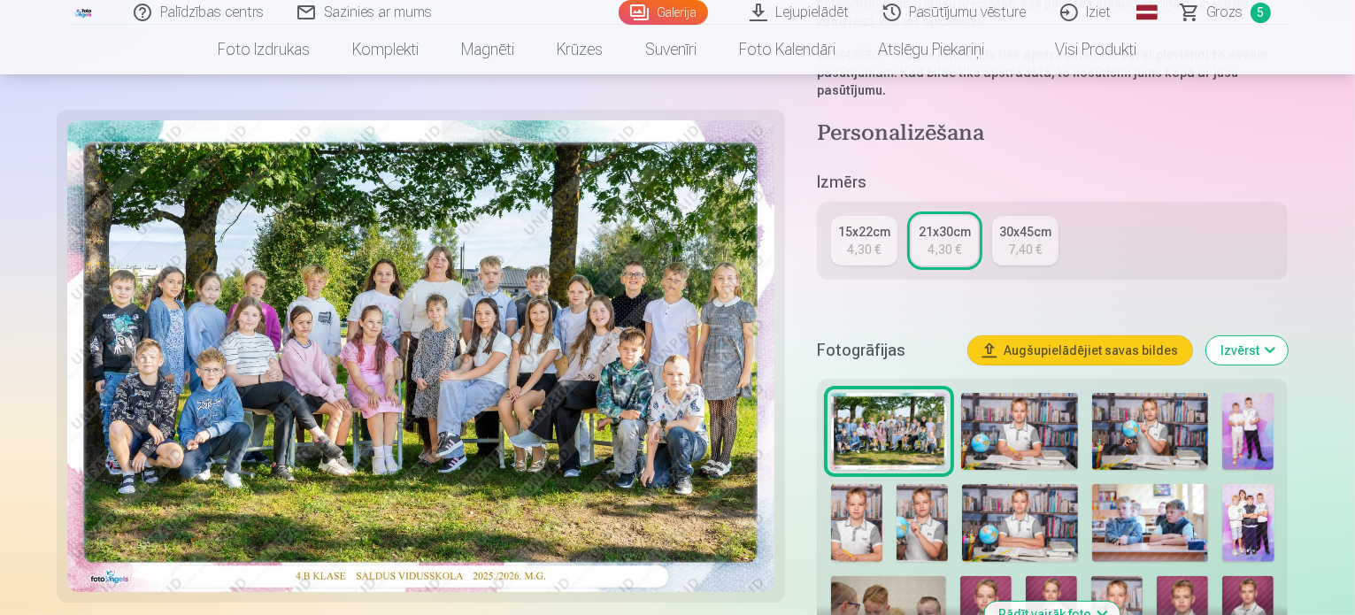
scroll to position [361, 0]
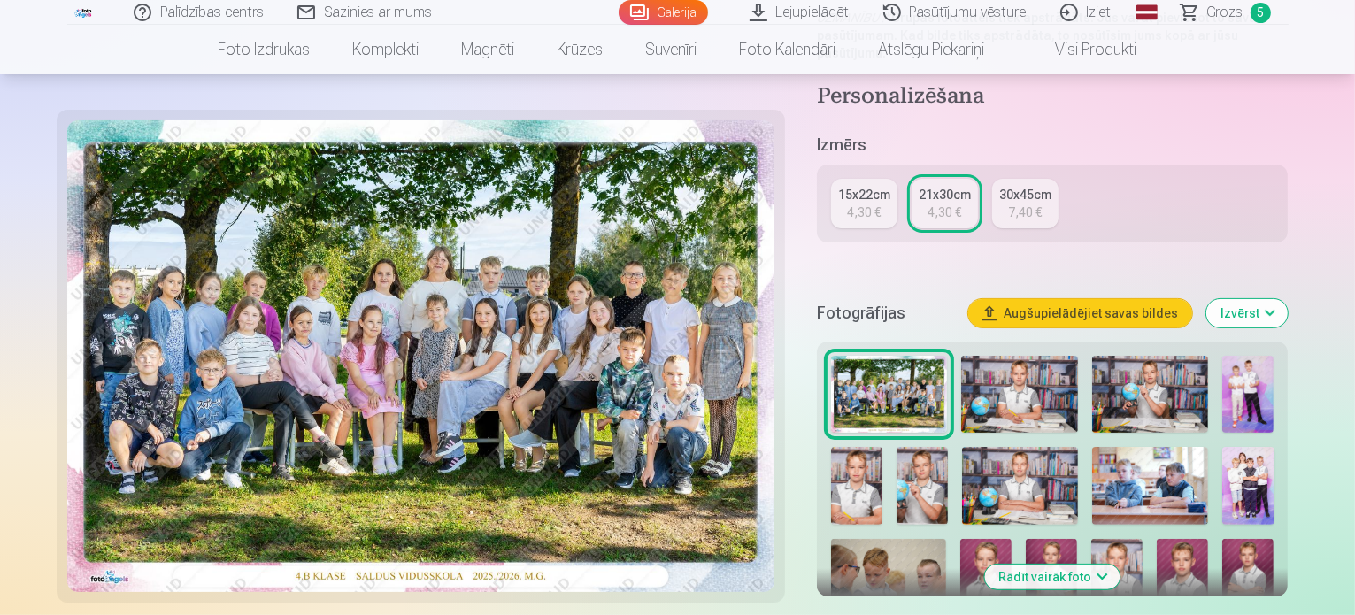
click at [1021, 356] on img at bounding box center [1019, 395] width 117 height 78
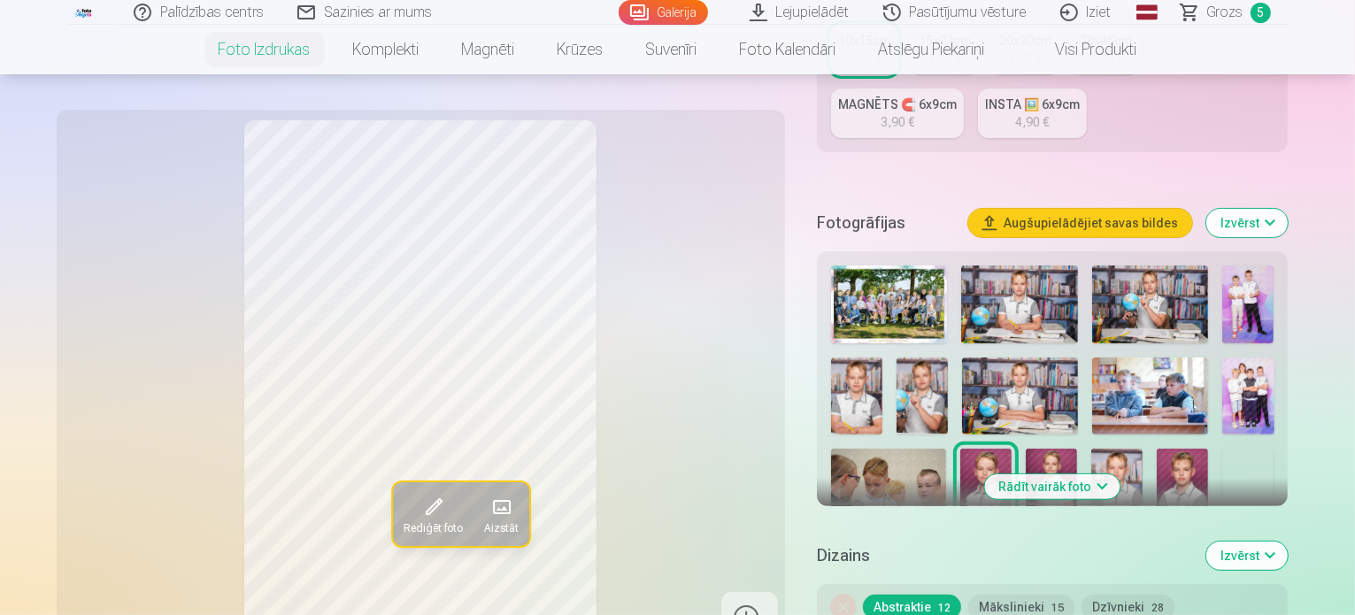
scroll to position [462, 0]
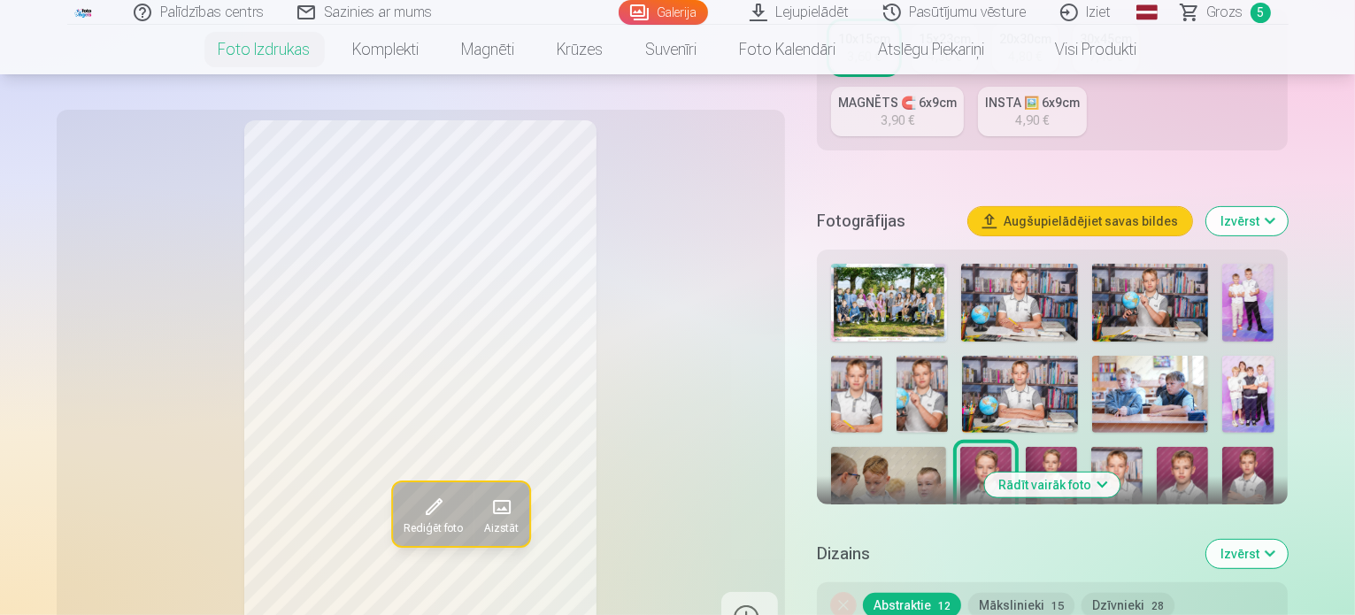
click at [897, 357] on img at bounding box center [922, 394] width 51 height 77
click at [1141, 264] on img at bounding box center [1150, 303] width 116 height 78
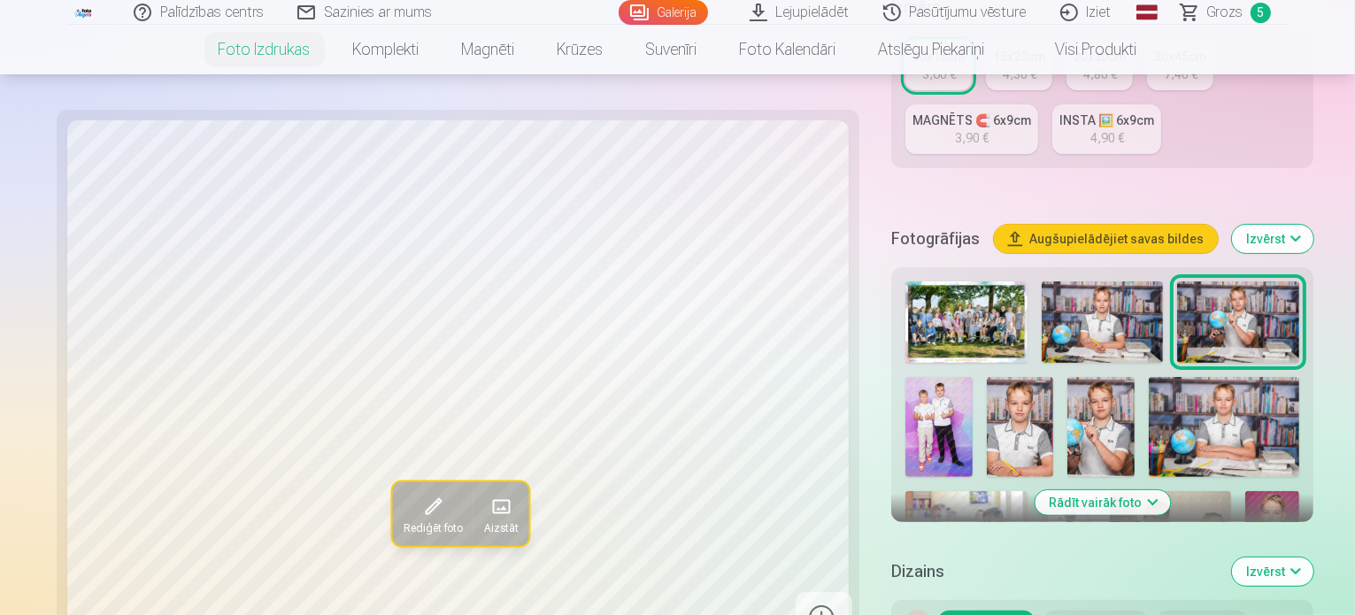
click at [1149, 377] on img at bounding box center [1224, 427] width 150 height 100
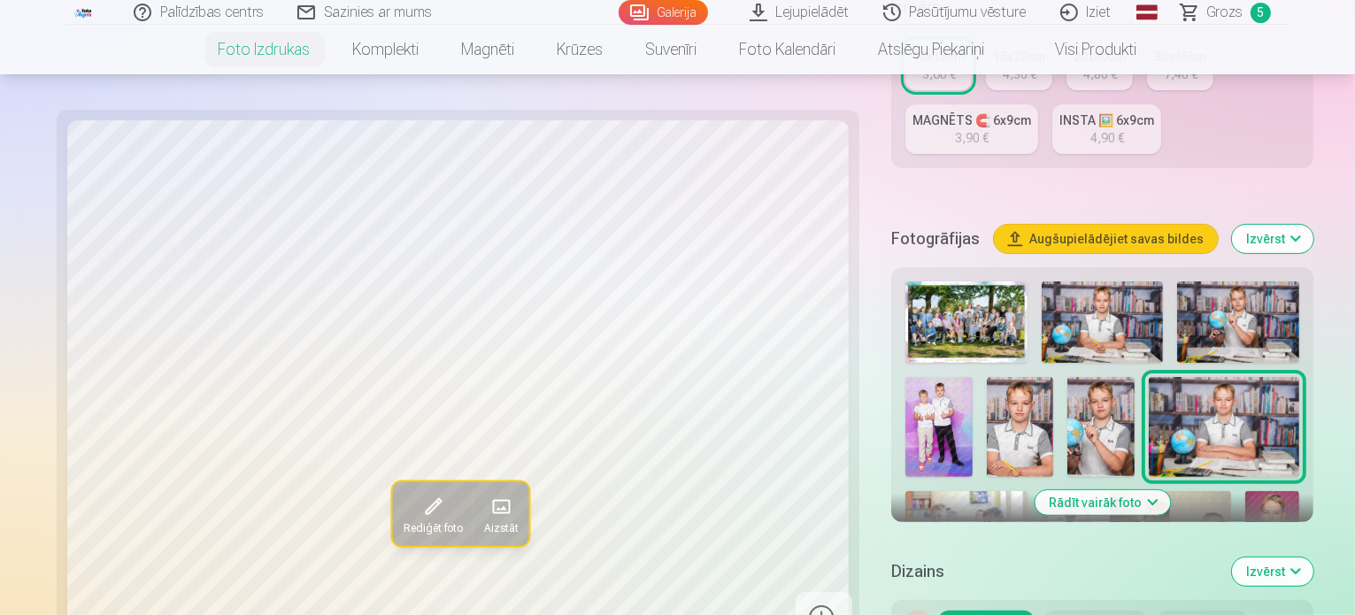
click at [1042, 281] on img at bounding box center [1103, 321] width 122 height 81
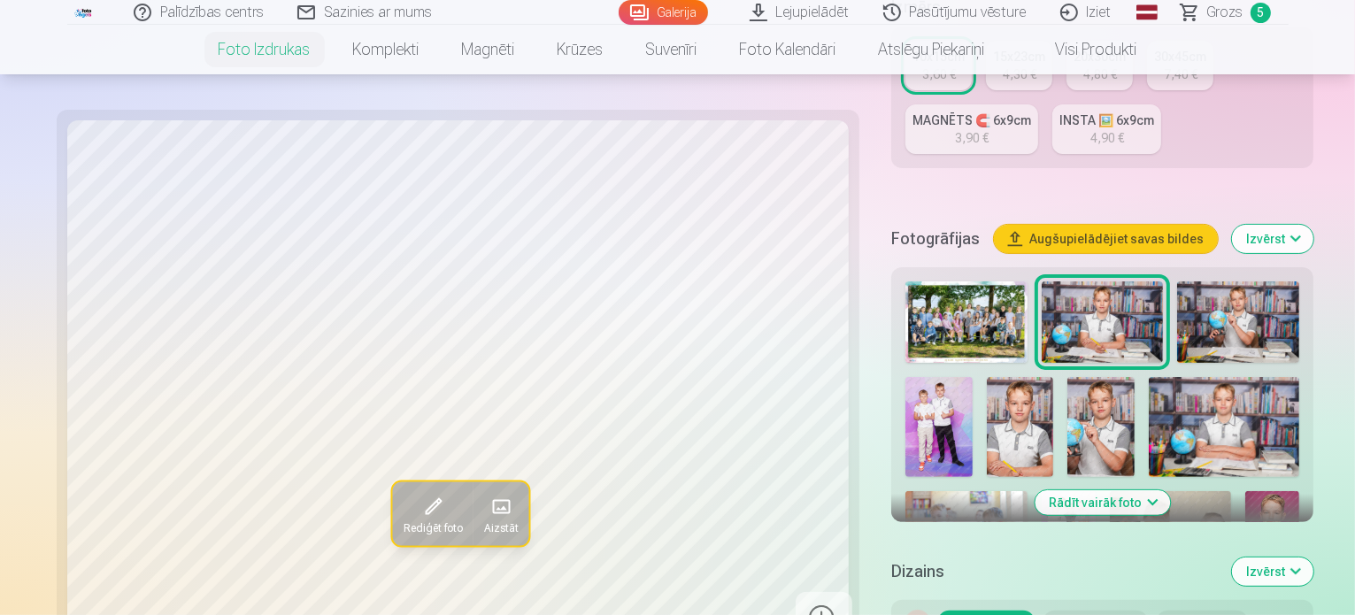
click at [1149, 377] on img at bounding box center [1224, 427] width 150 height 100
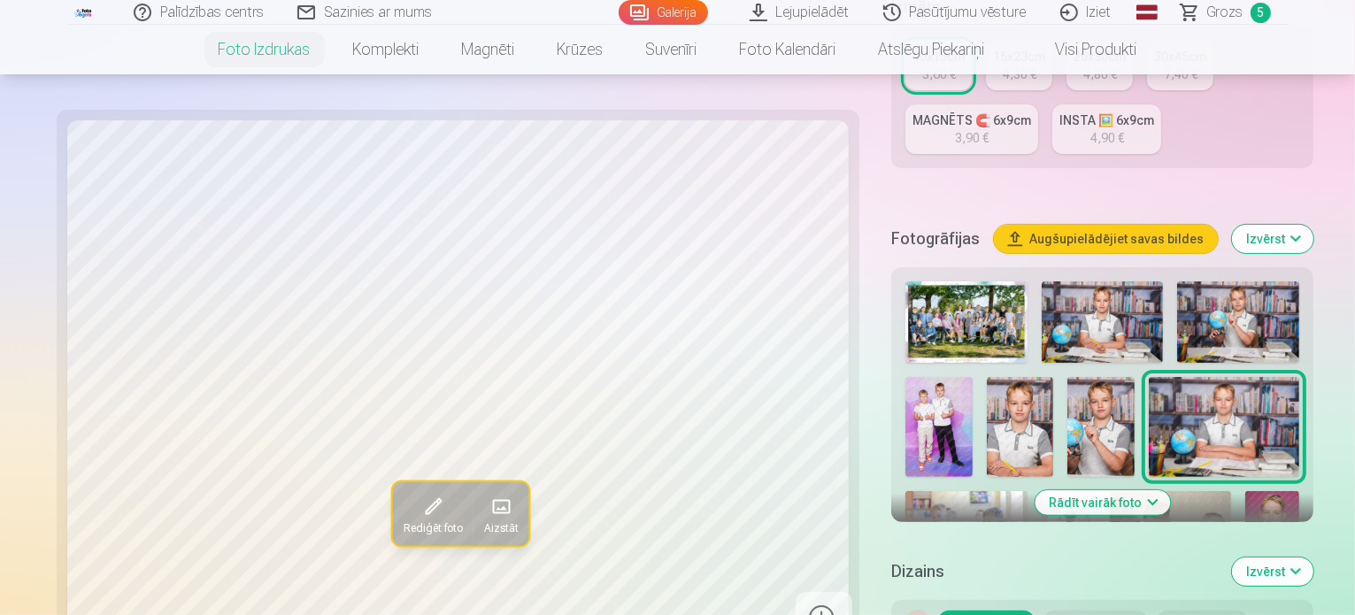
click at [1042, 281] on img at bounding box center [1103, 321] width 122 height 81
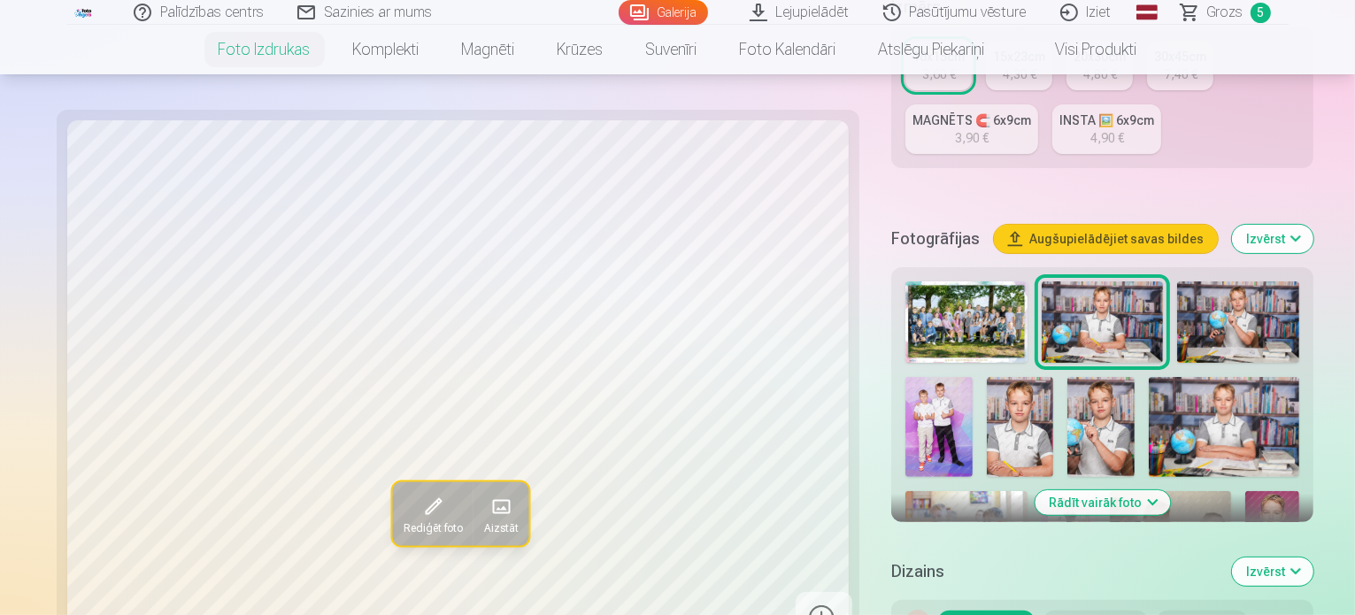
click at [1177, 281] on img at bounding box center [1238, 321] width 122 height 81
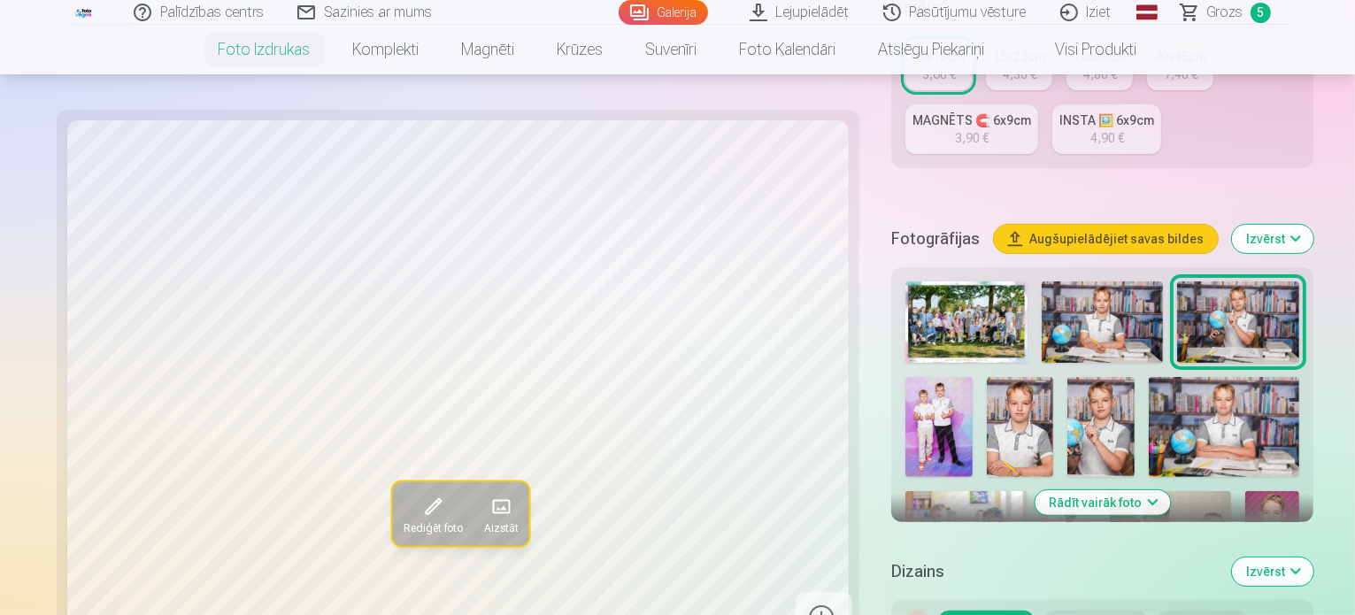
click at [1042, 281] on img at bounding box center [1103, 321] width 122 height 81
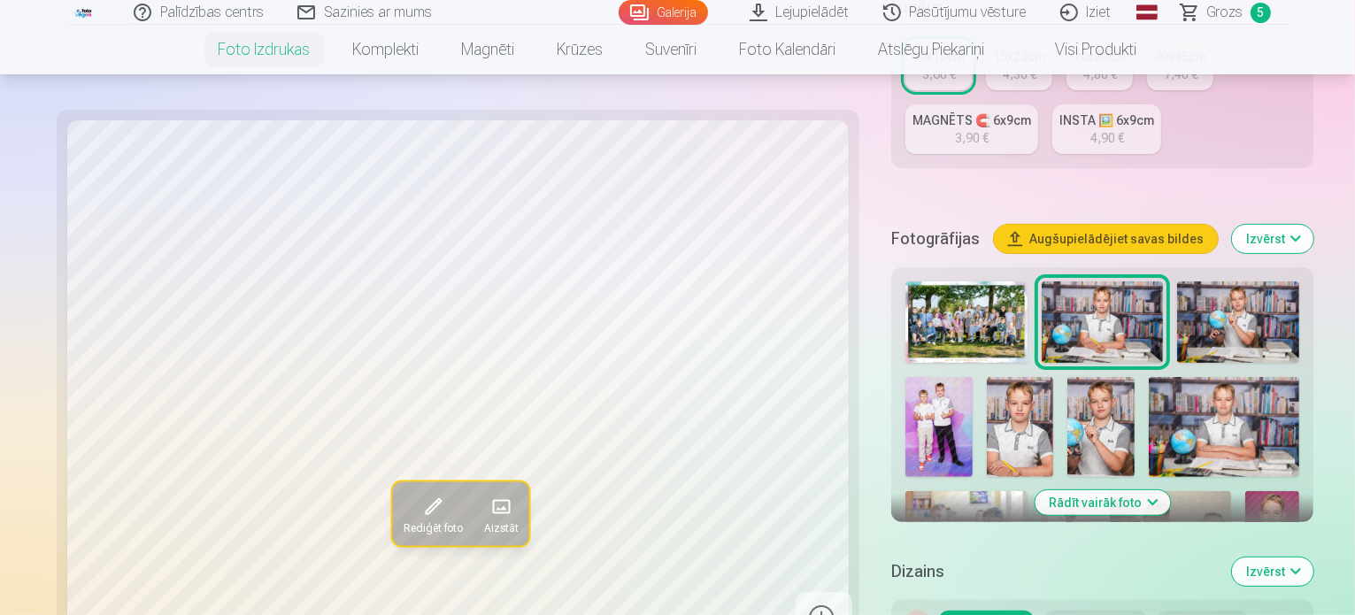
click at [1149, 377] on img at bounding box center [1224, 427] width 150 height 100
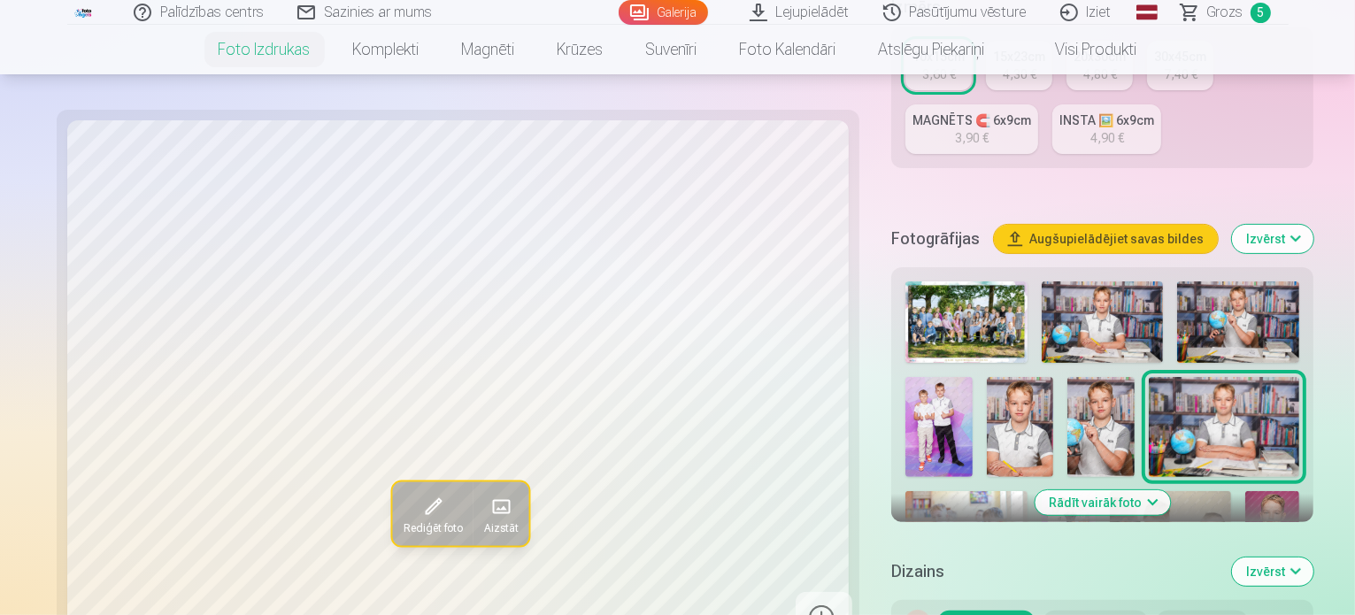
click at [1042, 281] on img at bounding box center [1103, 321] width 122 height 81
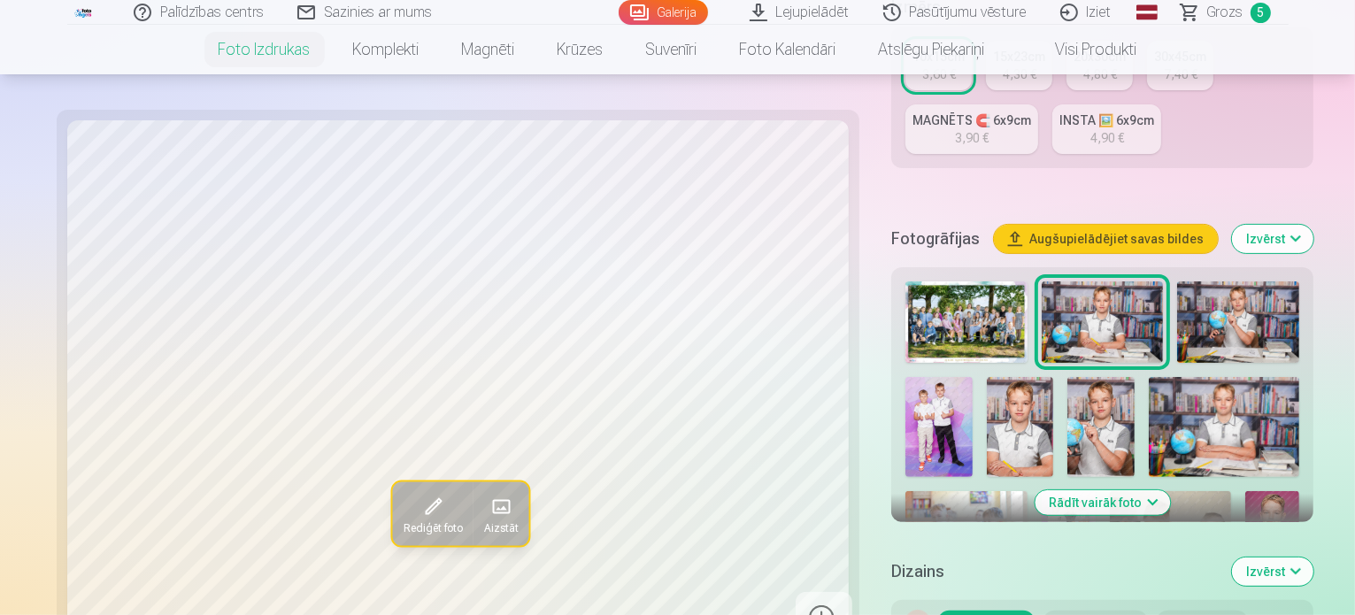
click at [1177, 281] on img at bounding box center [1238, 321] width 122 height 81
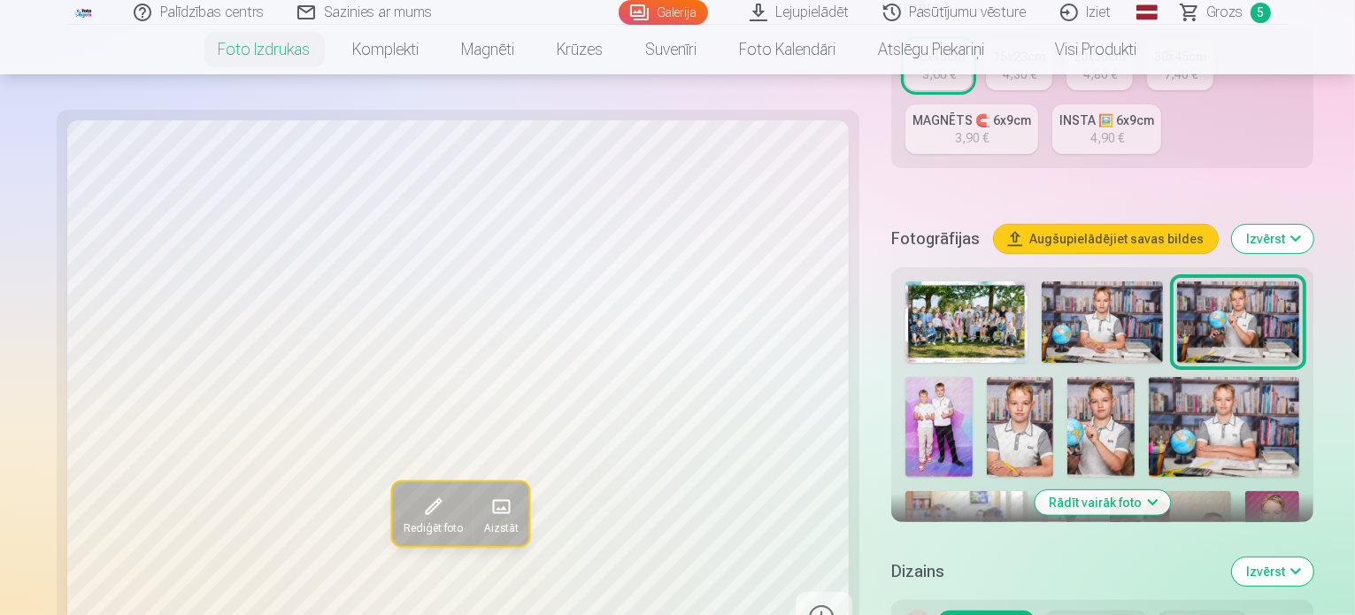
click at [1149, 377] on img at bounding box center [1224, 427] width 150 height 100
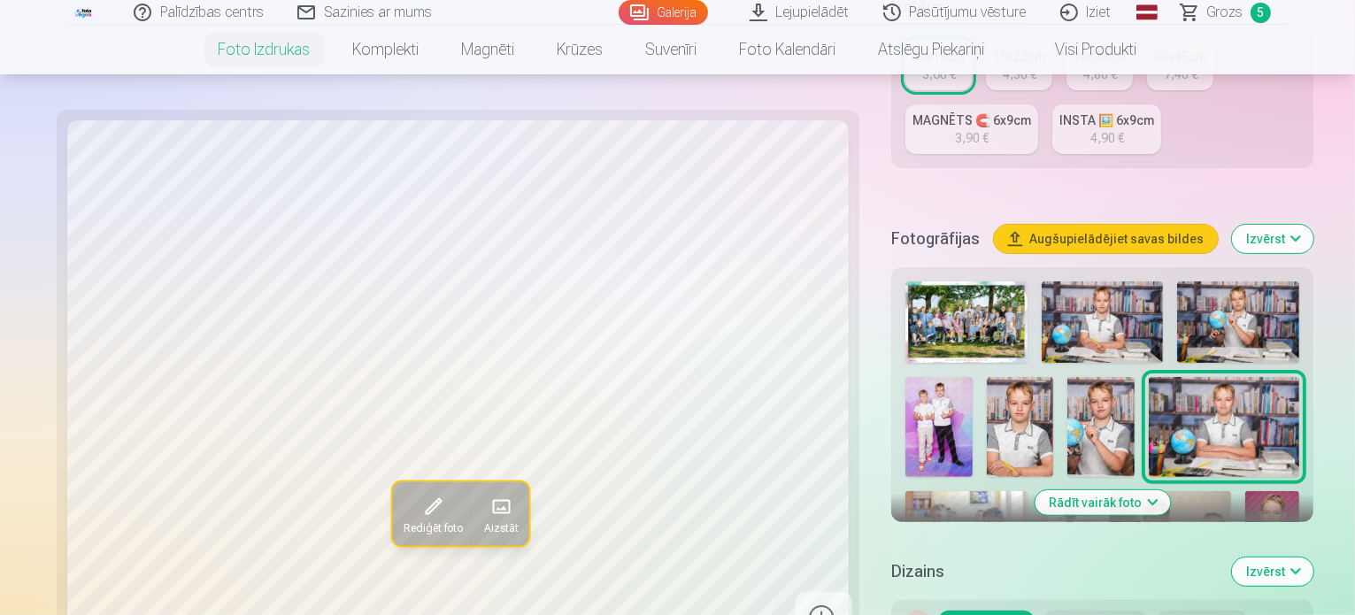
click at [1042, 281] on img at bounding box center [1103, 321] width 122 height 81
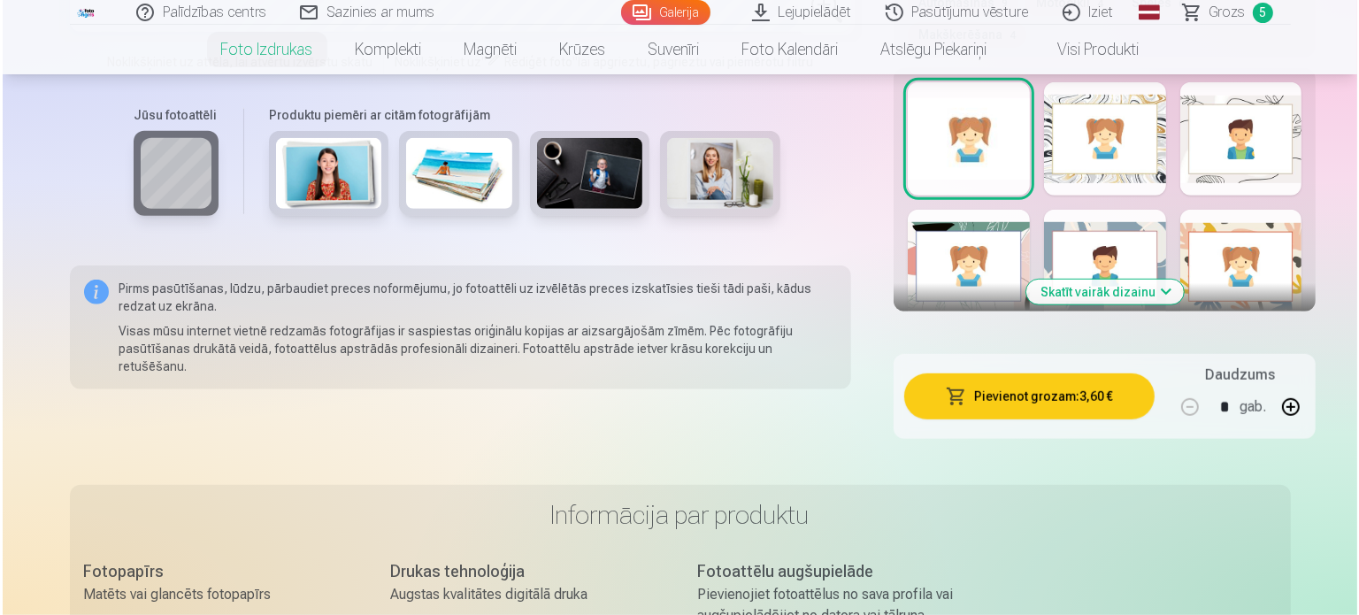
scroll to position [1181, 0]
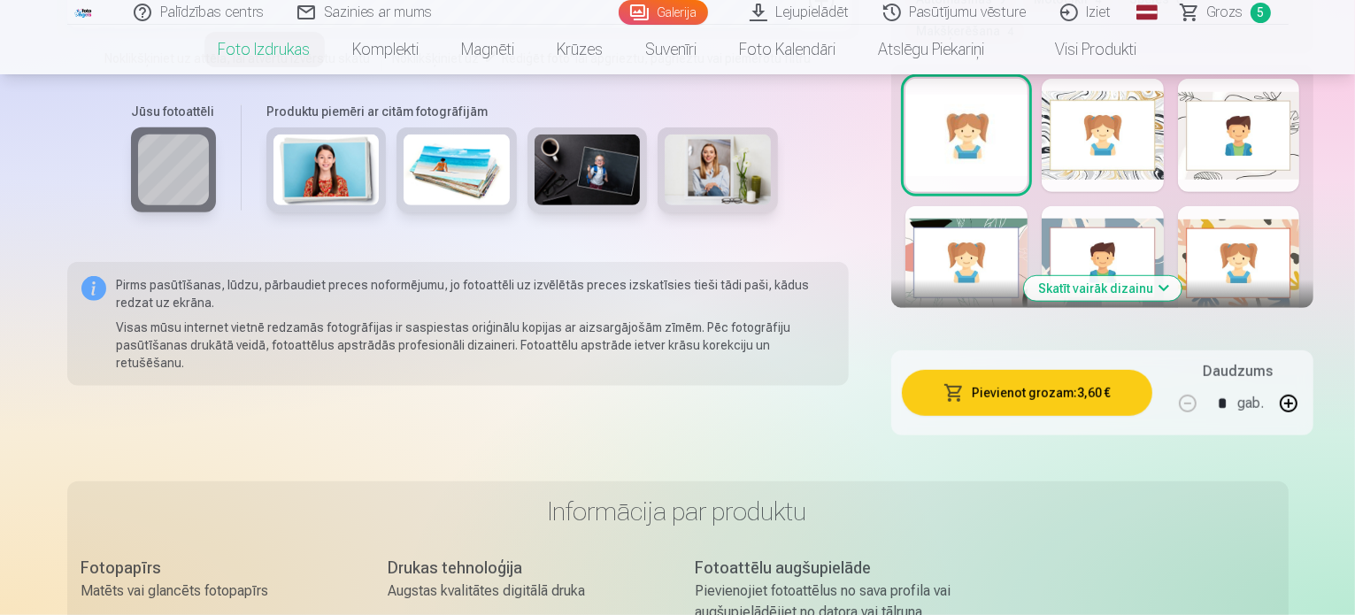
click at [992, 370] on button "Pievienot grozam : 3,60 €" at bounding box center [1027, 393] width 250 height 46
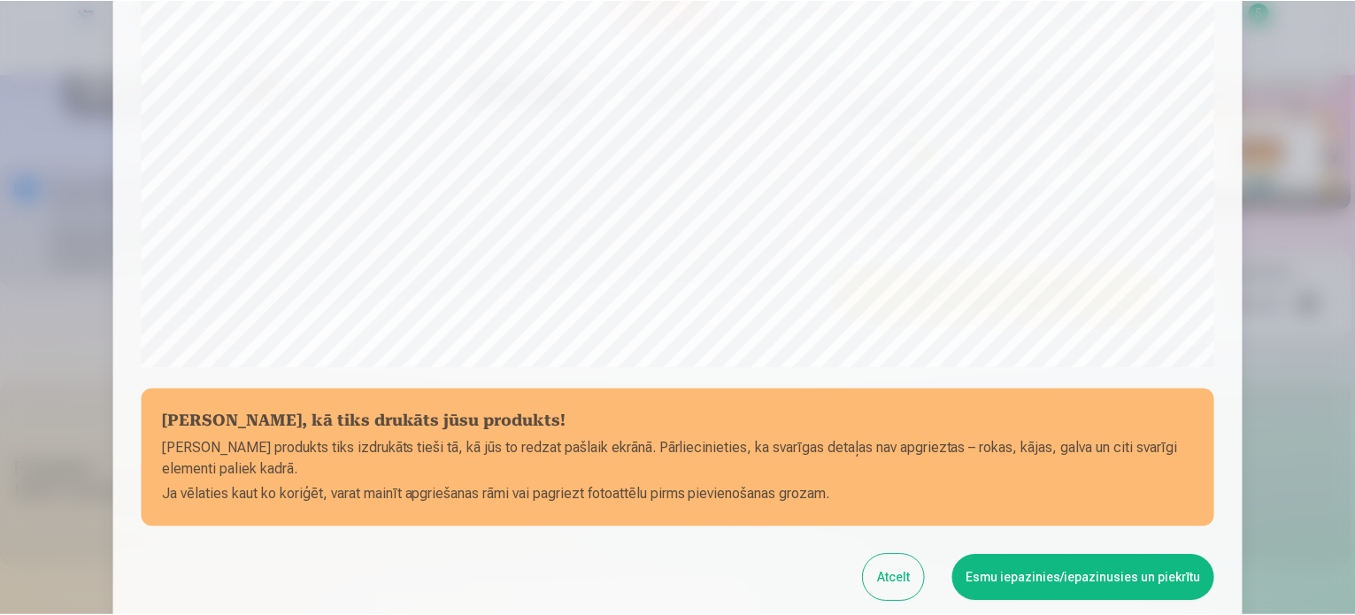
scroll to position [506, 0]
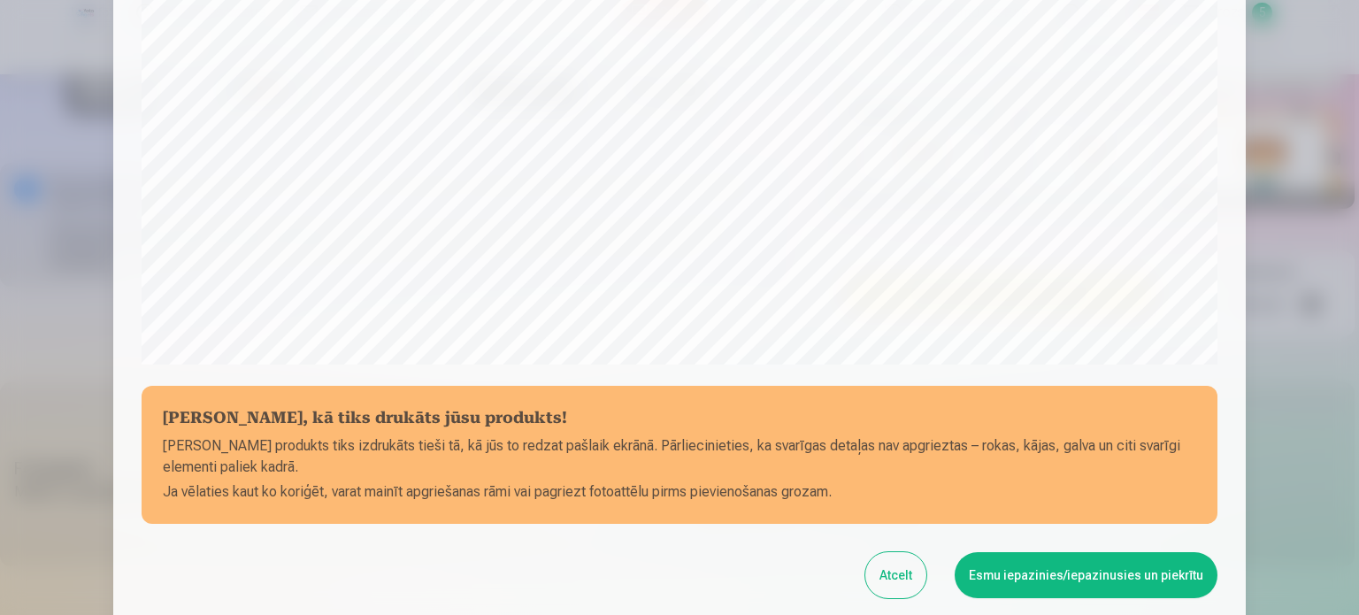
click at [1046, 562] on button "Esmu iepazinies/iepazinusies un piekrītu" at bounding box center [1086, 575] width 263 height 46
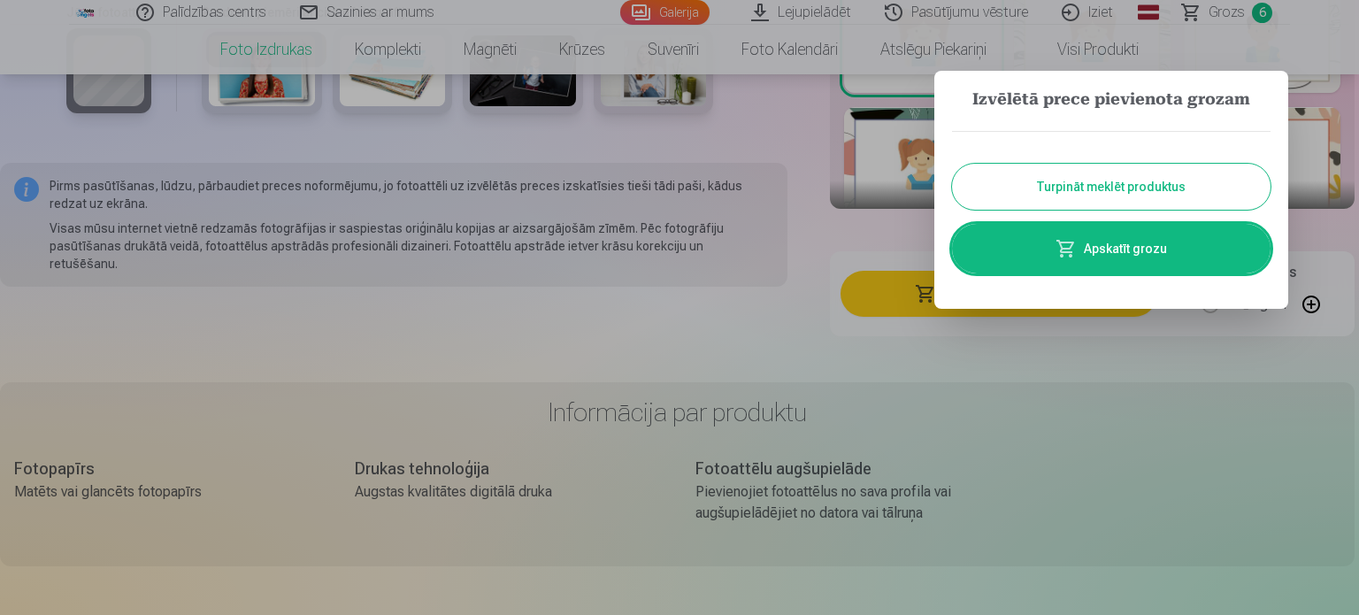
click at [1053, 185] on button "Turpināt meklēt produktus" at bounding box center [1111, 187] width 319 height 46
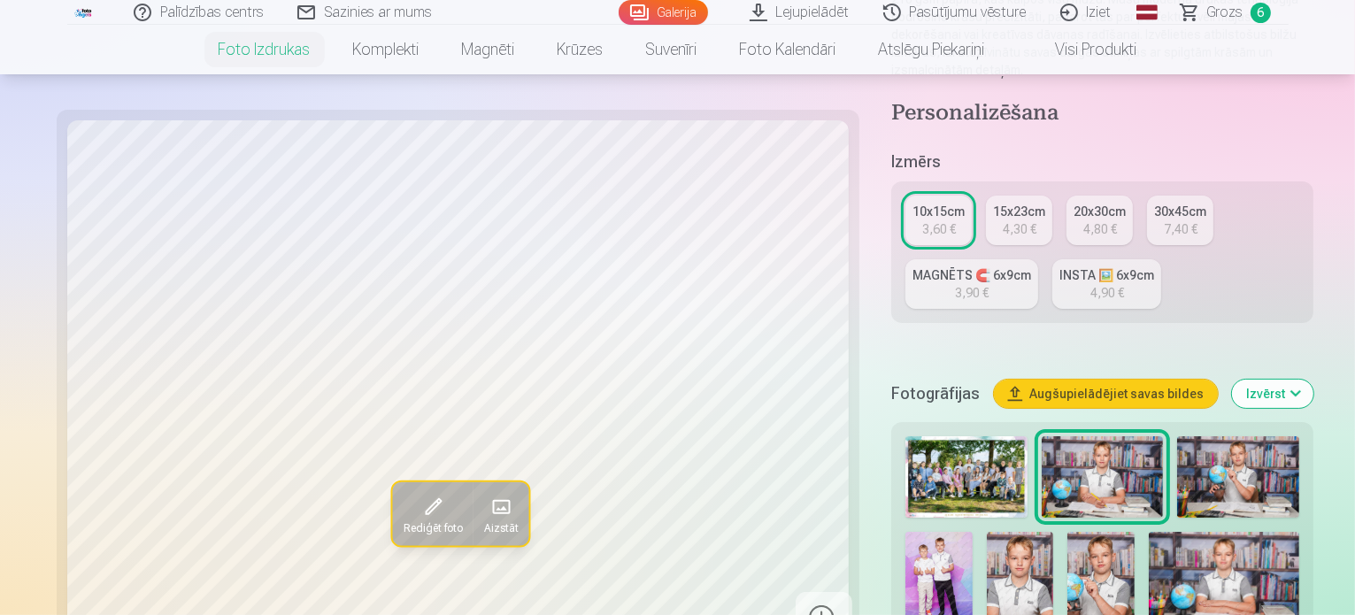
scroll to position [294, 0]
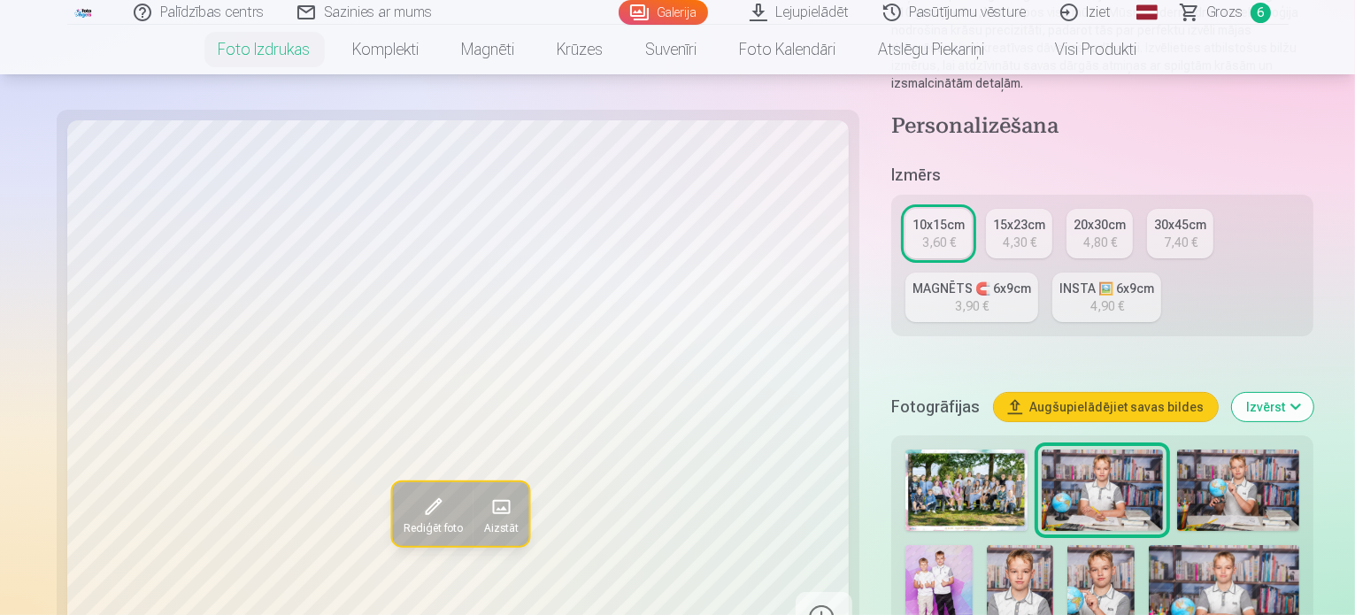
click at [1177, 450] on img at bounding box center [1238, 490] width 122 height 81
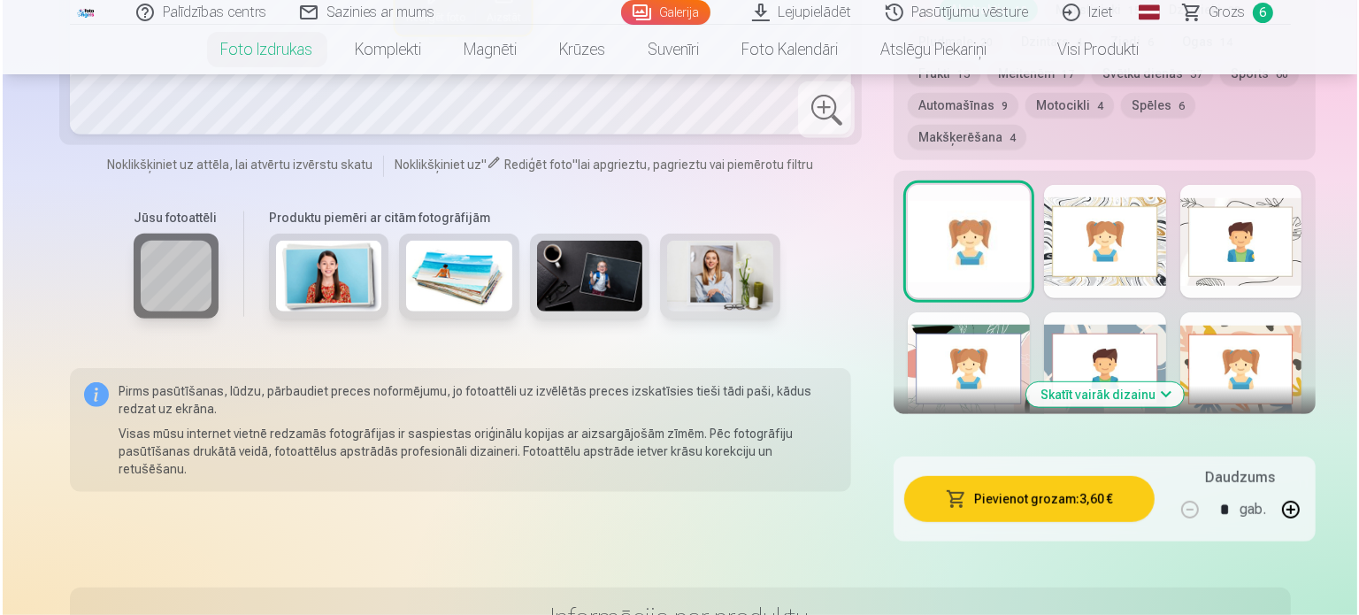
scroll to position [1079, 0]
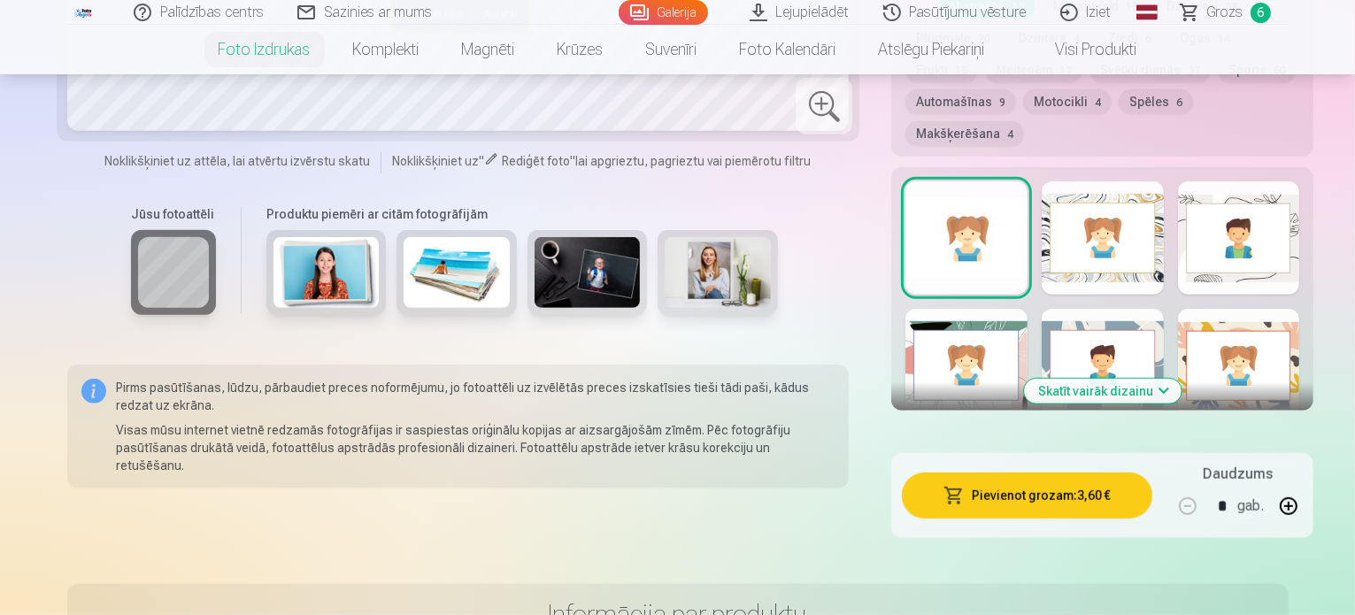
click at [1041, 473] on button "Pievienot grozam : 3,60 €" at bounding box center [1027, 496] width 250 height 46
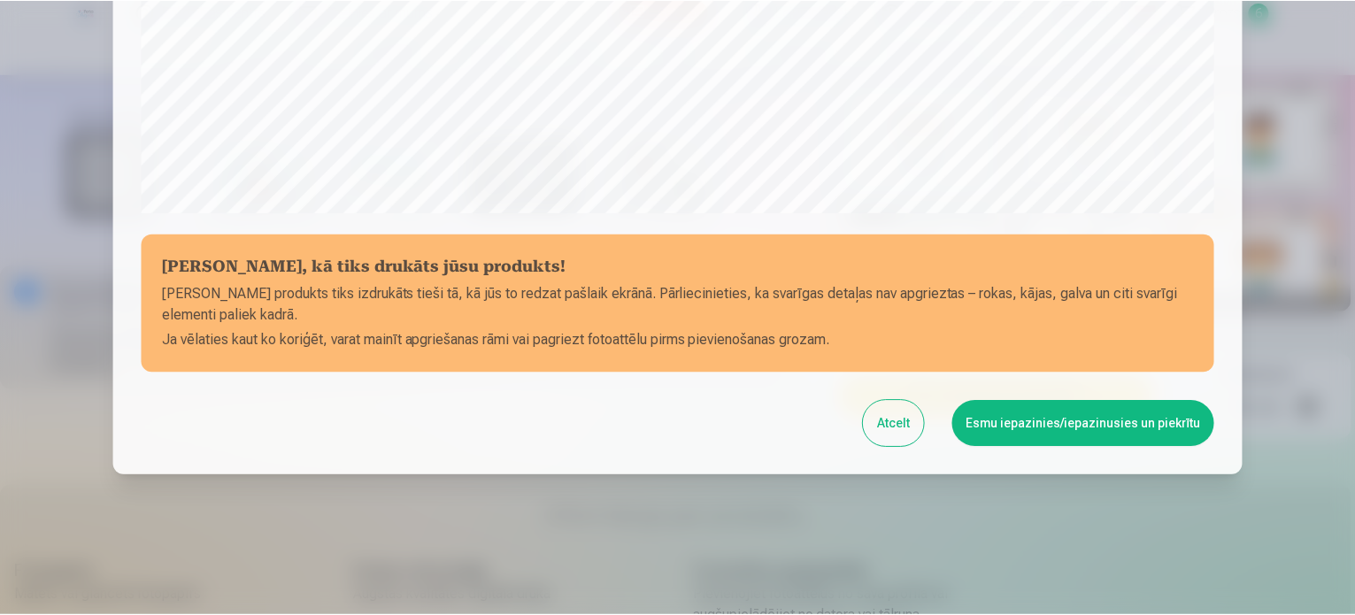
scroll to position [658, 0]
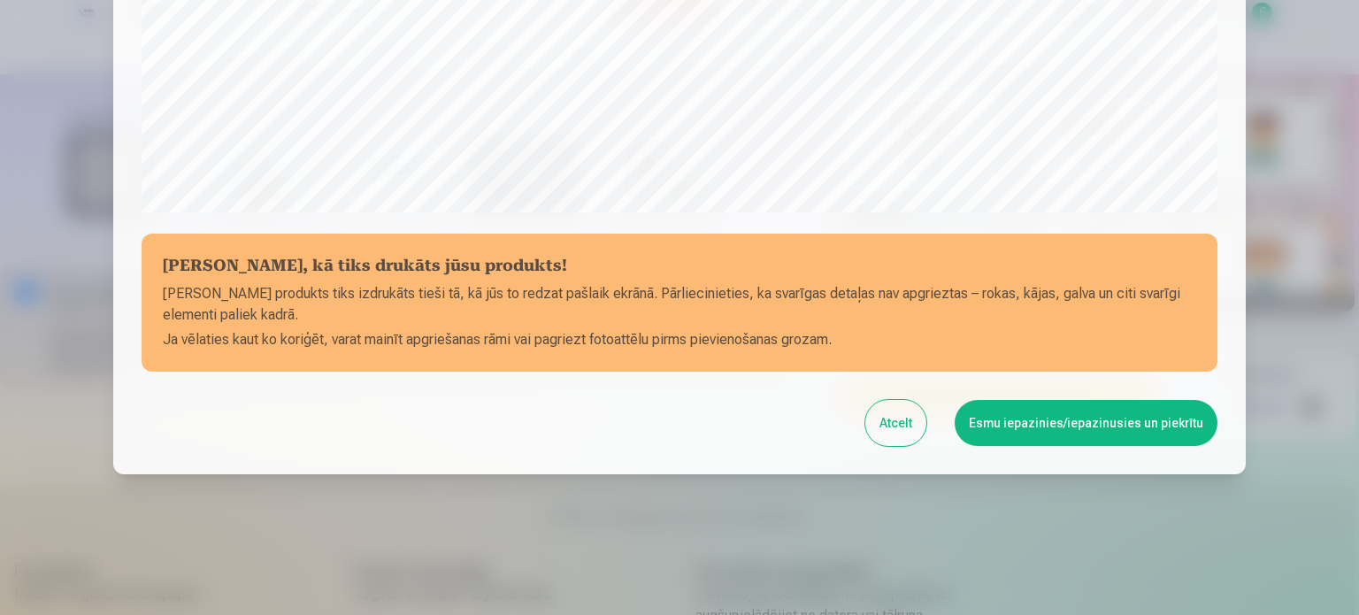
click at [1035, 426] on button "Esmu iepazinies/iepazinusies un piekrītu" at bounding box center [1086, 423] width 263 height 46
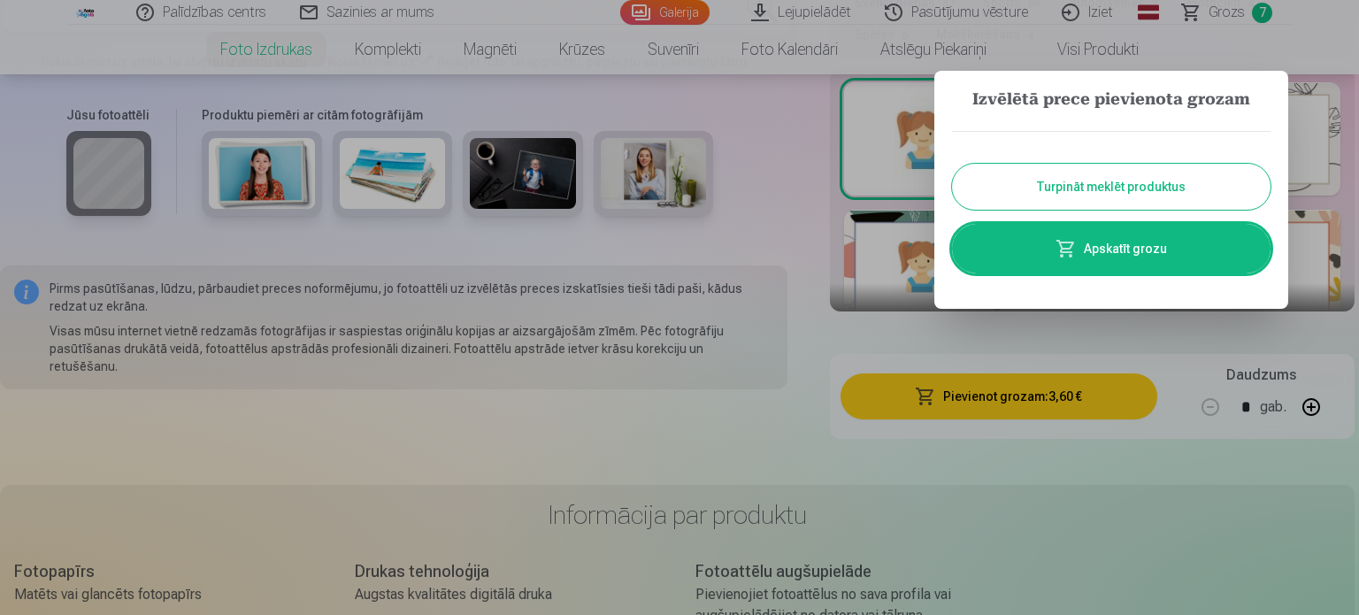
click at [1073, 250] on span at bounding box center [1066, 248] width 21 height 21
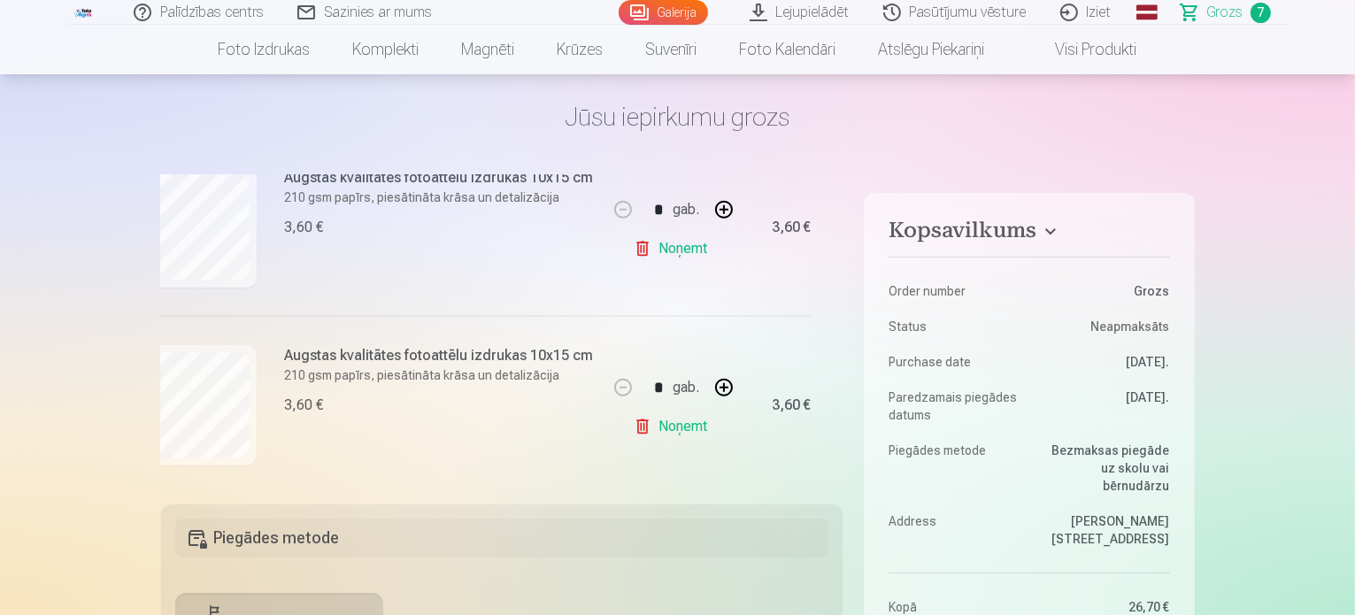
scroll to position [909, 25]
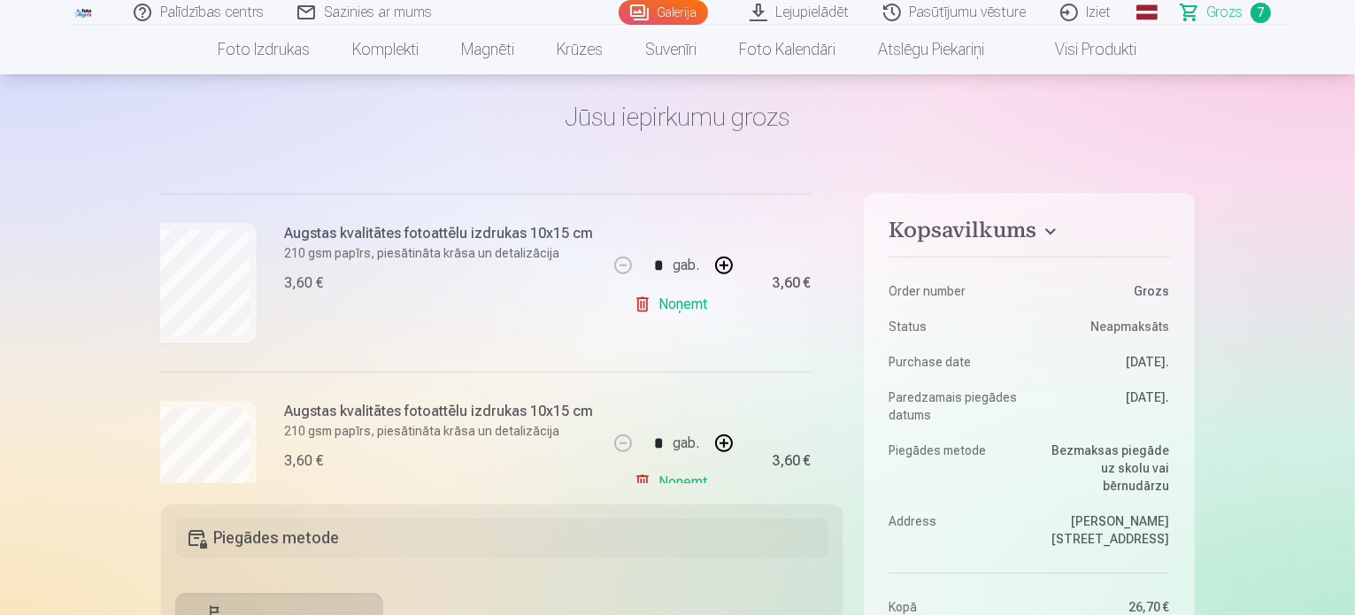
click at [638, 300] on link "Noņemt" at bounding box center [674, 304] width 81 height 35
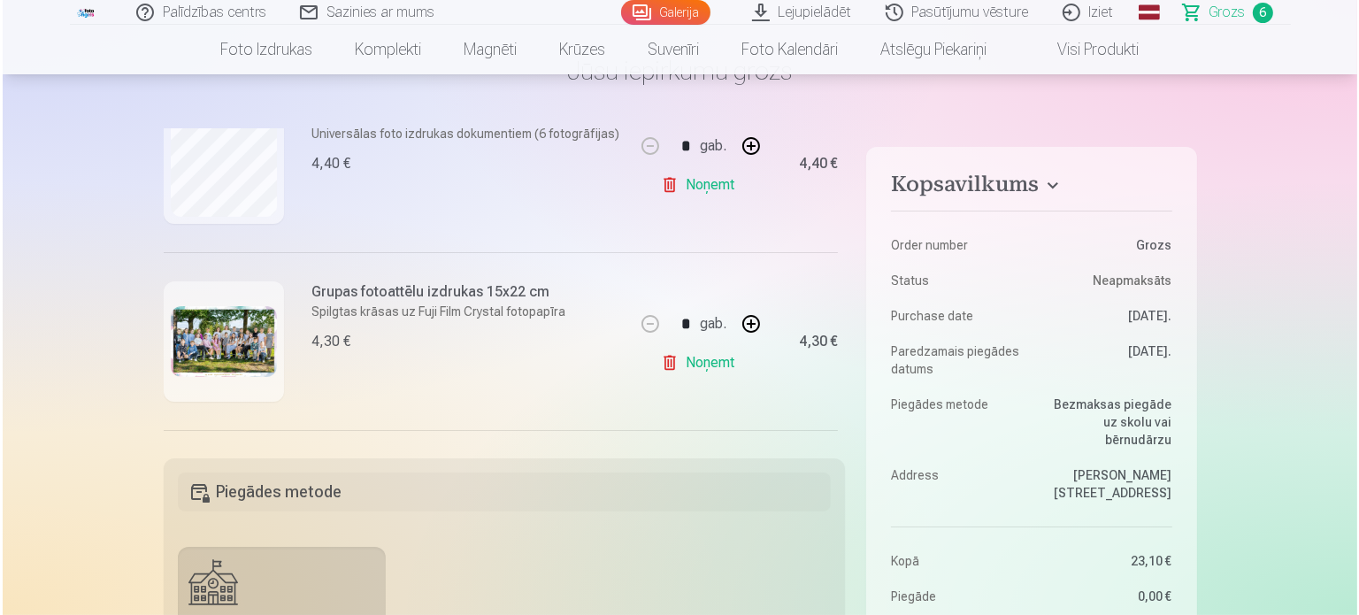
scroll to position [273, 0]
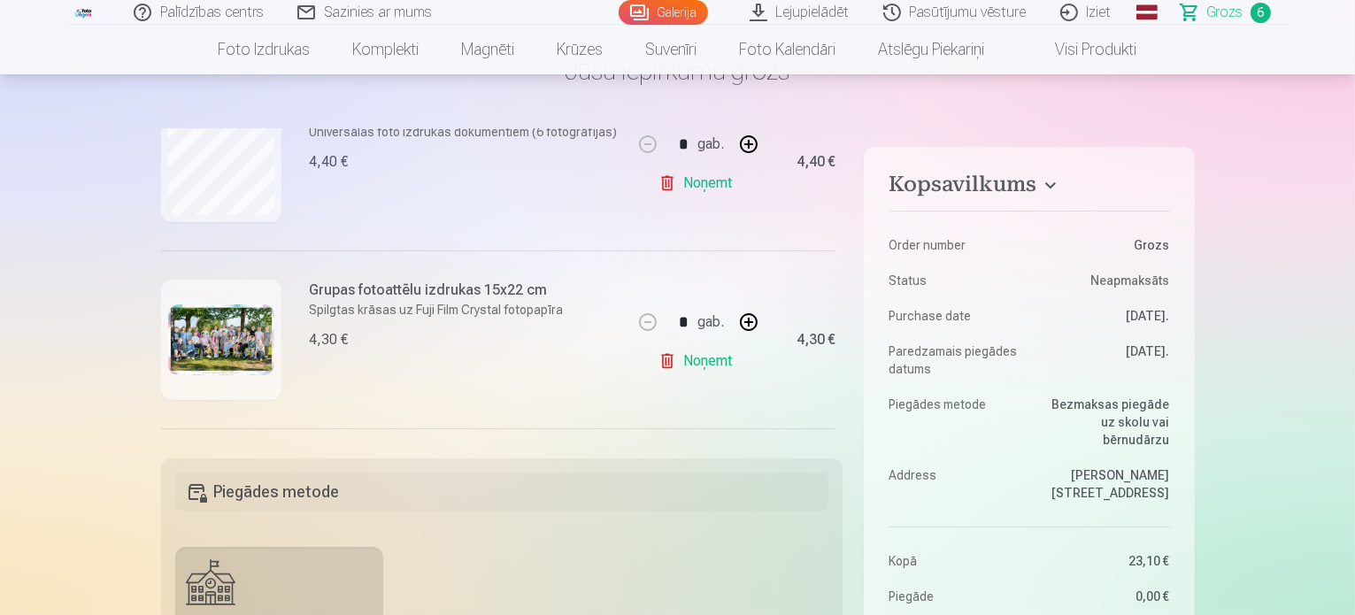
click at [248, 336] on img at bounding box center [221, 339] width 106 height 71
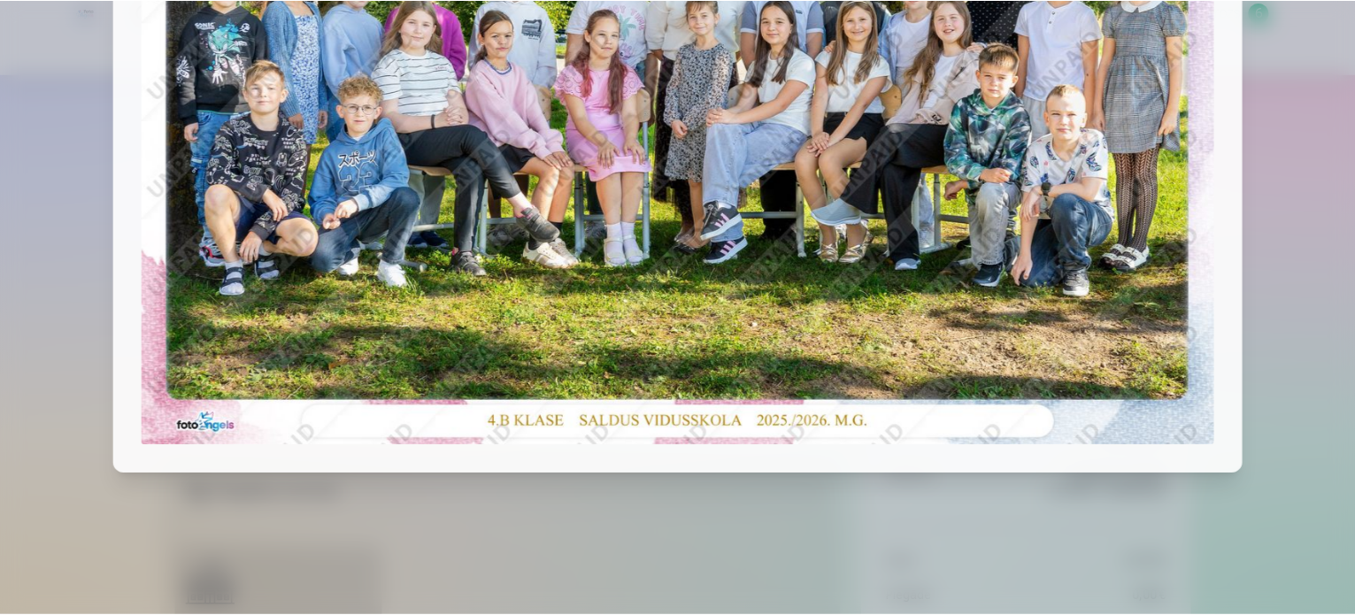
scroll to position [0, 0]
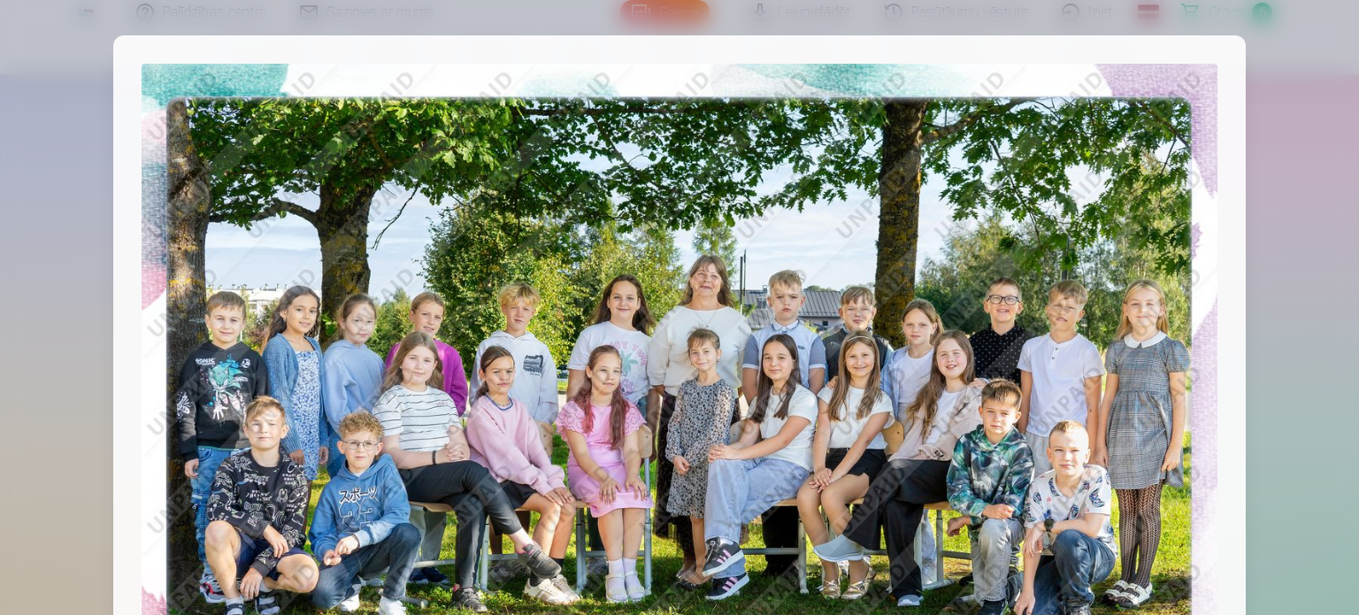
click at [1294, 284] on div at bounding box center [679, 307] width 1359 height 615
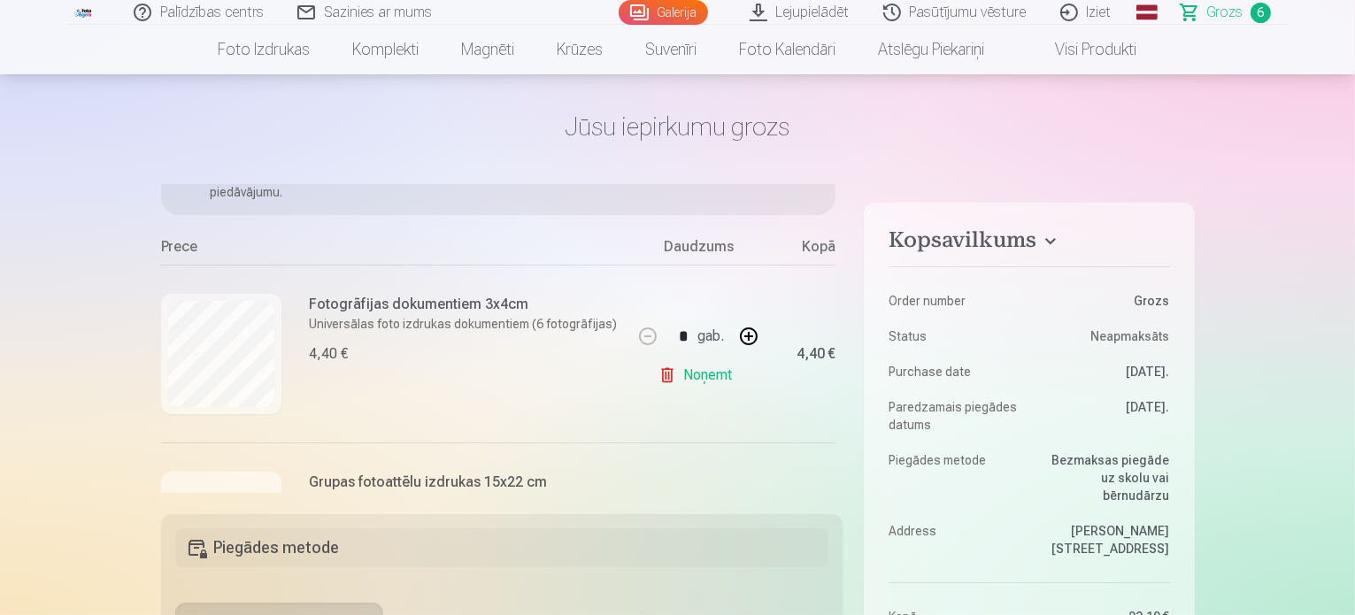
scroll to position [138, 0]
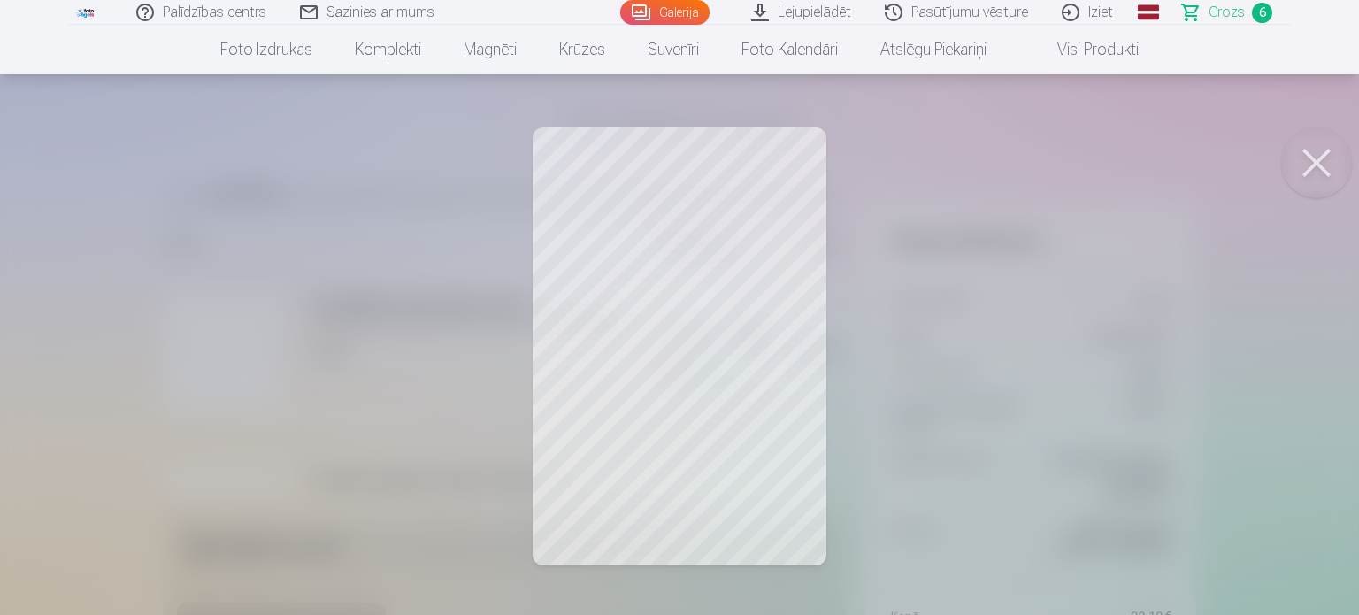
click at [634, 204] on div at bounding box center [679, 307] width 1359 height 615
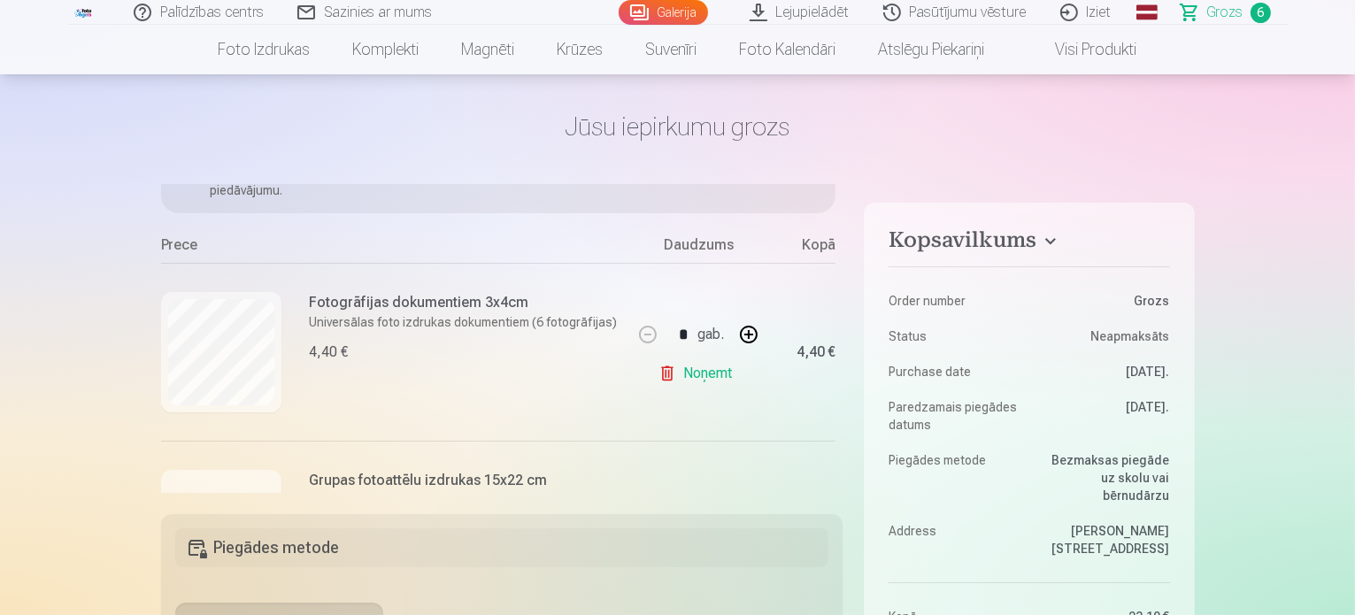
click at [402, 301] on h6 "Fotogrāfijas dokumentiem 3x4cm" at bounding box center [464, 302] width 308 height 21
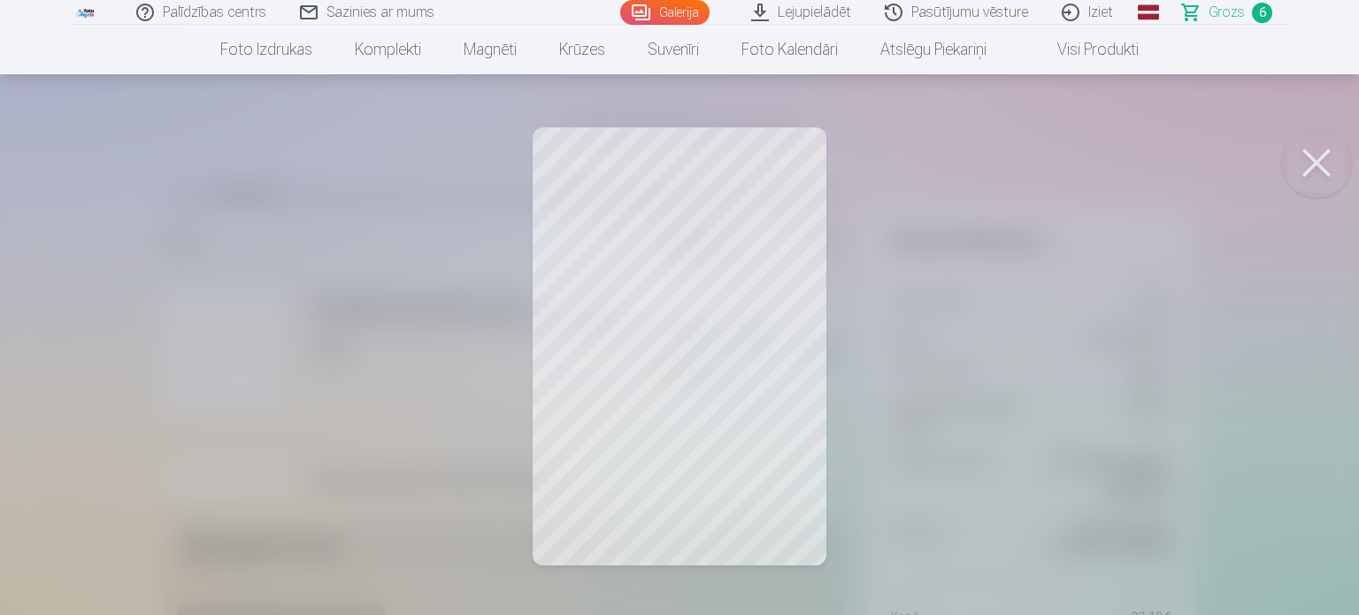
click at [1320, 156] on button at bounding box center [1316, 162] width 71 height 71
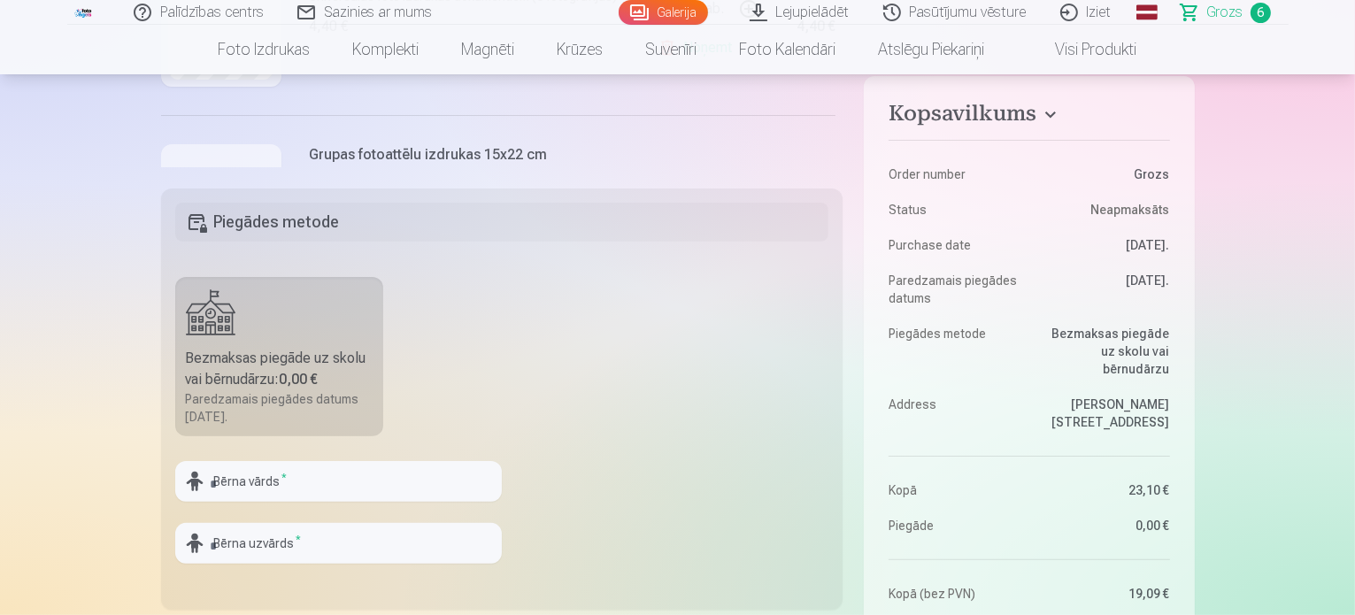
scroll to position [382, 0]
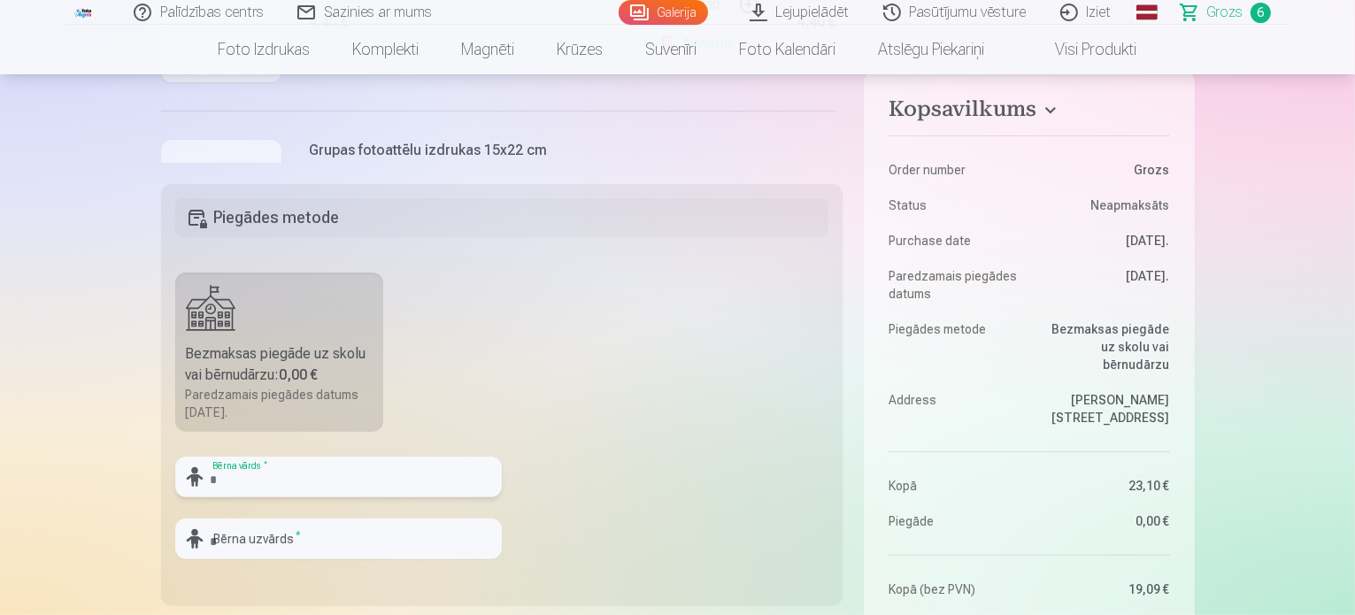
click at [359, 481] on input "text" at bounding box center [338, 477] width 327 height 41
type input "******"
click at [326, 548] on input "text" at bounding box center [338, 539] width 327 height 41
type input "**********"
click at [562, 354] on fieldset "**********" at bounding box center [502, 394] width 682 height 421
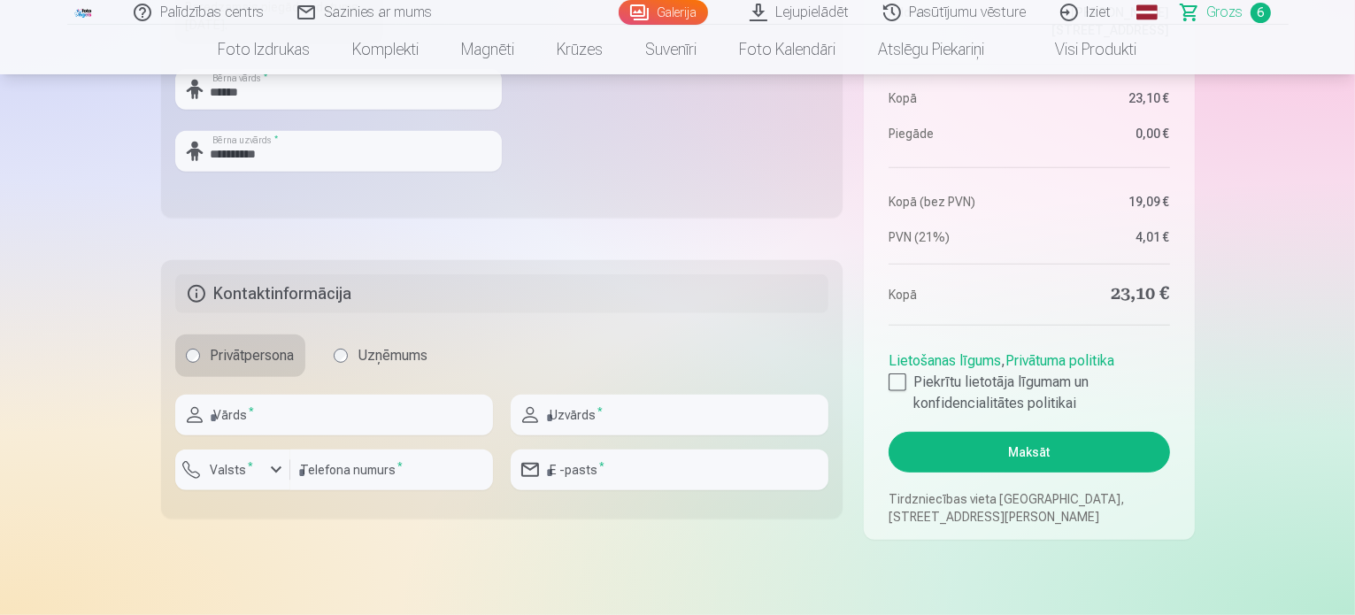
scroll to position [772, 0]
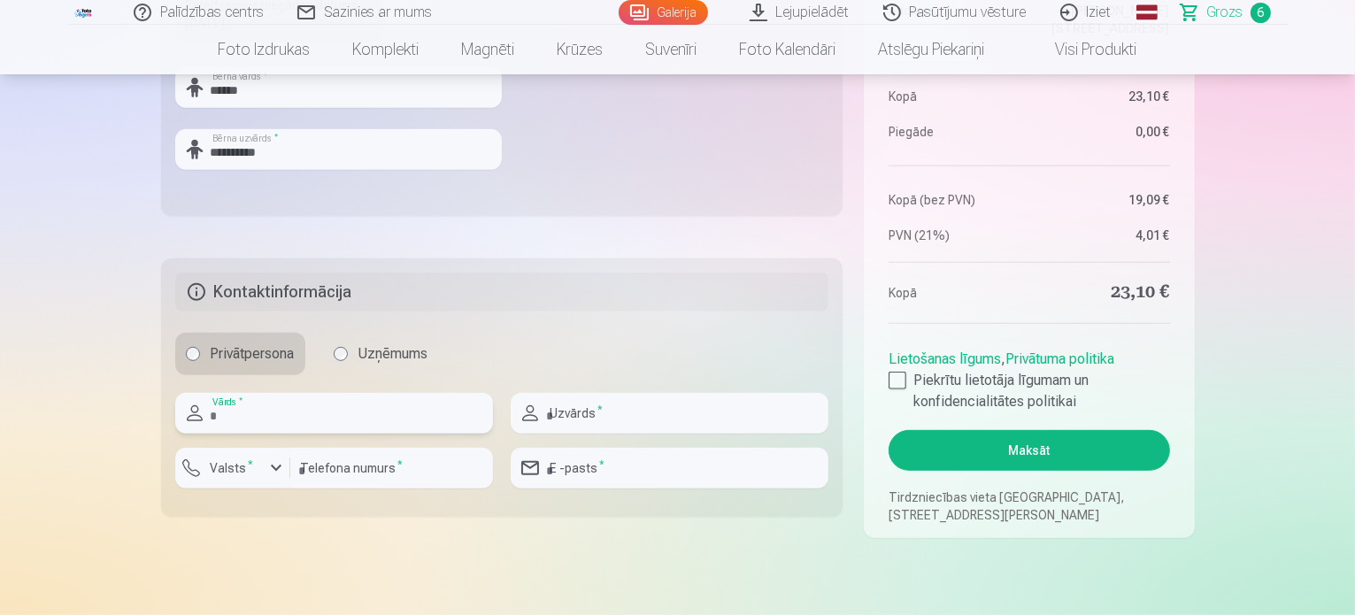
click at [427, 412] on input "text" at bounding box center [334, 413] width 318 height 41
type input "****"
type input "******"
click at [432, 477] on input "number" at bounding box center [391, 468] width 203 height 41
type input "********"
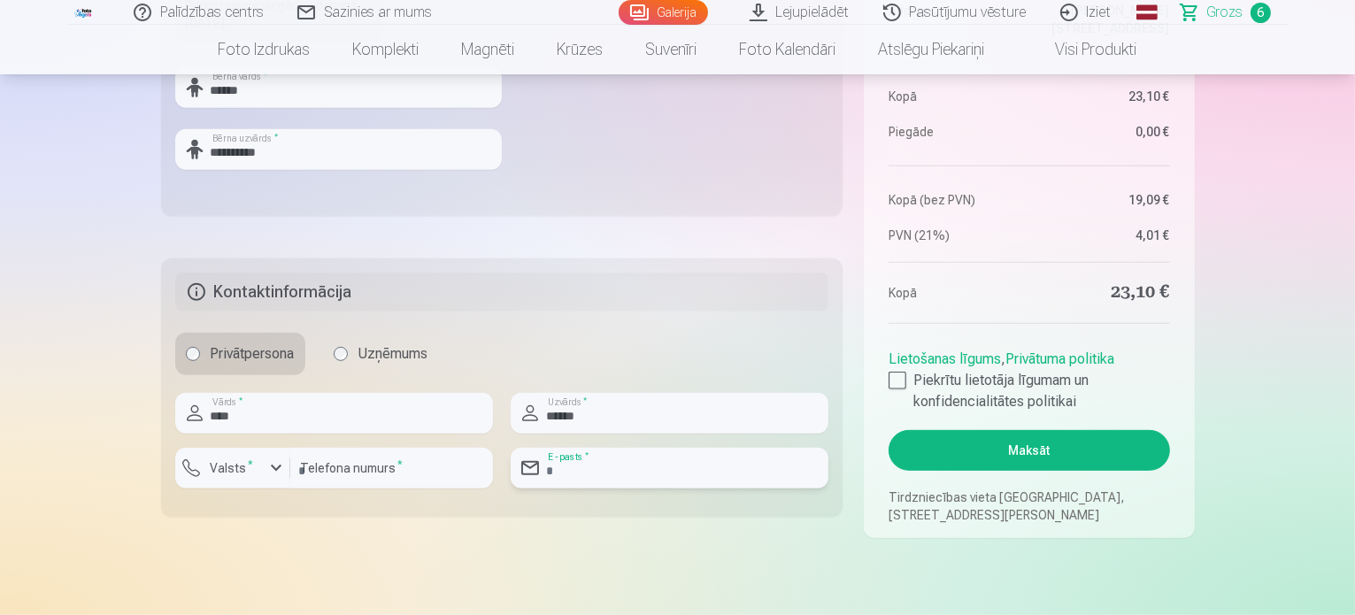
click at [668, 466] on input "email" at bounding box center [670, 468] width 318 height 41
type input "**********"
click at [903, 378] on div at bounding box center [898, 381] width 18 height 18
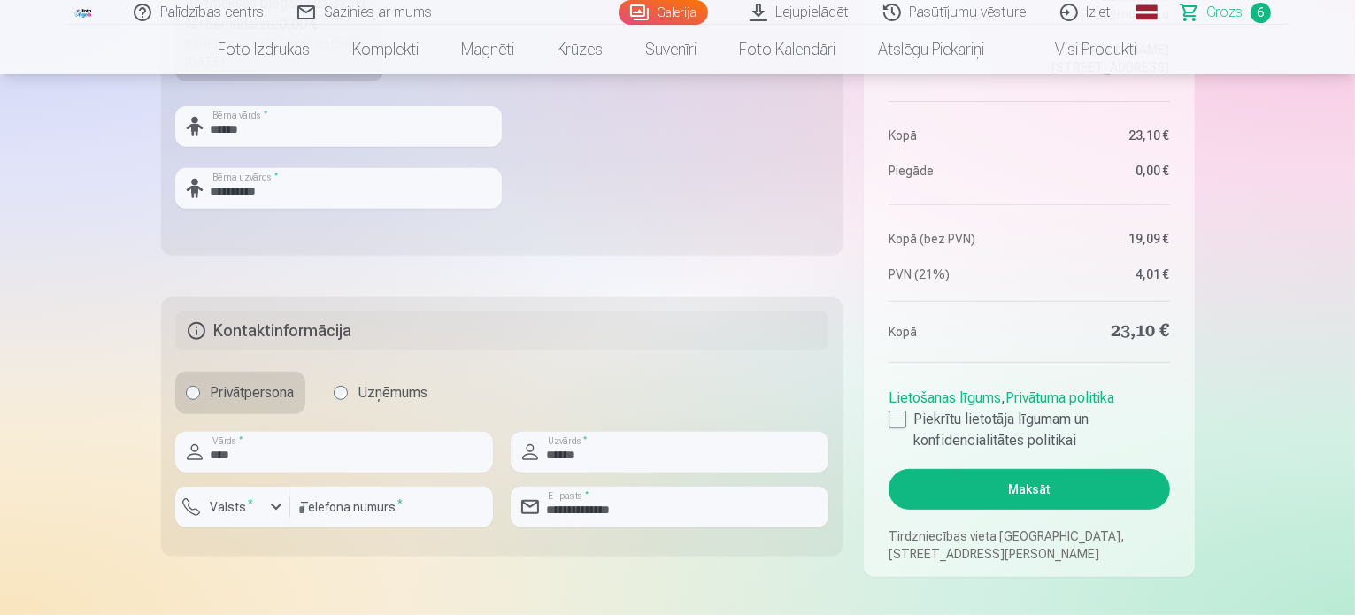
scroll to position [736, 0]
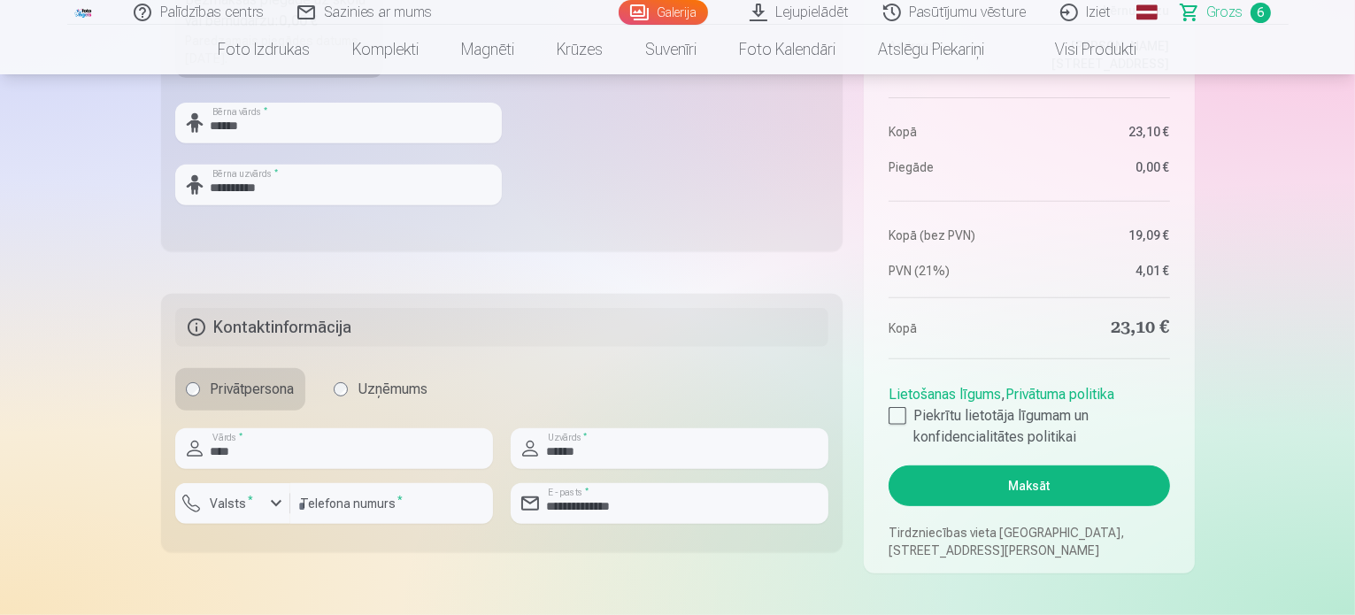
click at [1043, 485] on button "Maksāt" at bounding box center [1029, 486] width 281 height 41
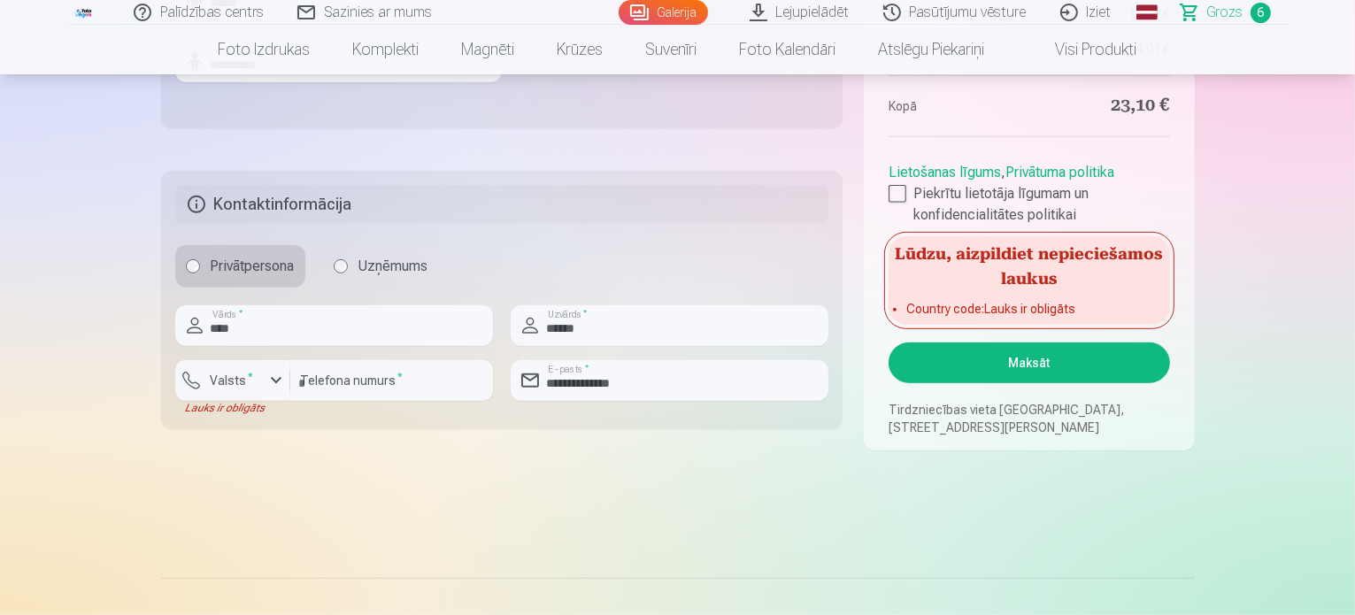
scroll to position [860, 0]
click at [282, 378] on div "button" at bounding box center [276, 379] width 21 height 21
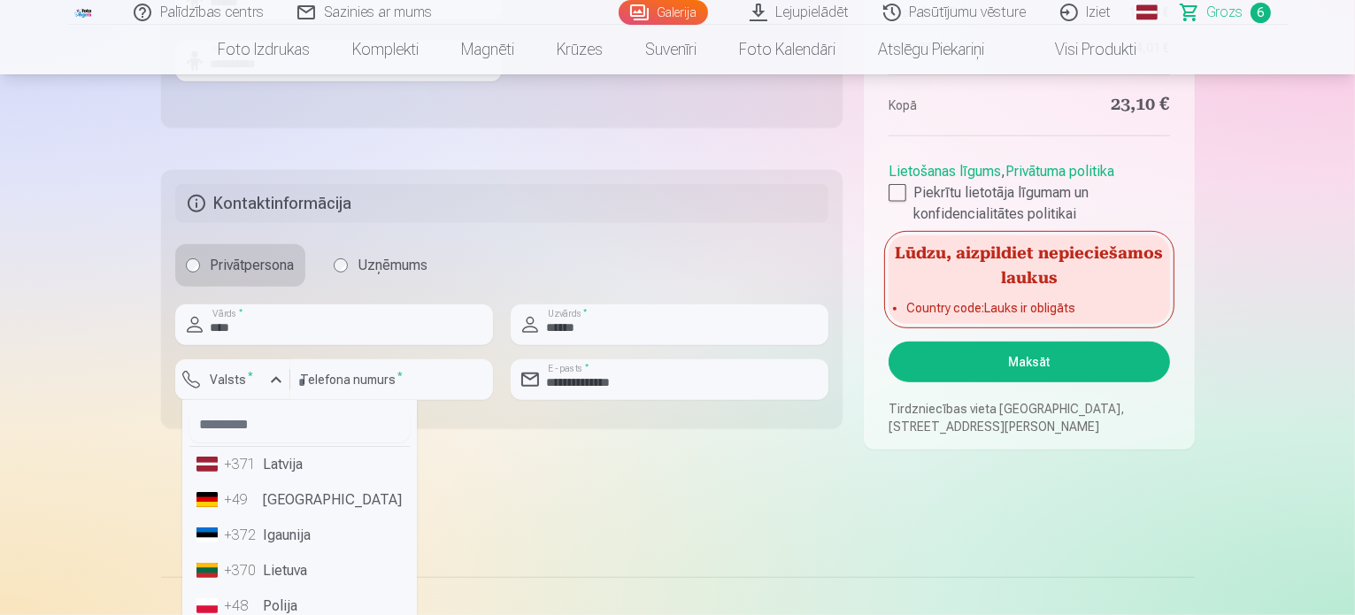
click at [297, 468] on li "+371 Latvija" at bounding box center [299, 464] width 220 height 35
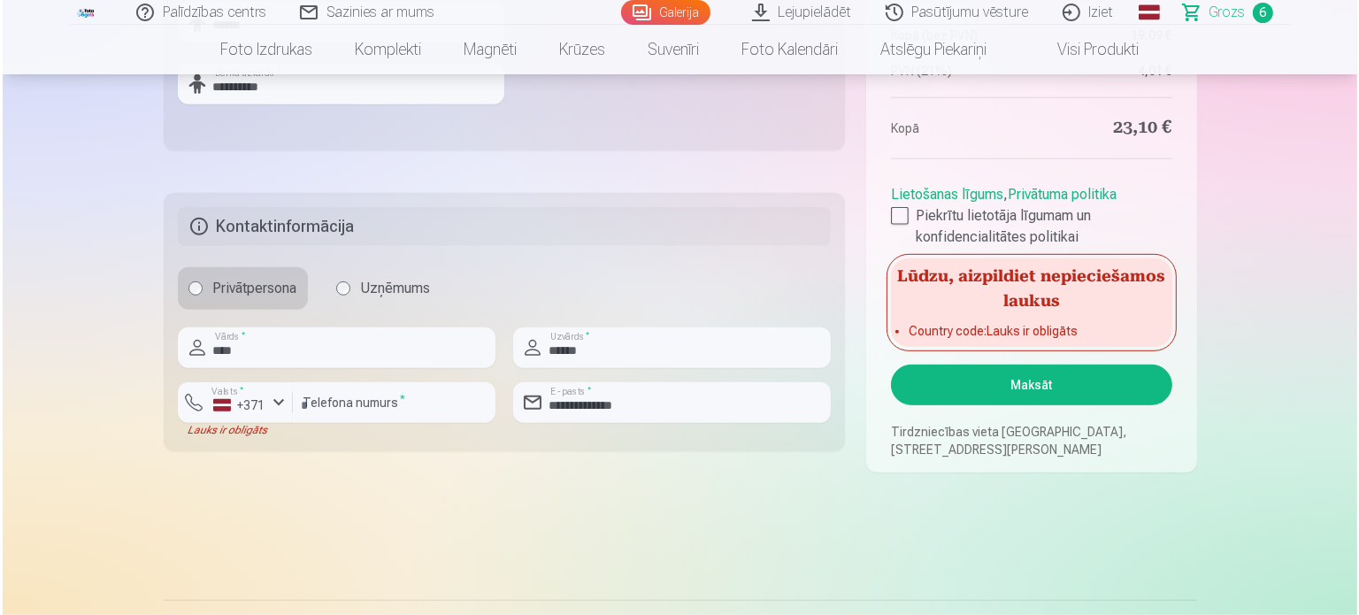
scroll to position [838, 0]
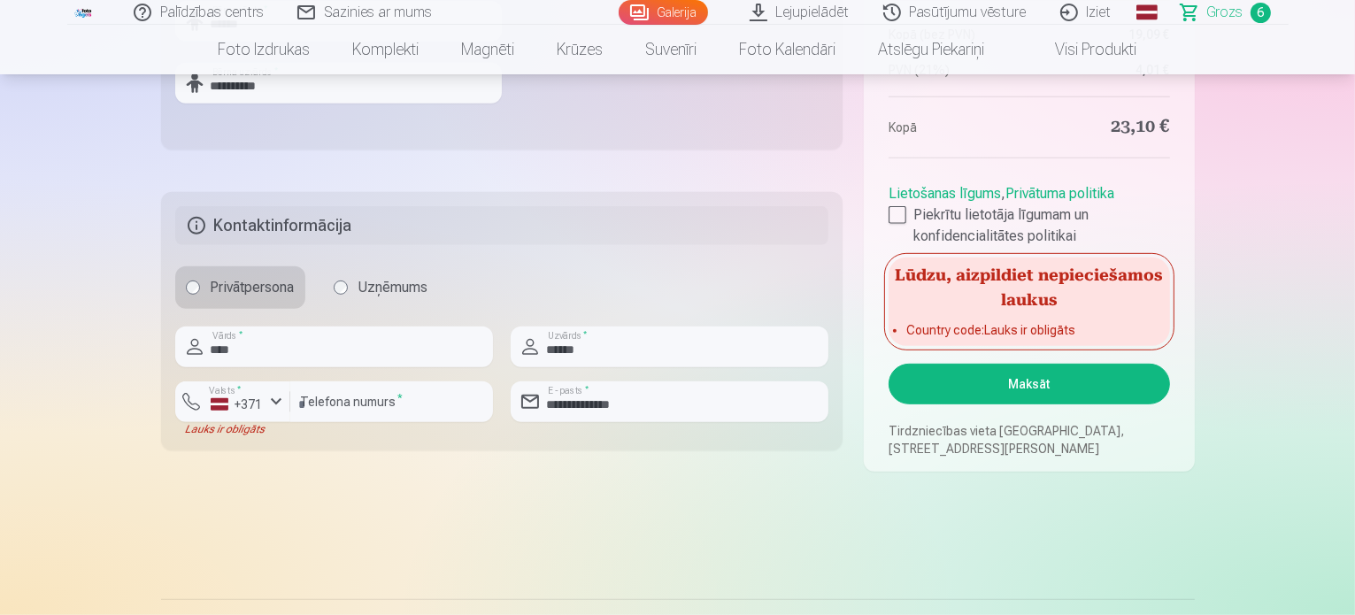
click at [991, 387] on button "Maksāt" at bounding box center [1029, 384] width 281 height 41
